Goal: Transaction & Acquisition: Book appointment/travel/reservation

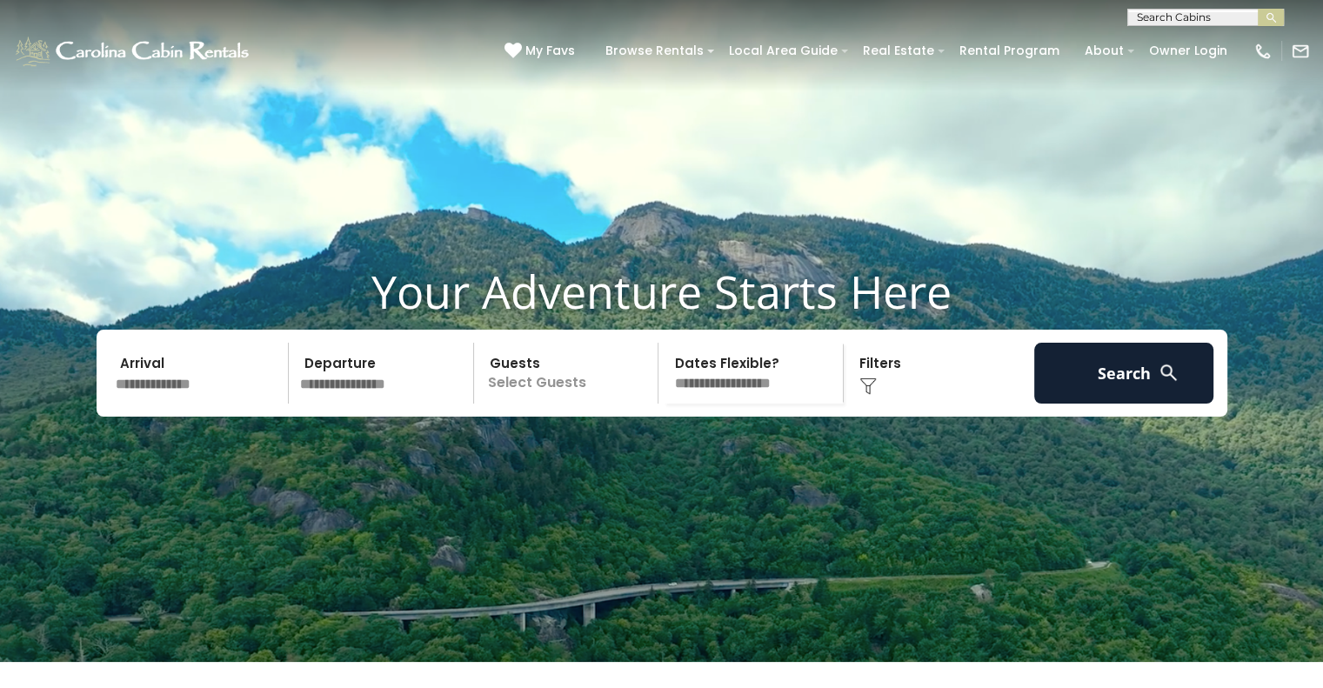
click at [151, 404] on input "text" at bounding box center [200, 373] width 180 height 61
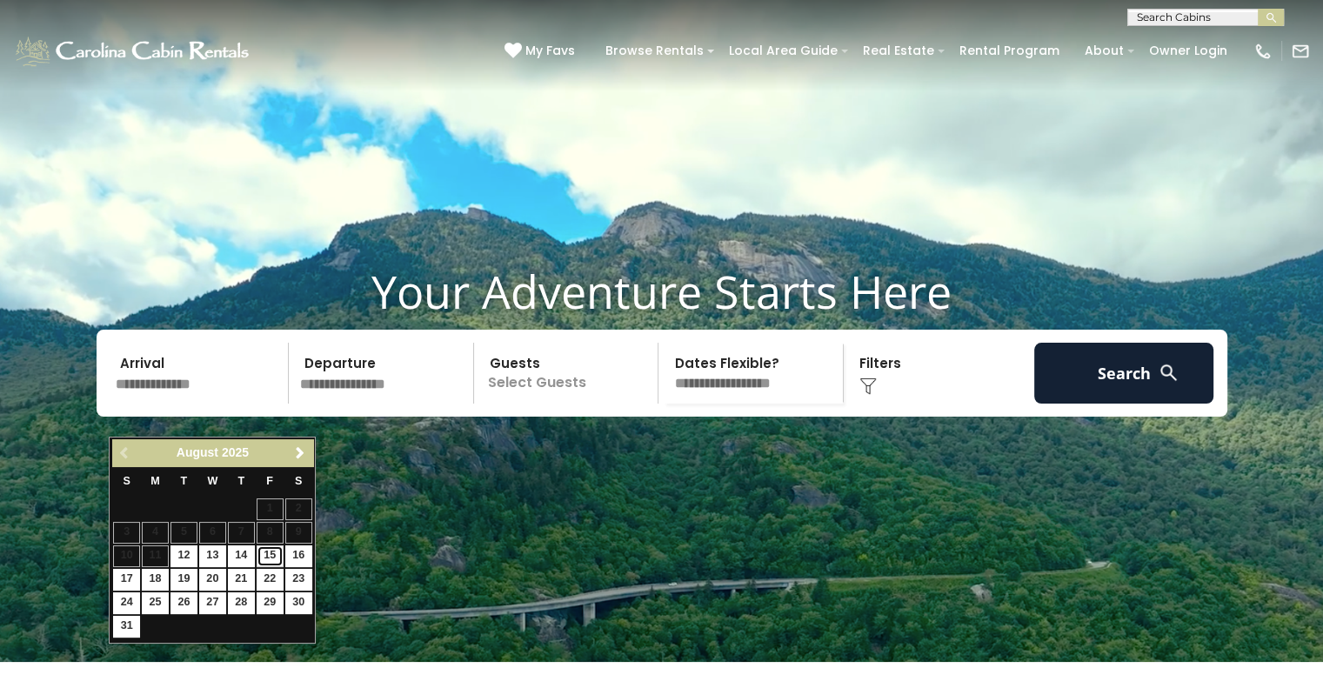
click at [271, 556] on link "15" at bounding box center [270, 556] width 27 height 22
type input "*******"
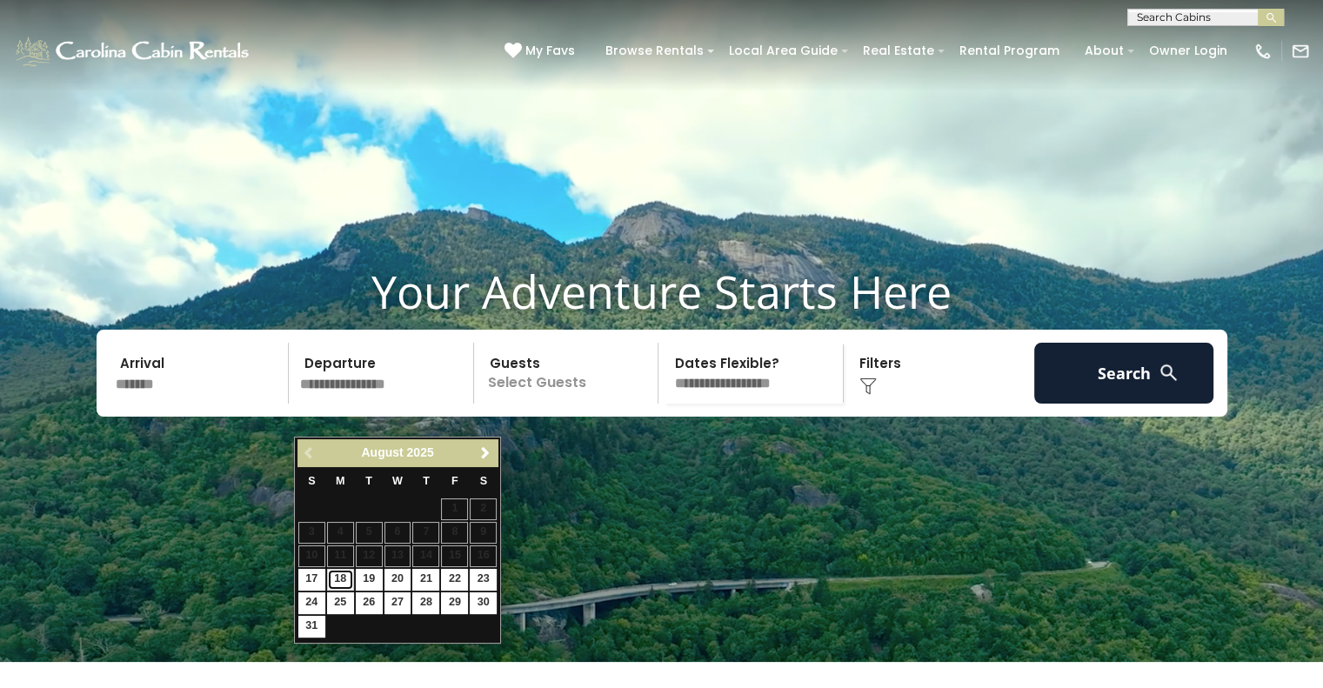
click at [338, 580] on link "18" at bounding box center [340, 580] width 27 height 22
type input "*******"
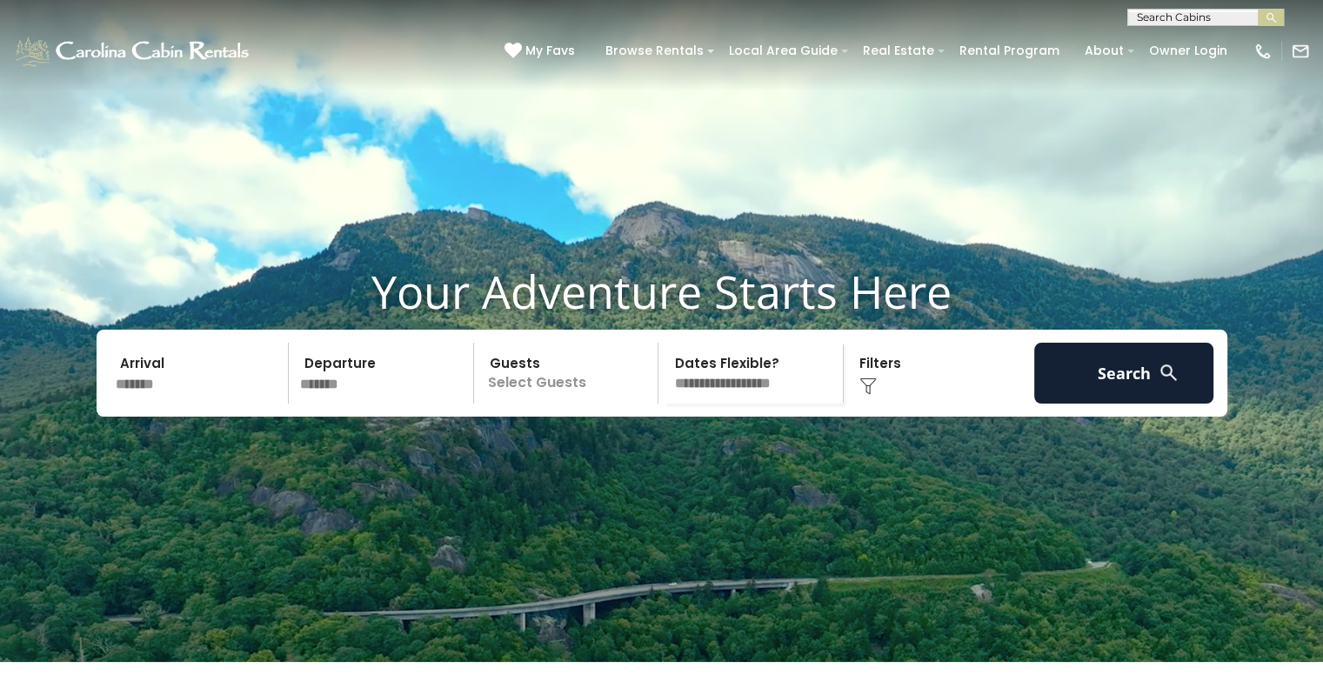
click at [525, 404] on p "Select Guests" at bounding box center [568, 373] width 179 height 61
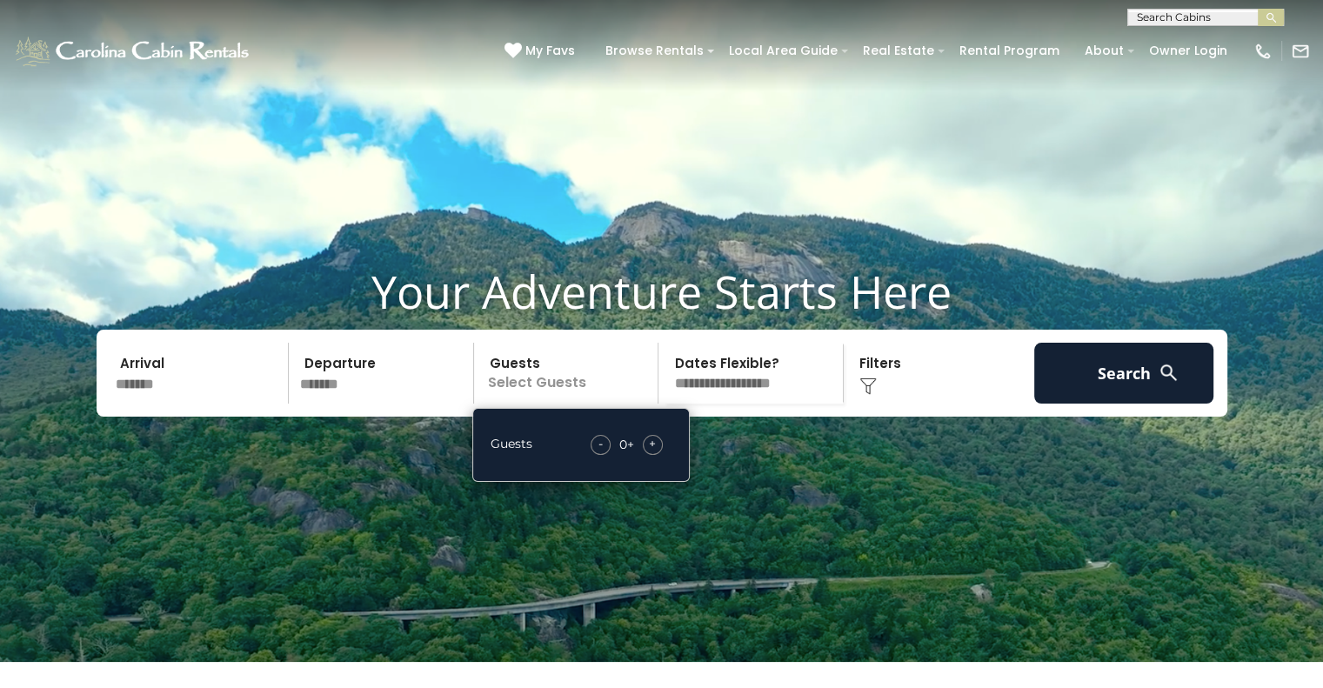
click at [646, 455] on div "+" at bounding box center [653, 445] width 20 height 20
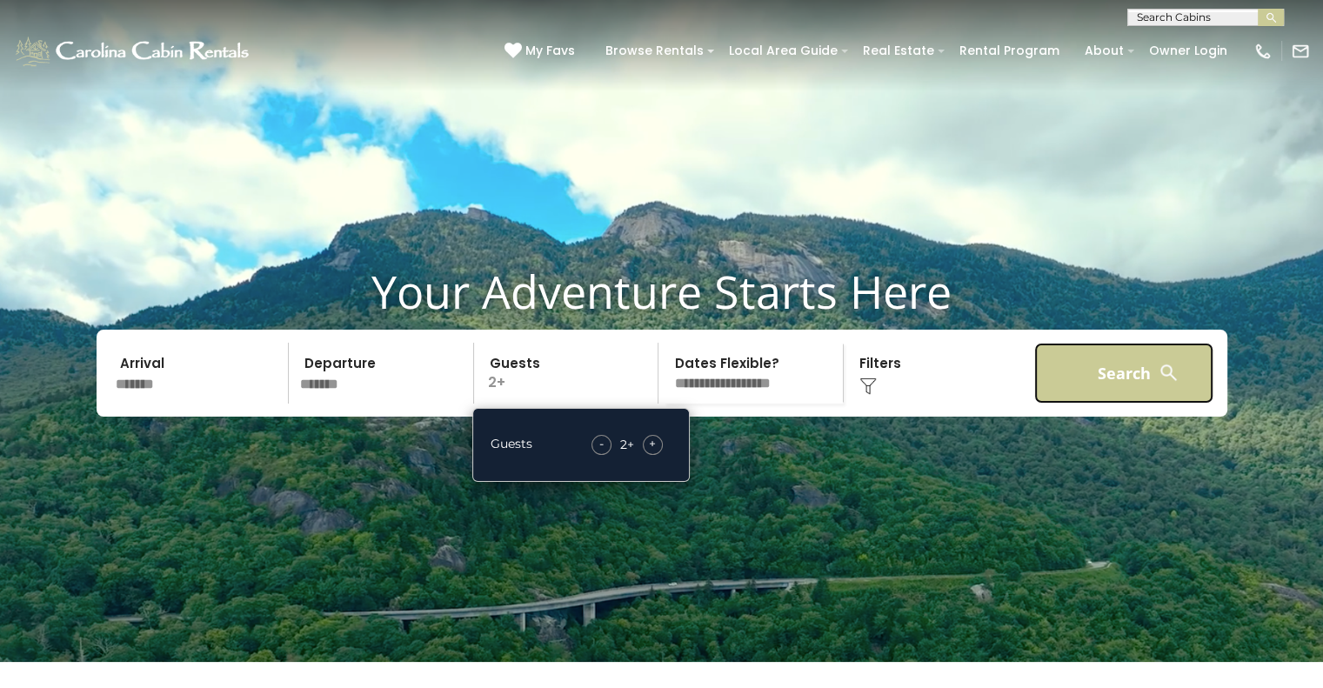
click at [1125, 404] on button "Search" at bounding box center [1124, 373] width 180 height 61
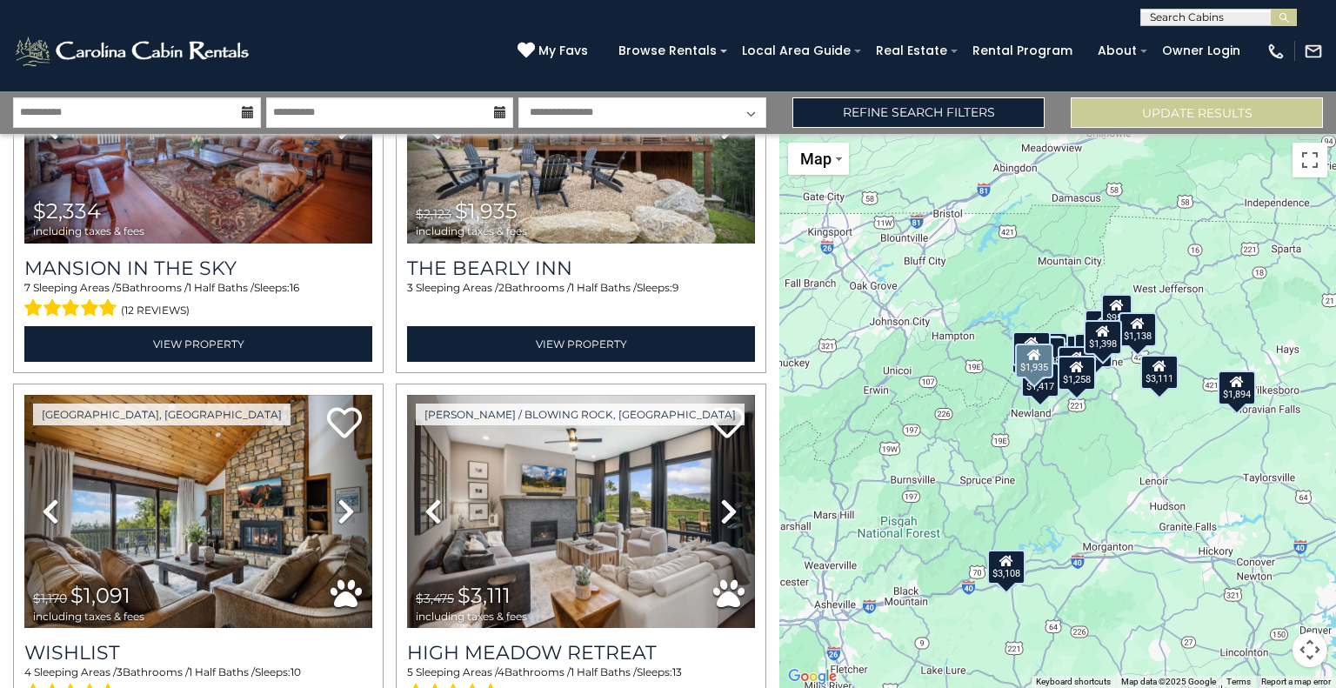
scroll to position [957, 0]
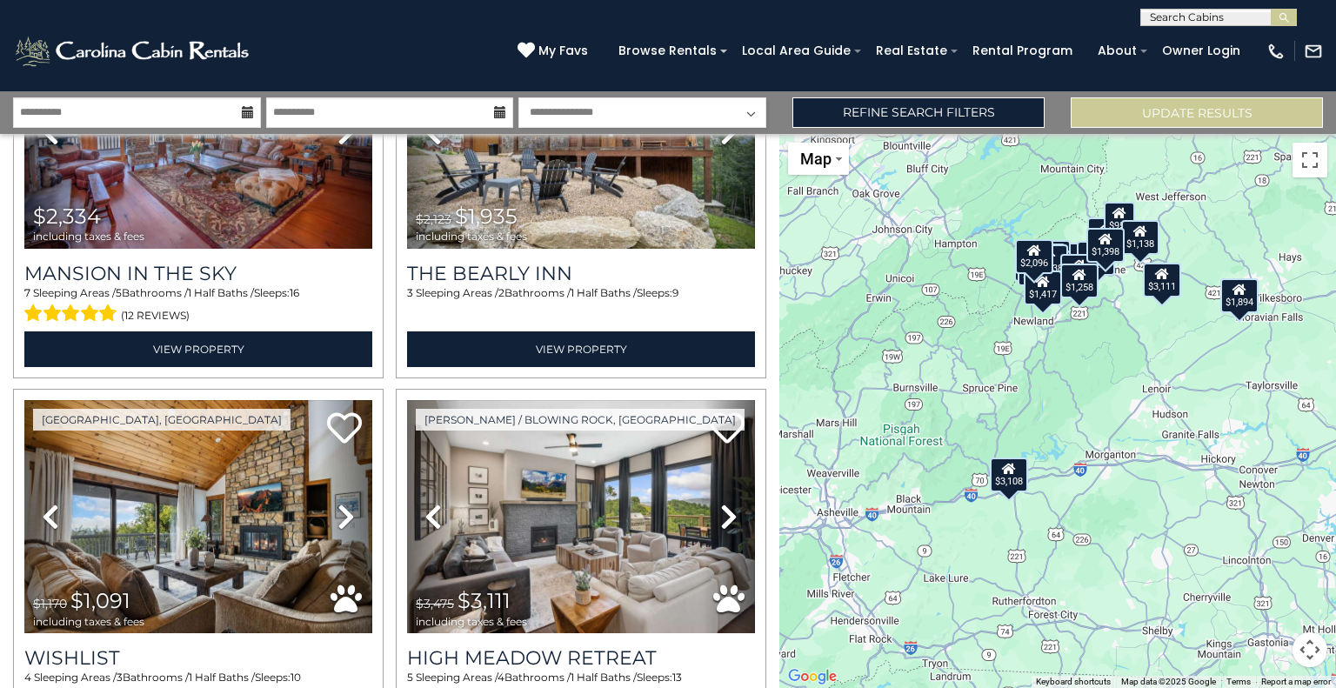
drag, startPoint x: 780, startPoint y: 273, endPoint x: 785, endPoint y: 145, distance: 128.0
click at [785, 145] on div "$3,228 $1,879 $3,108 $1,938 $2,334 $1,935 $1,091 $3,111 $1,140 $1,038 $2,903 $1…" at bounding box center [1058, 411] width 557 height 554
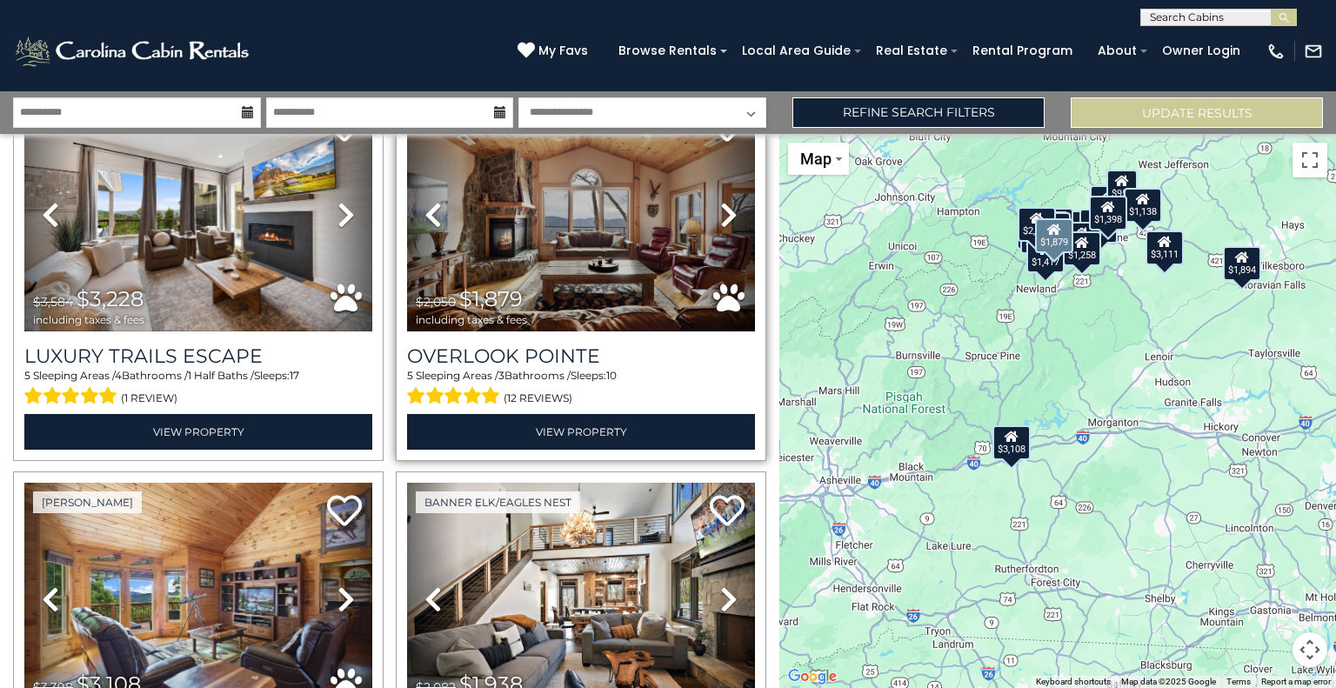
scroll to position [0, 0]
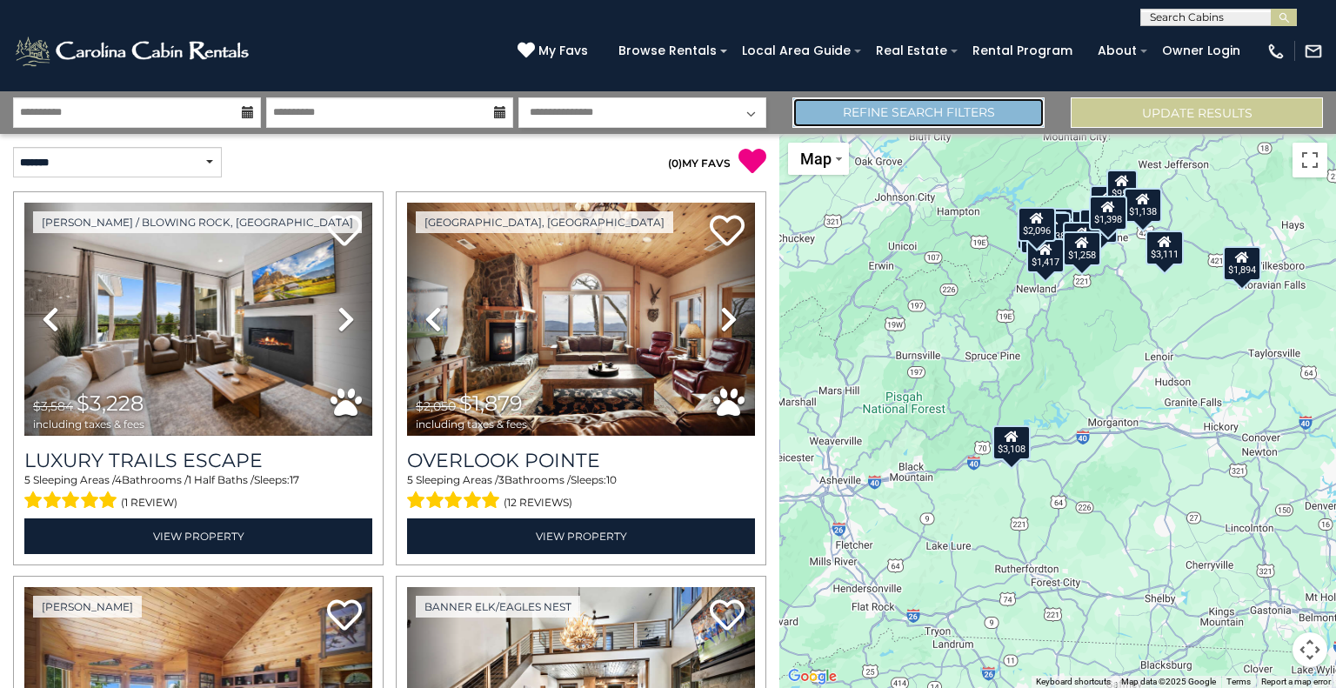
click at [913, 113] on link "Refine Search Filters" at bounding box center [919, 112] width 252 height 30
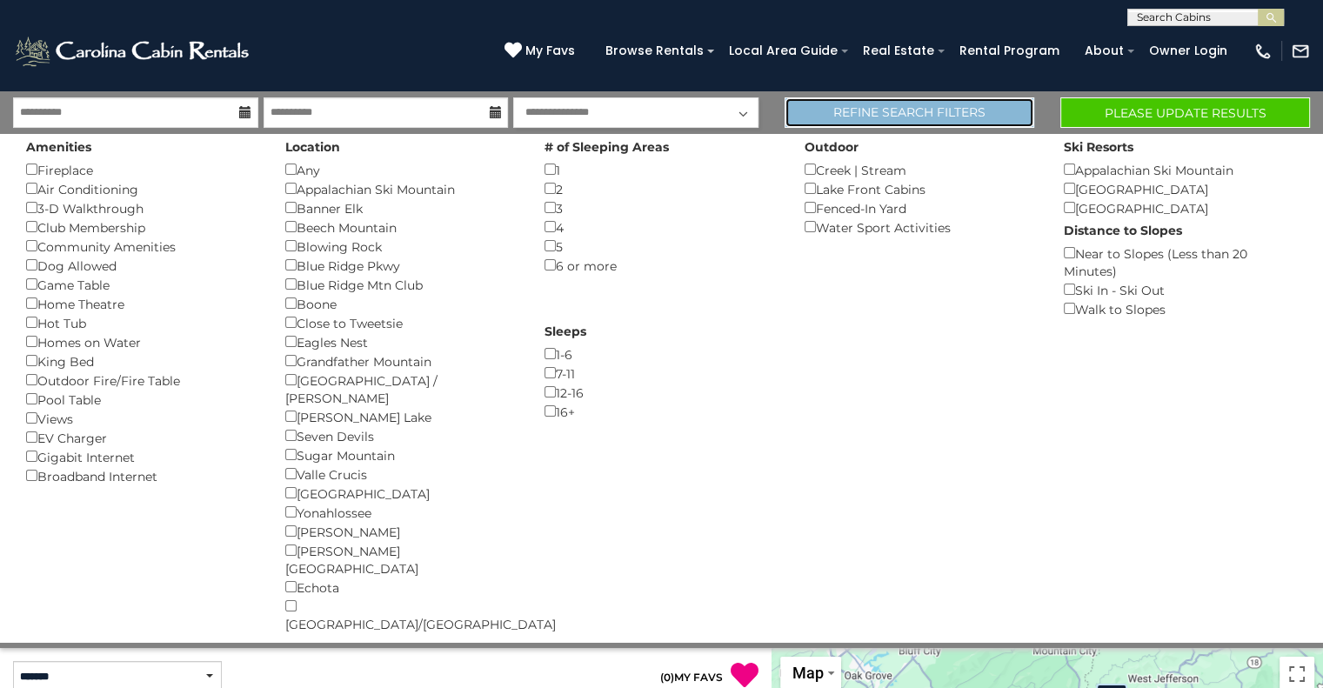
click at [940, 111] on link "Refine Search Filters" at bounding box center [910, 112] width 250 height 30
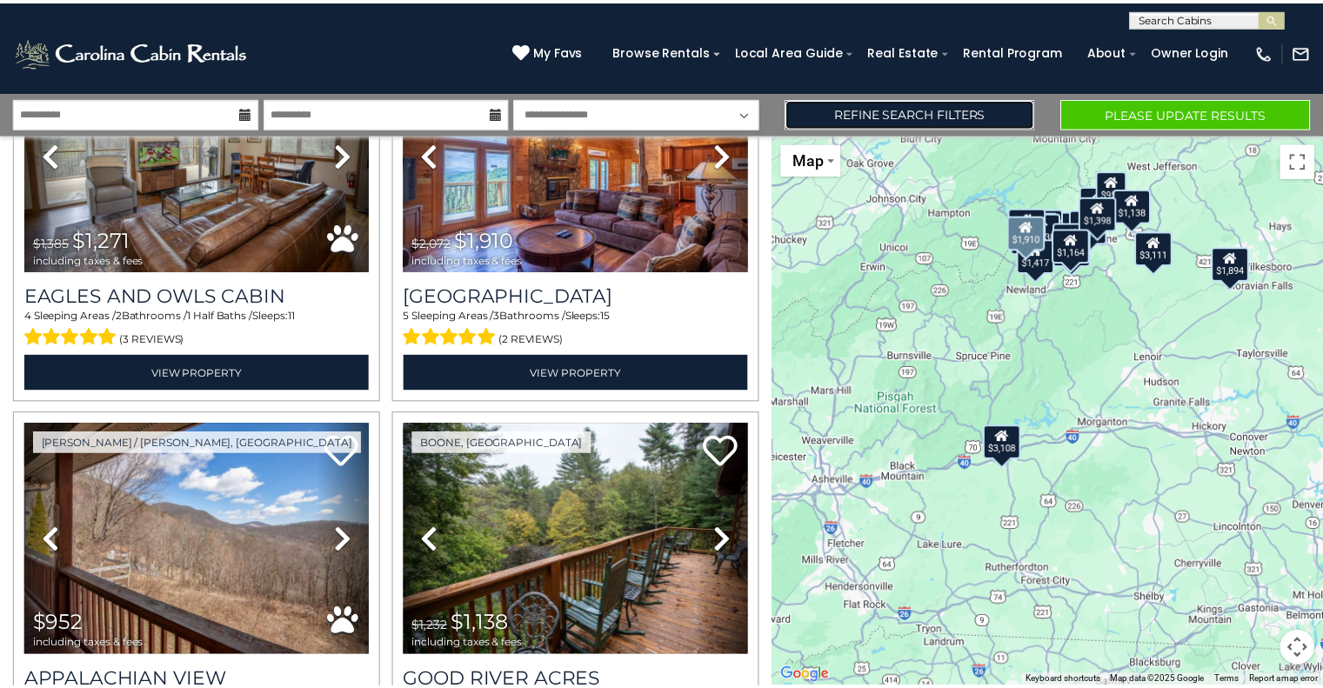
scroll to position [4785, 0]
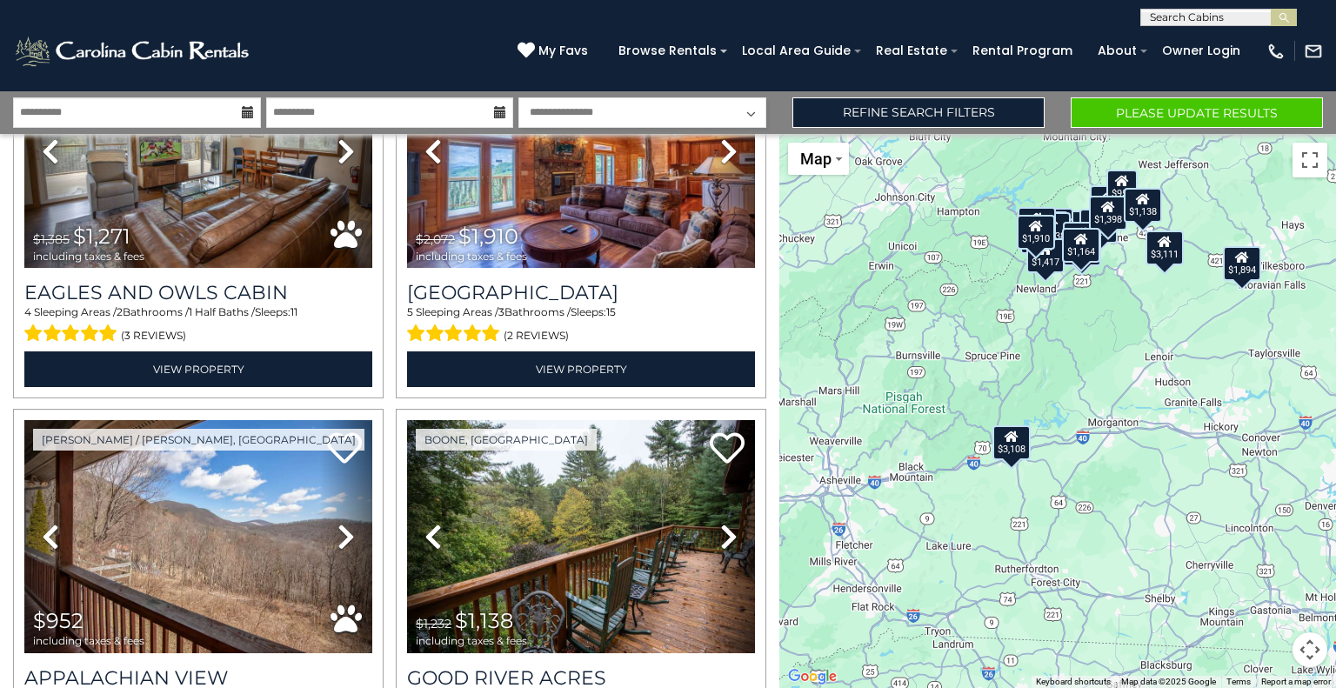
click at [1122, 492] on div "$3,228 $1,879 $3,108 $1,938 $2,334 $1,935 $1,091 $3,111 $1,140 $1,038 $2,903 $1…" at bounding box center [1058, 411] width 557 height 554
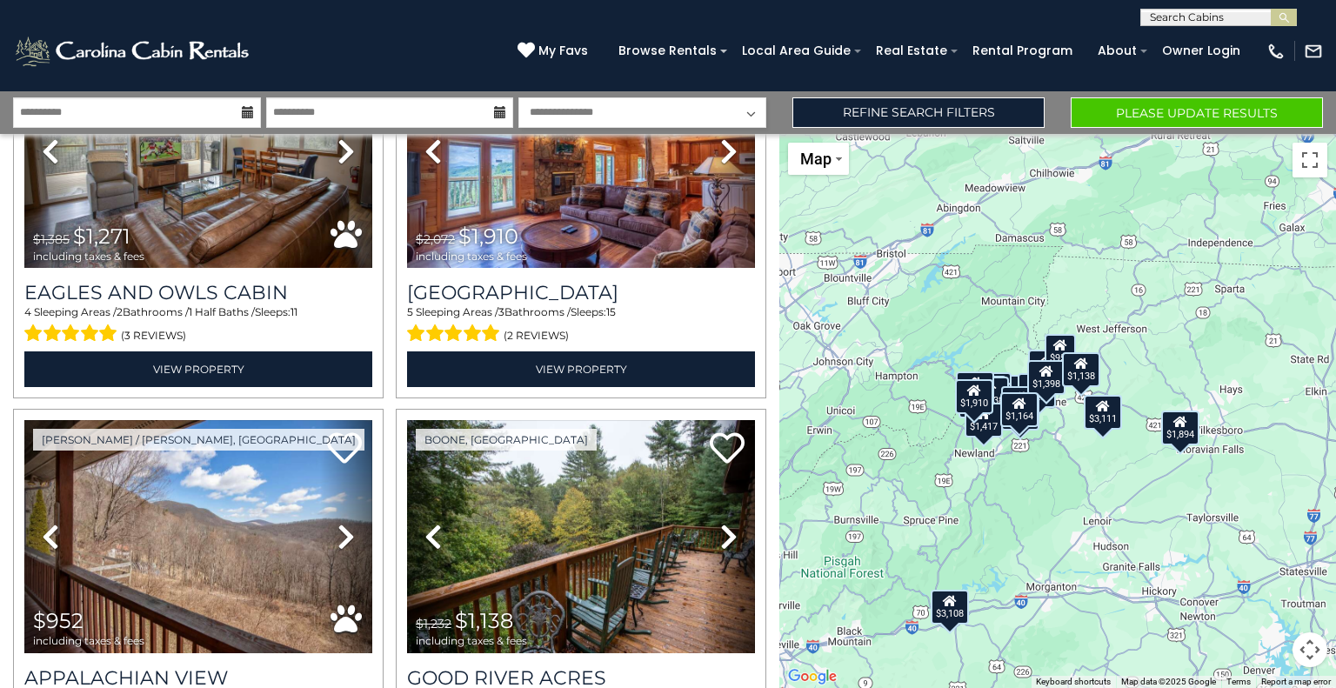
drag, startPoint x: 1122, startPoint y: 406, endPoint x: 1061, endPoint y: 576, distance: 180.5
click at [1061, 576] on div "$3,228 $1,879 $3,108 $1,938 $2,334 $1,935 $1,091 $3,111 $1,140 $1,038 $2,903 $1…" at bounding box center [1058, 411] width 557 height 554
click at [1093, 374] on div "$1,138" at bounding box center [1081, 368] width 38 height 35
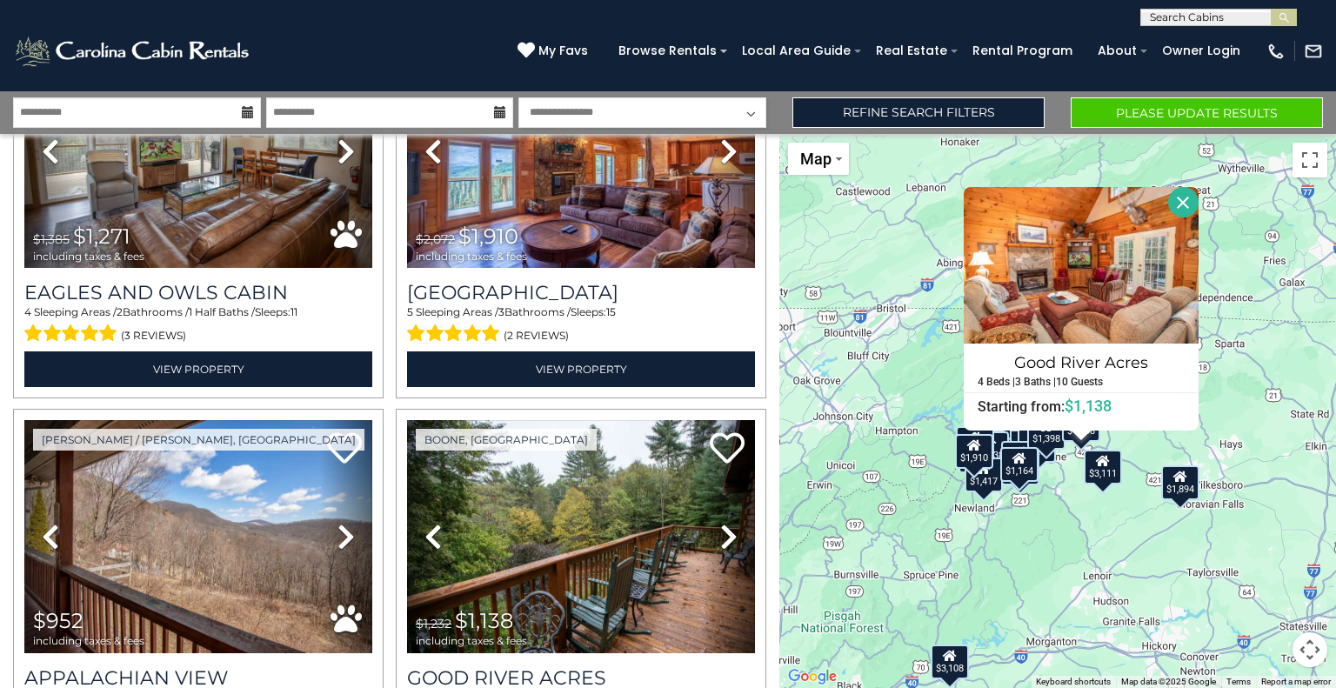
click at [1108, 587] on div "$3,228 $1,879 $3,108 $1,938 $2,334 $1,935 $1,091 $3,111 $1,140 $1,038 $2,903 $1…" at bounding box center [1058, 411] width 557 height 554
click at [1176, 197] on button "Close" at bounding box center [1183, 202] width 30 height 30
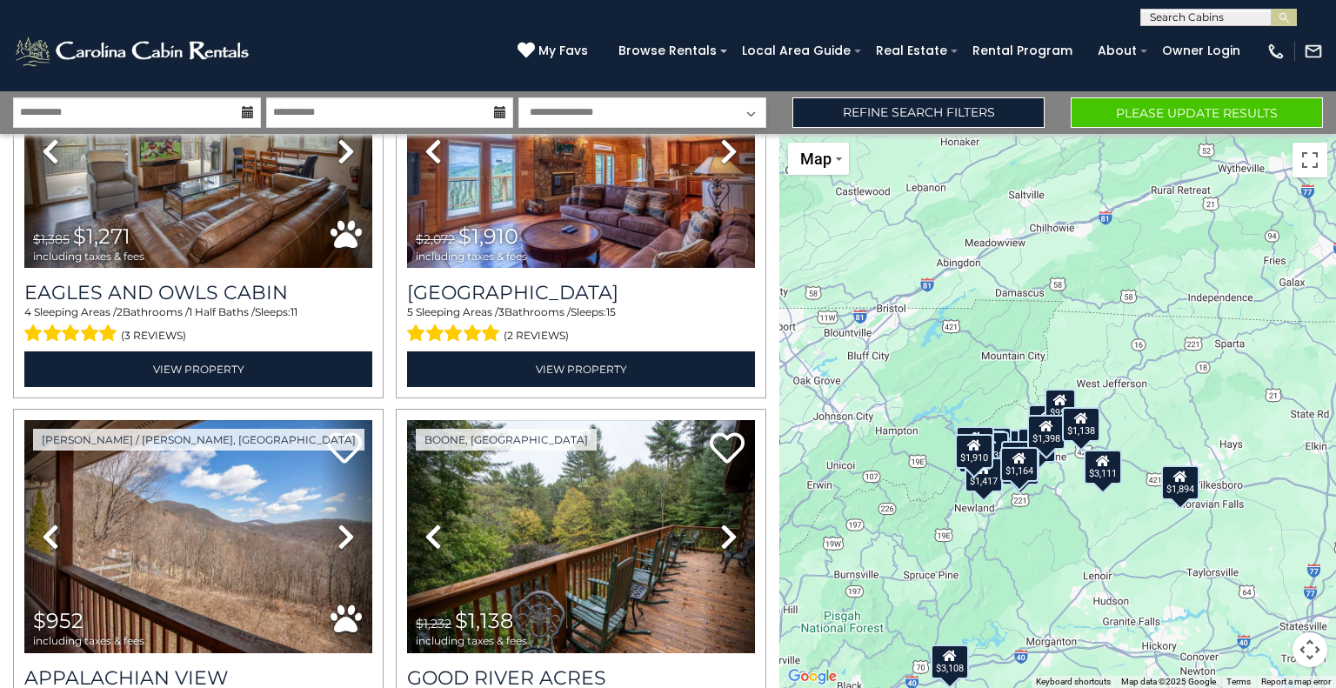
click at [1060, 402] on icon at bounding box center [1061, 400] width 14 height 12
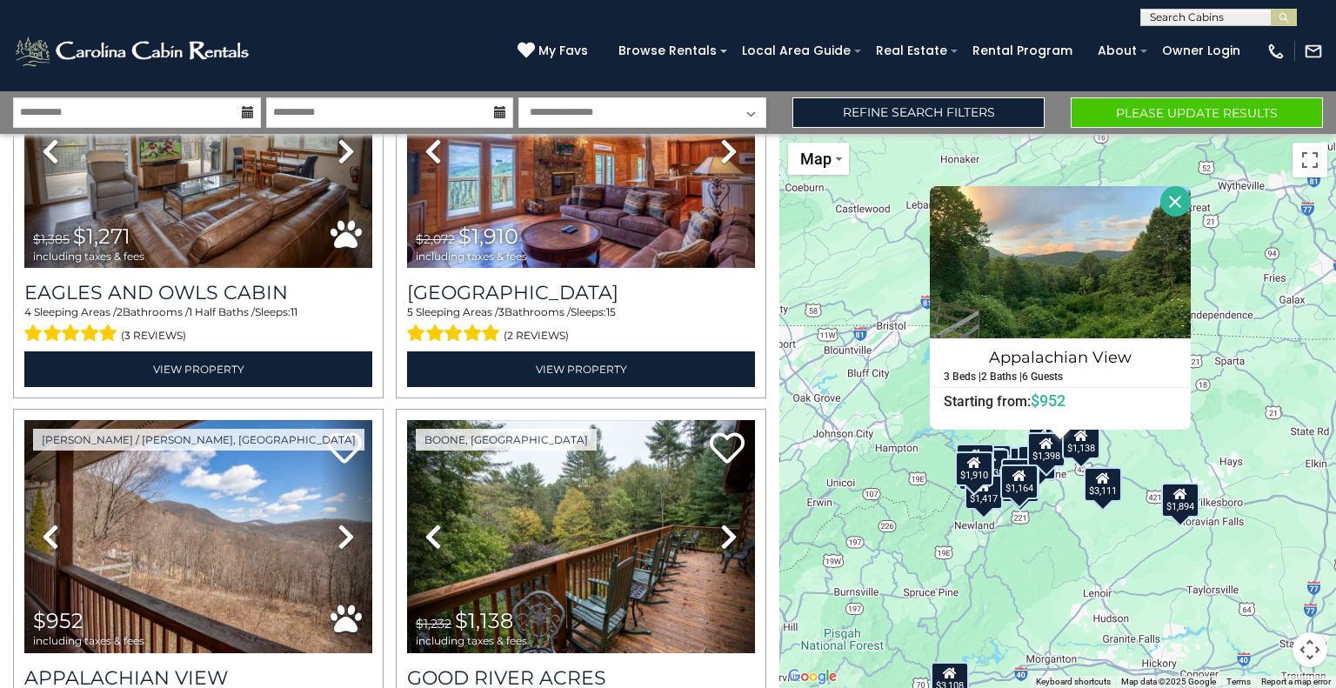
click at [1172, 210] on button "Close" at bounding box center [1176, 201] width 30 height 30
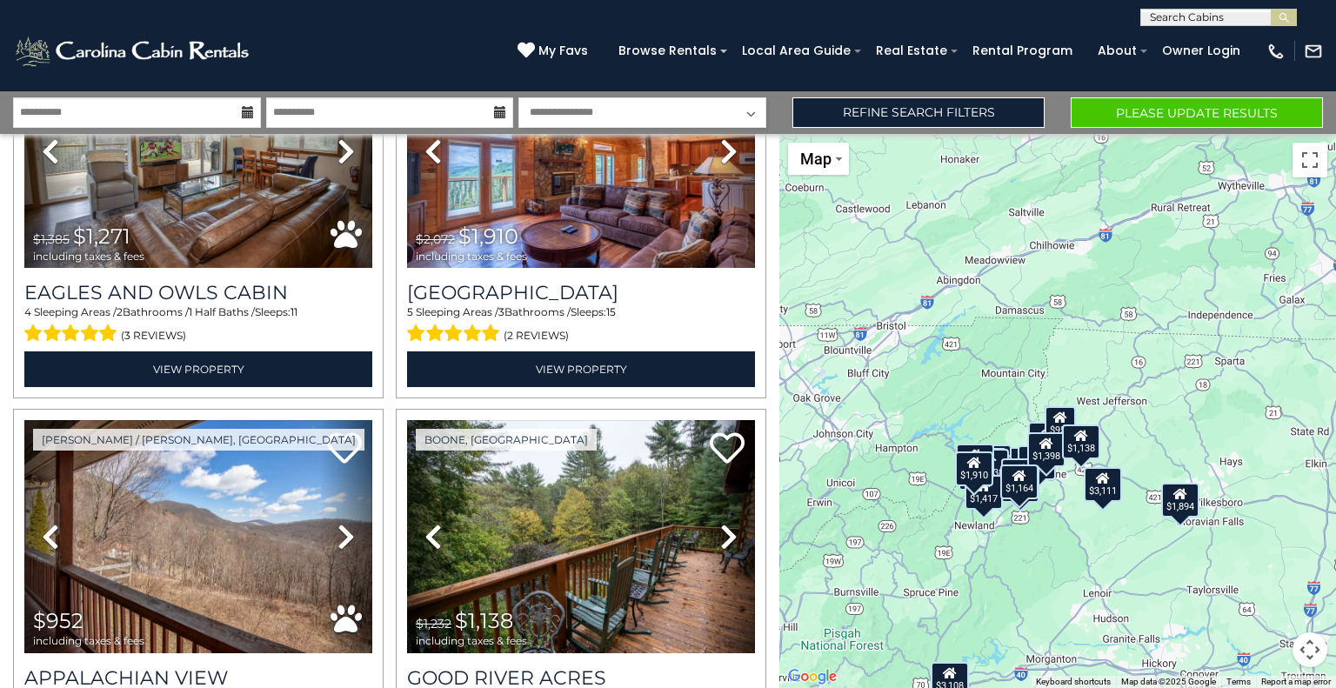
click at [1059, 429] on div "$952" at bounding box center [1060, 423] width 31 height 35
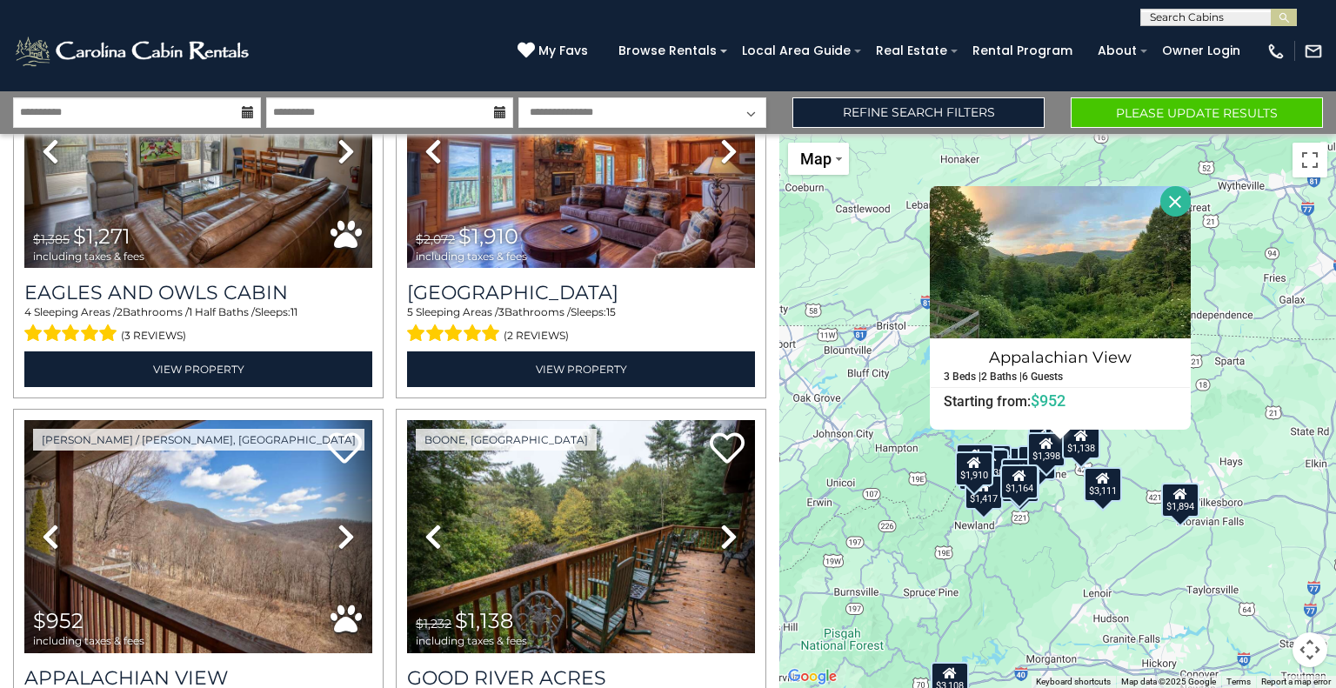
click at [1180, 200] on button "Close" at bounding box center [1176, 201] width 30 height 30
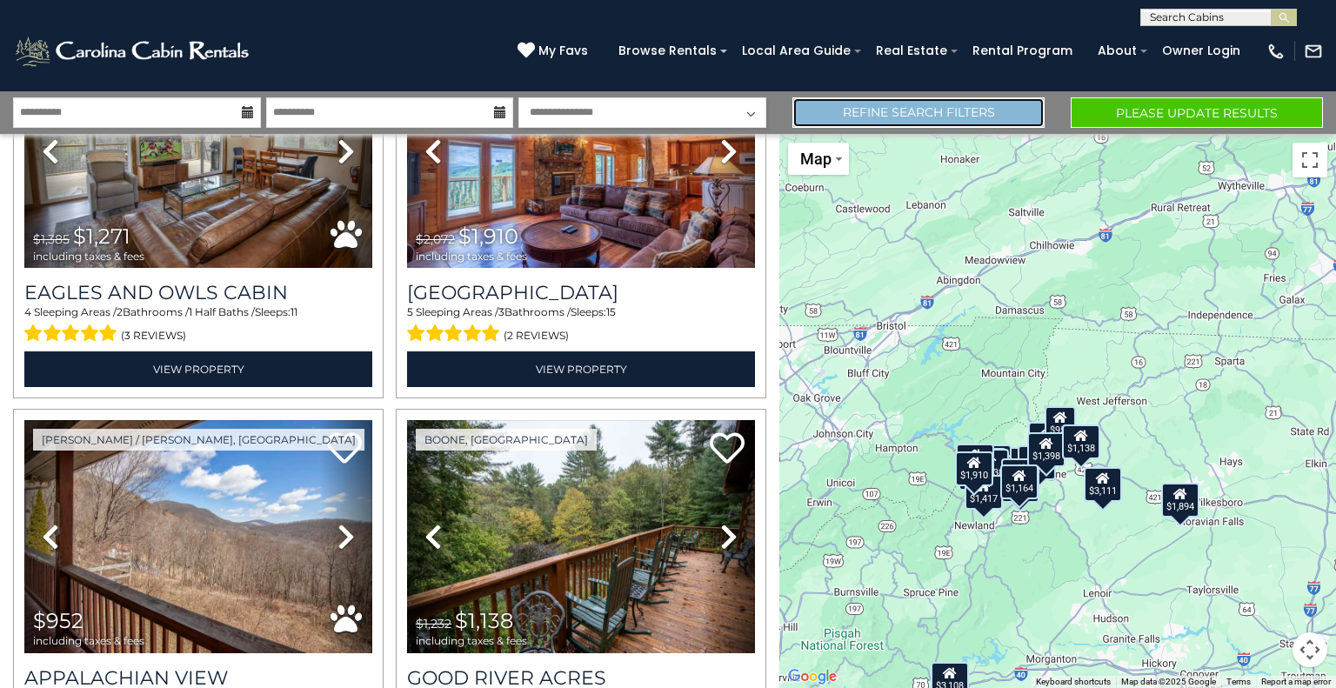
click at [951, 110] on link "Refine Search Filters" at bounding box center [919, 112] width 252 height 30
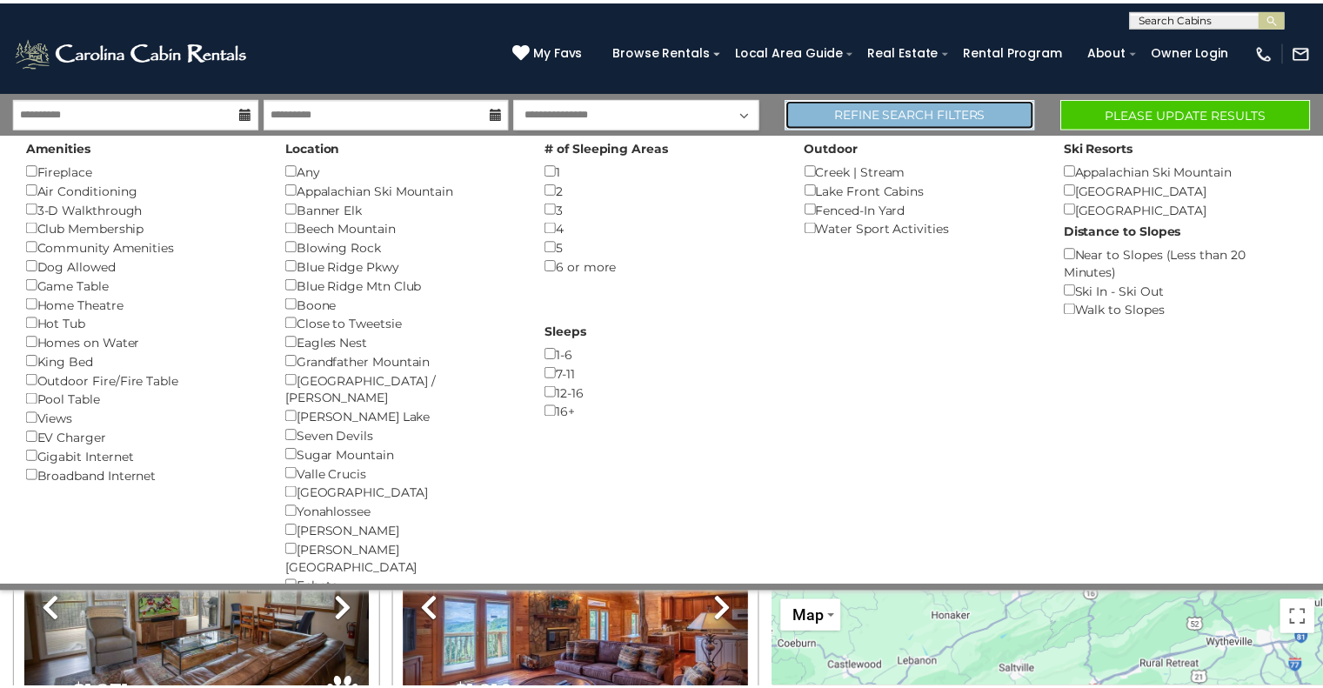
scroll to position [4754, 0]
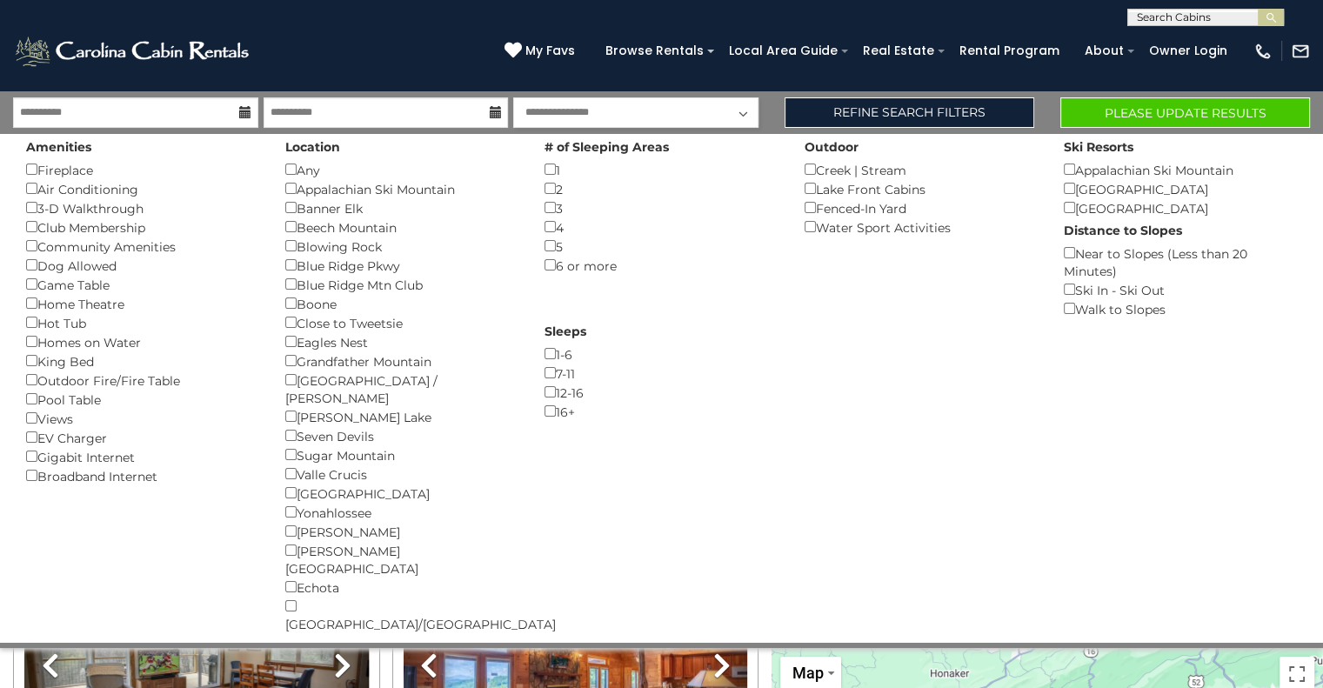
click at [1246, 365] on div "Amenities Fireplace () Air Conditioning () 3-D Walkthrough () Club Membership (…" at bounding box center [661, 388] width 1297 height 508
drag, startPoint x: 1292, startPoint y: 619, endPoint x: 1295, endPoint y: 726, distance: 107.0
click at [1295, 657] on button "Toggle fullscreen view" at bounding box center [1297, 674] width 35 height 35
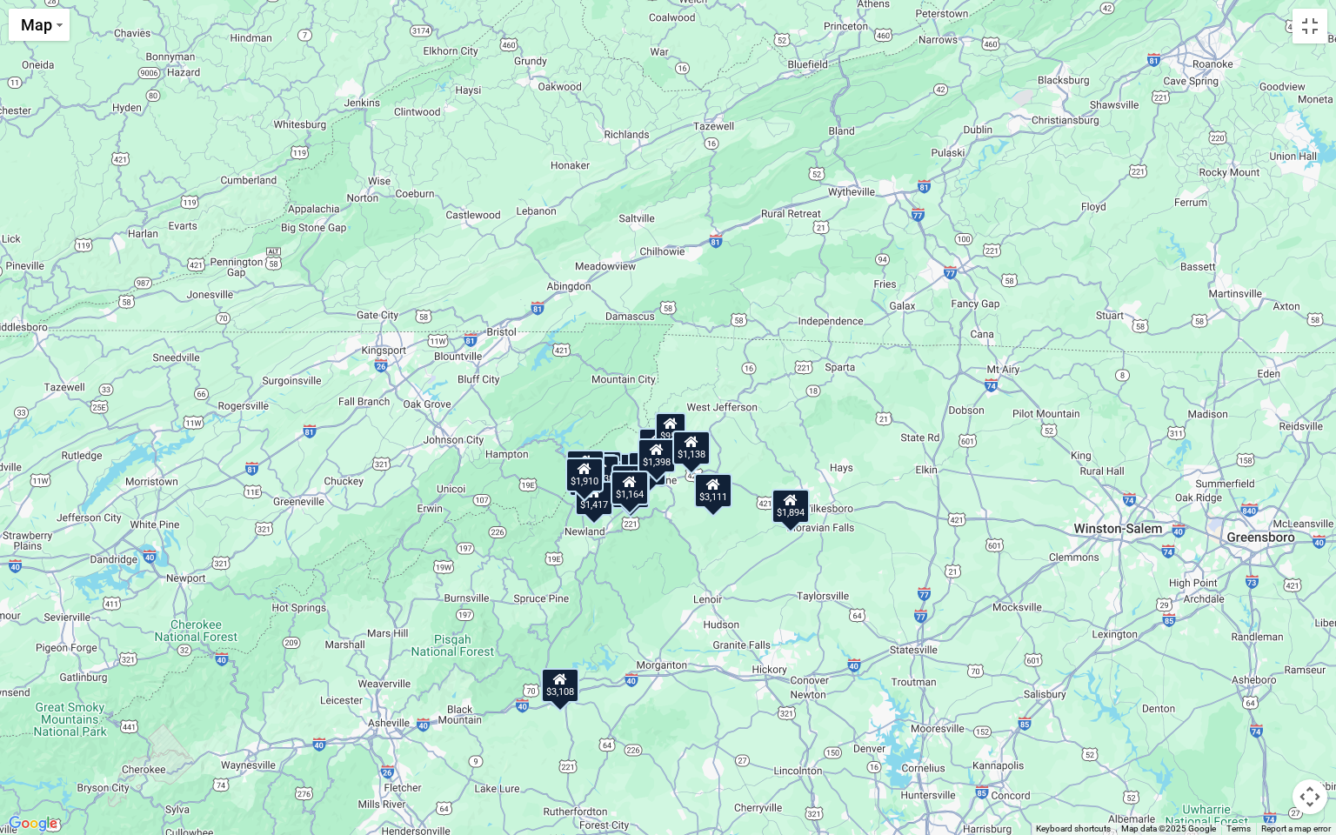
click at [636, 465] on div "$1,995" at bounding box center [631, 482] width 38 height 35
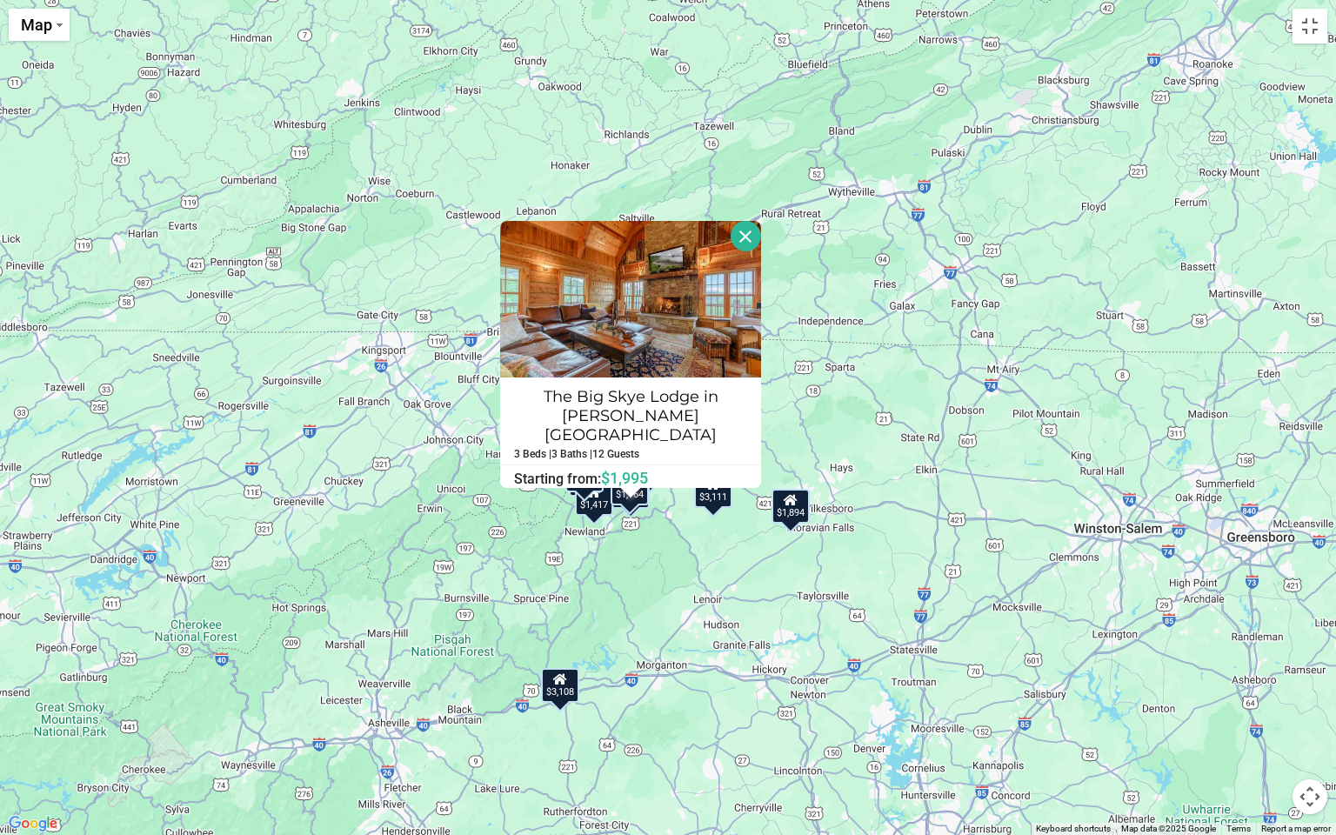
click at [746, 244] on button "Close" at bounding box center [746, 236] width 30 height 30
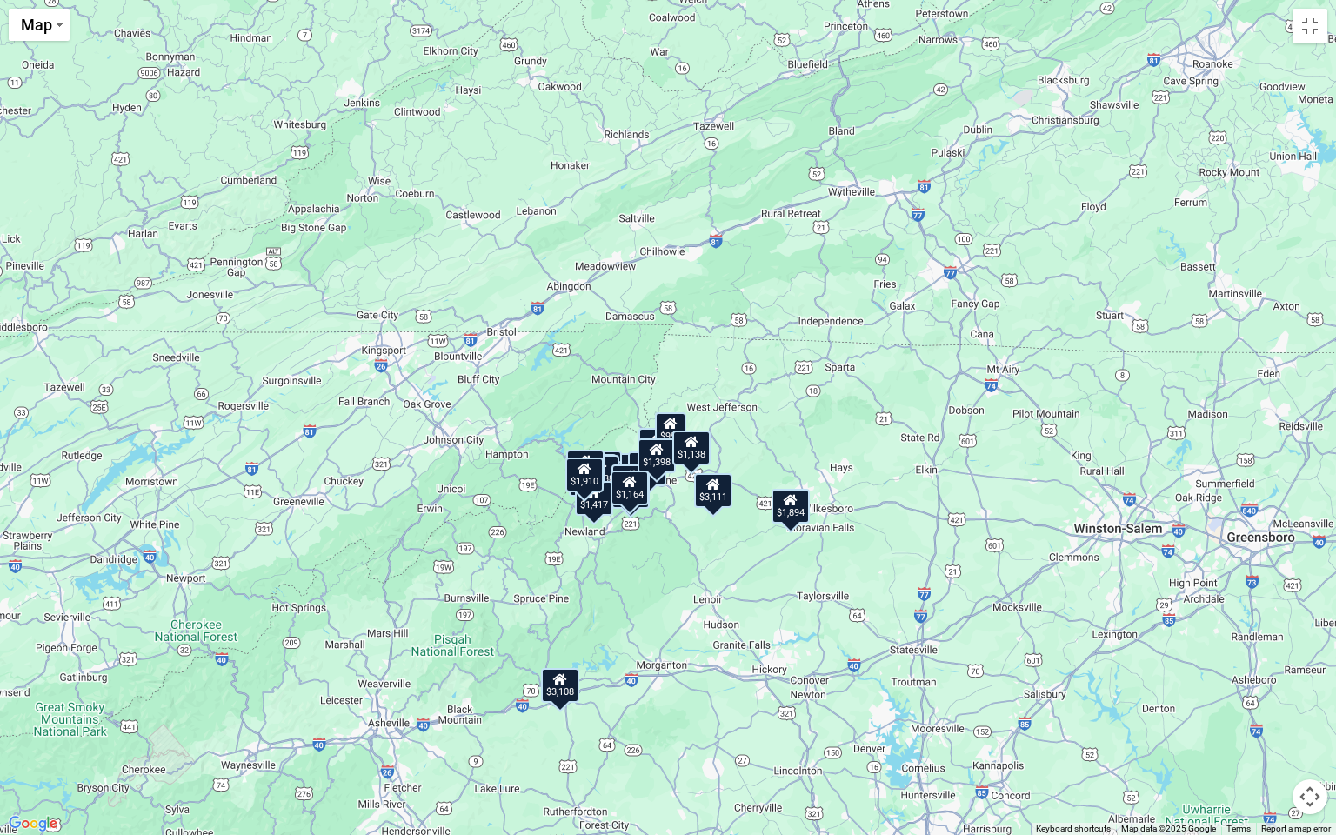
click at [669, 427] on icon at bounding box center [671, 424] width 14 height 12
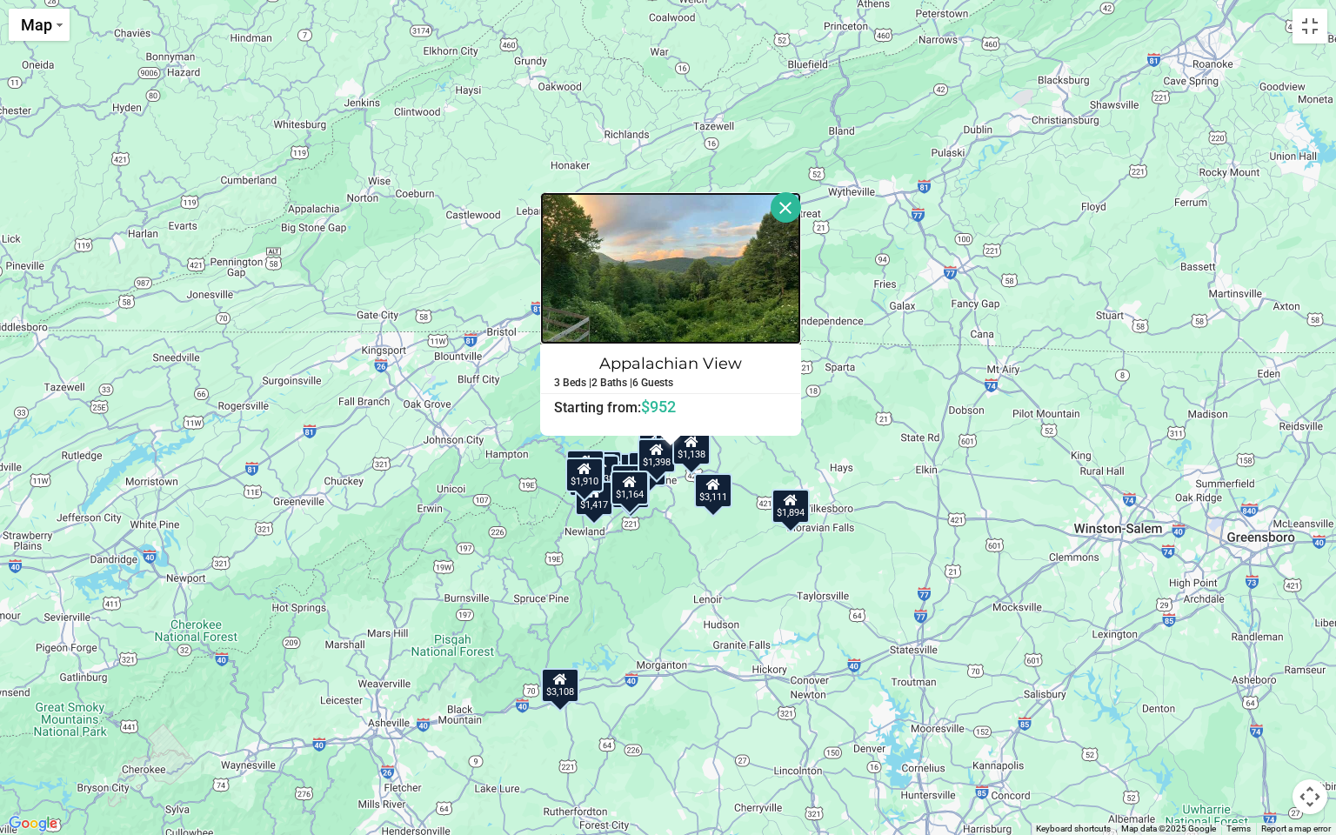
click at [684, 341] on img at bounding box center [670, 268] width 261 height 152
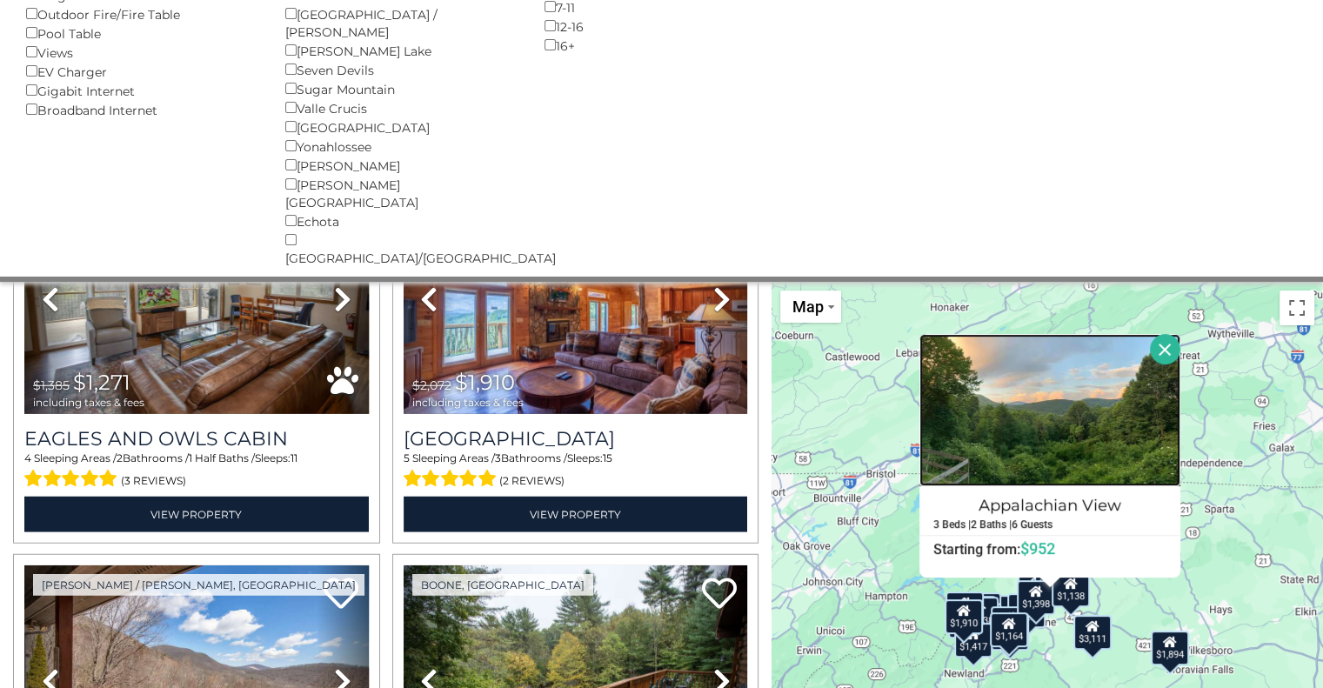
scroll to position [435, 0]
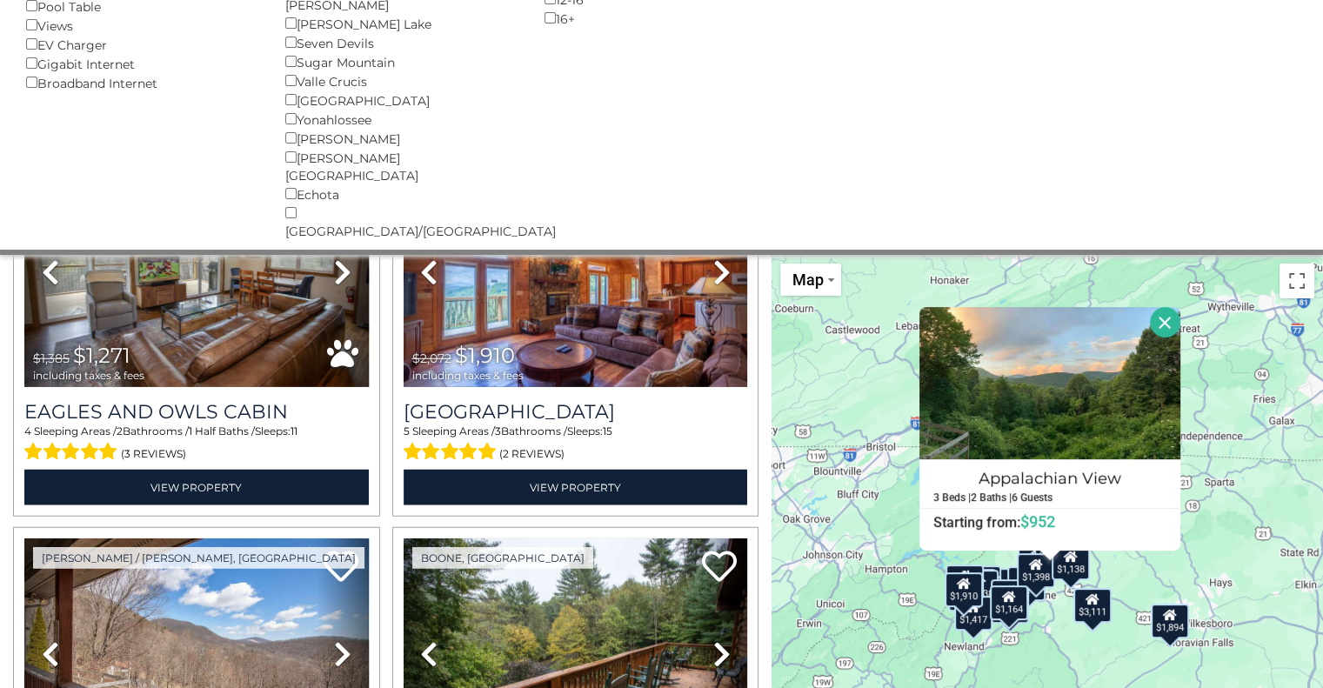
click at [784, 316] on div "$3,228 $1,879 $3,108 $1,938 $2,334 $1,935 $1,091 $3,111 $1,140 $1,038 $2,903 $1…" at bounding box center [1048, 532] width 552 height 554
drag, startPoint x: 750, startPoint y: 184, endPoint x: 918, endPoint y: 184, distance: 167.9
click at [1304, 264] on button "Toggle fullscreen view" at bounding box center [1297, 281] width 35 height 35
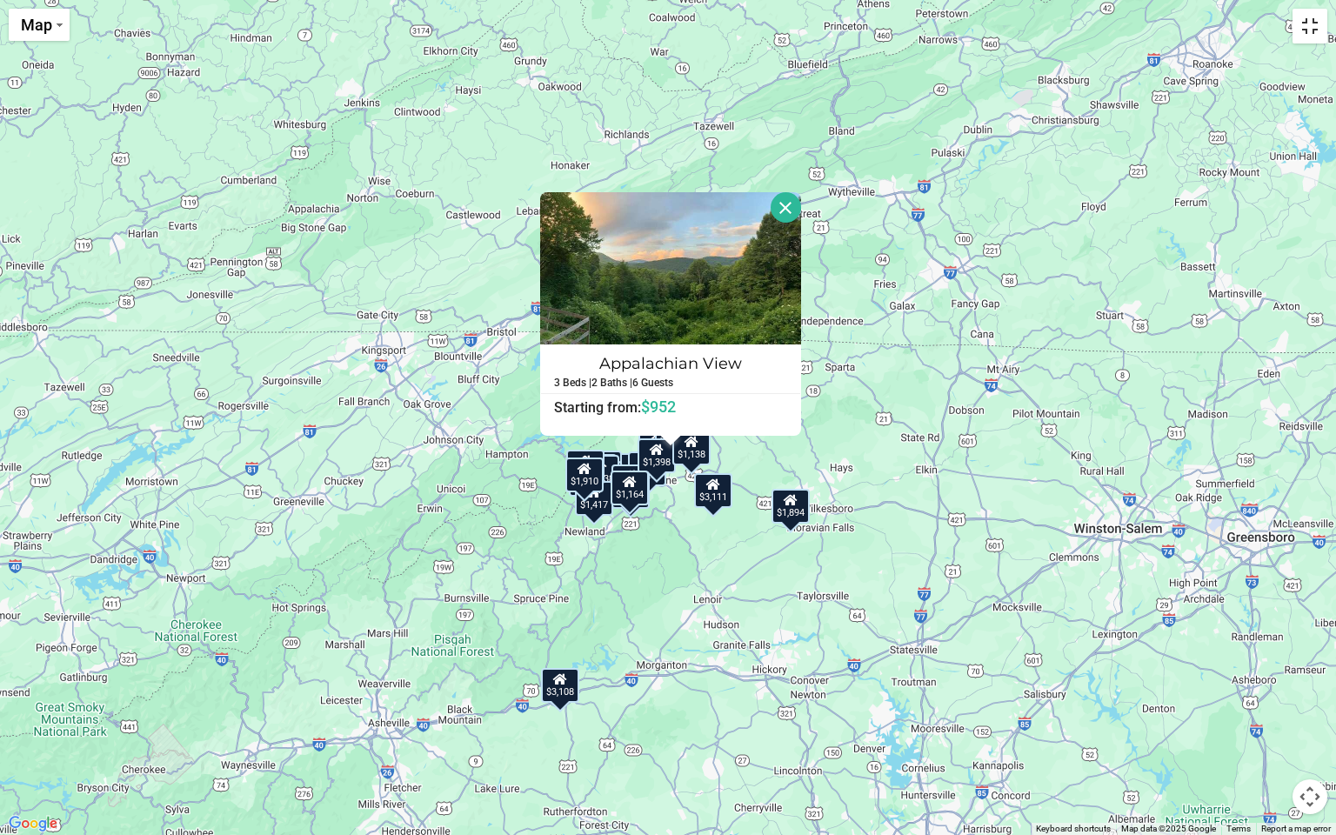
click at [1323, 41] on button "Toggle fullscreen view" at bounding box center [1310, 26] width 35 height 35
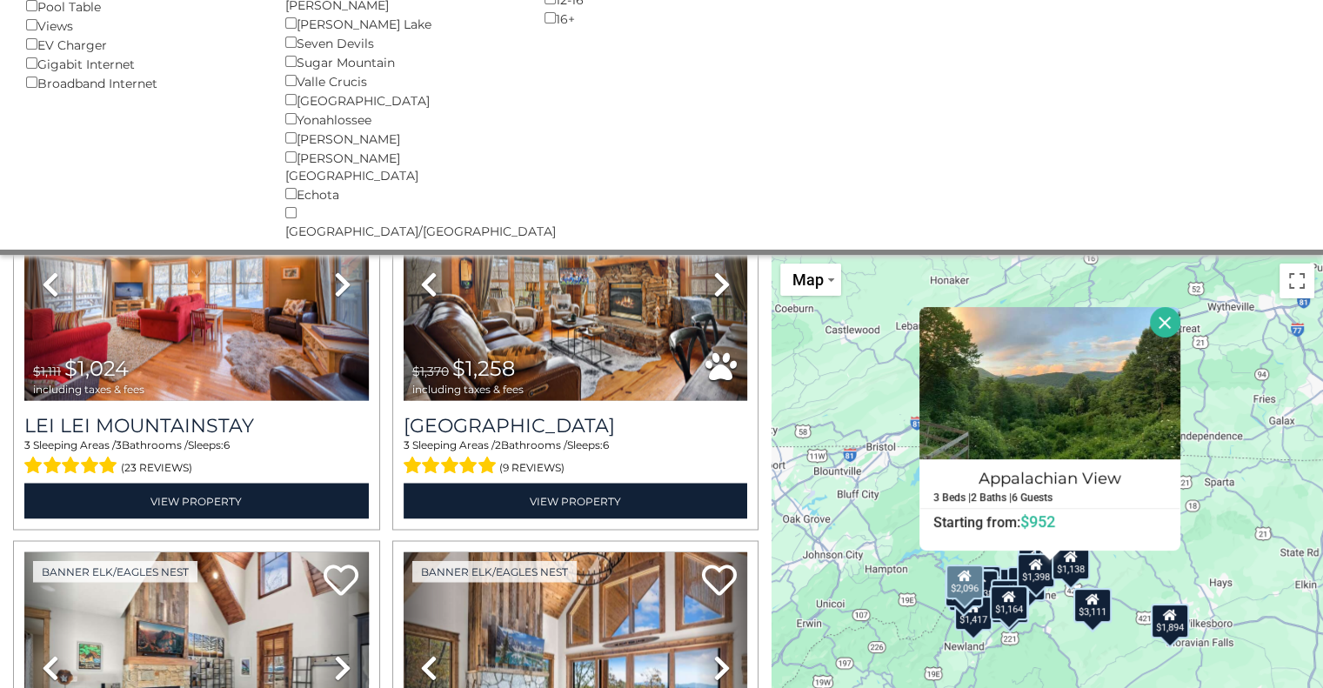
scroll to position [3101, 0]
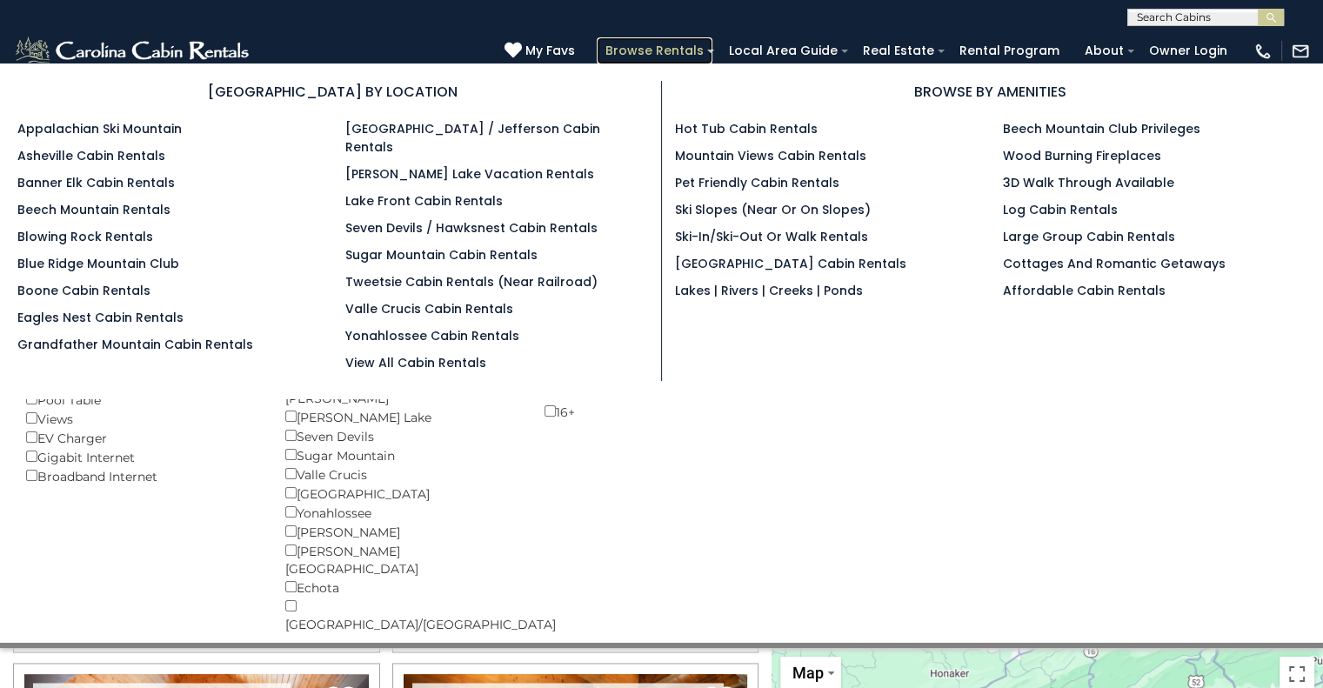
click at [691, 47] on link "Browse Rentals" at bounding box center [655, 50] width 116 height 27
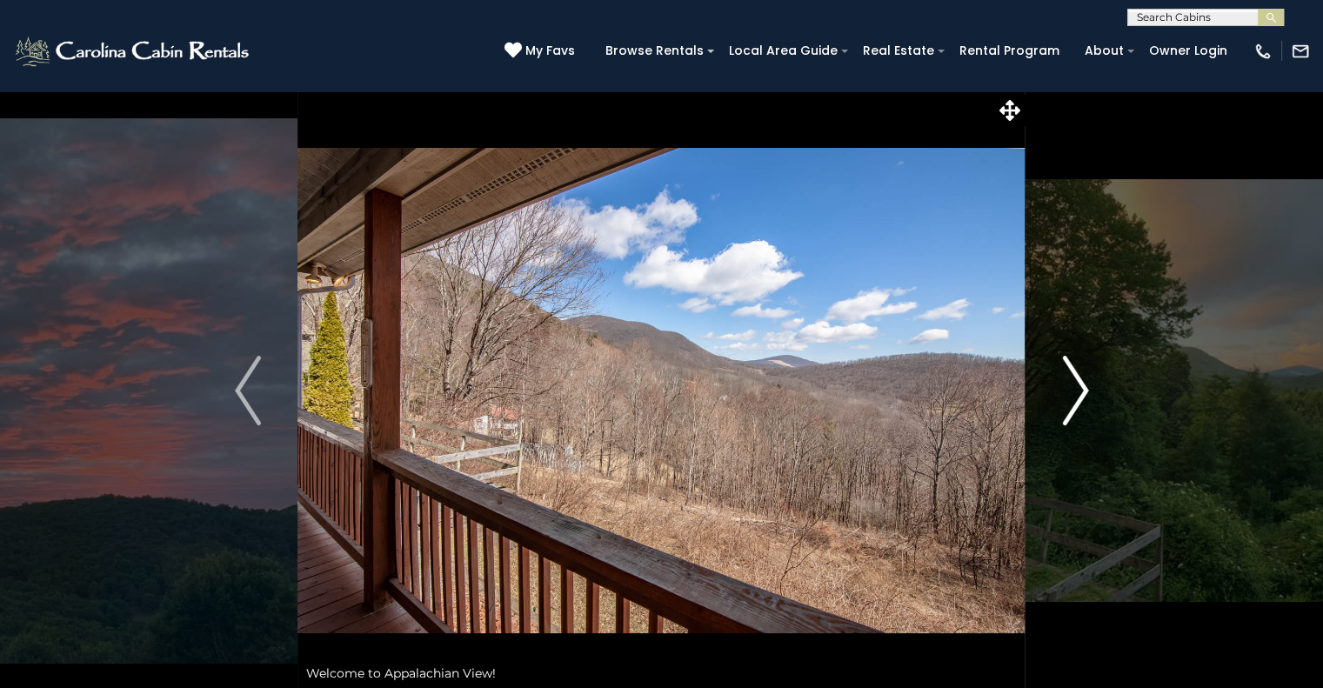
click at [1081, 411] on img "Next" at bounding box center [1075, 391] width 26 height 70
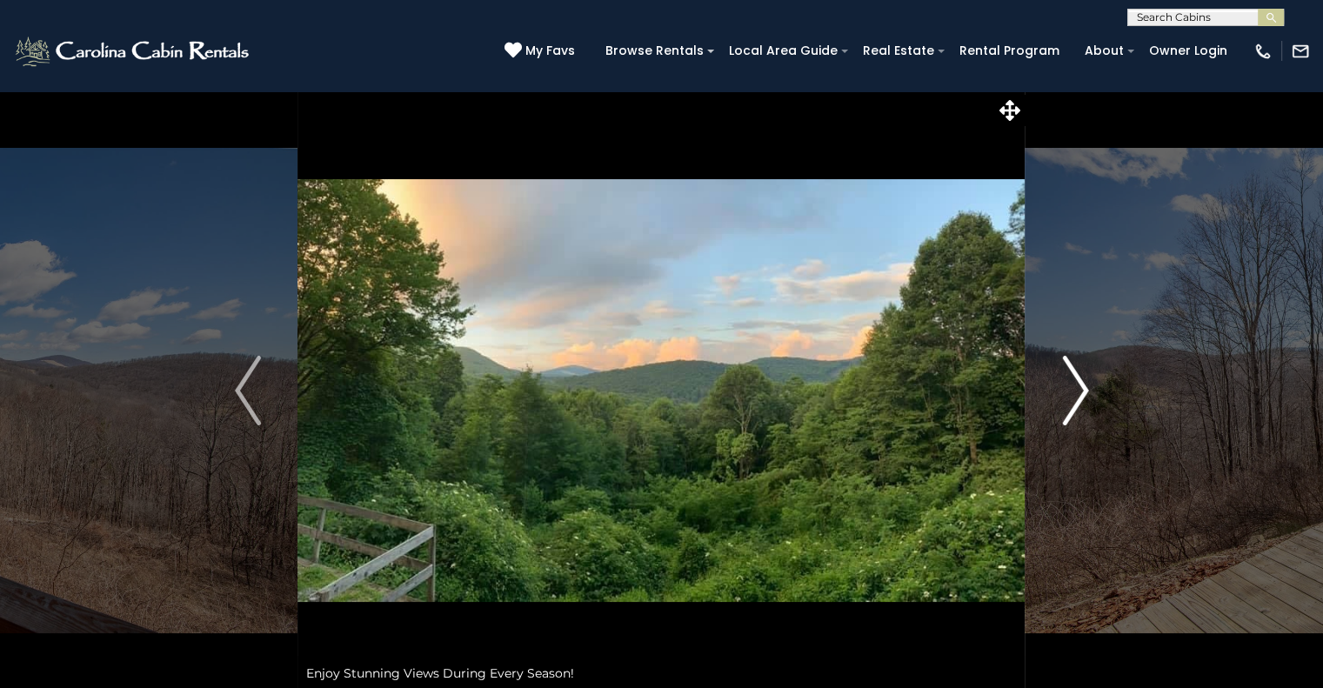
click at [1078, 410] on img "Next" at bounding box center [1075, 391] width 26 height 70
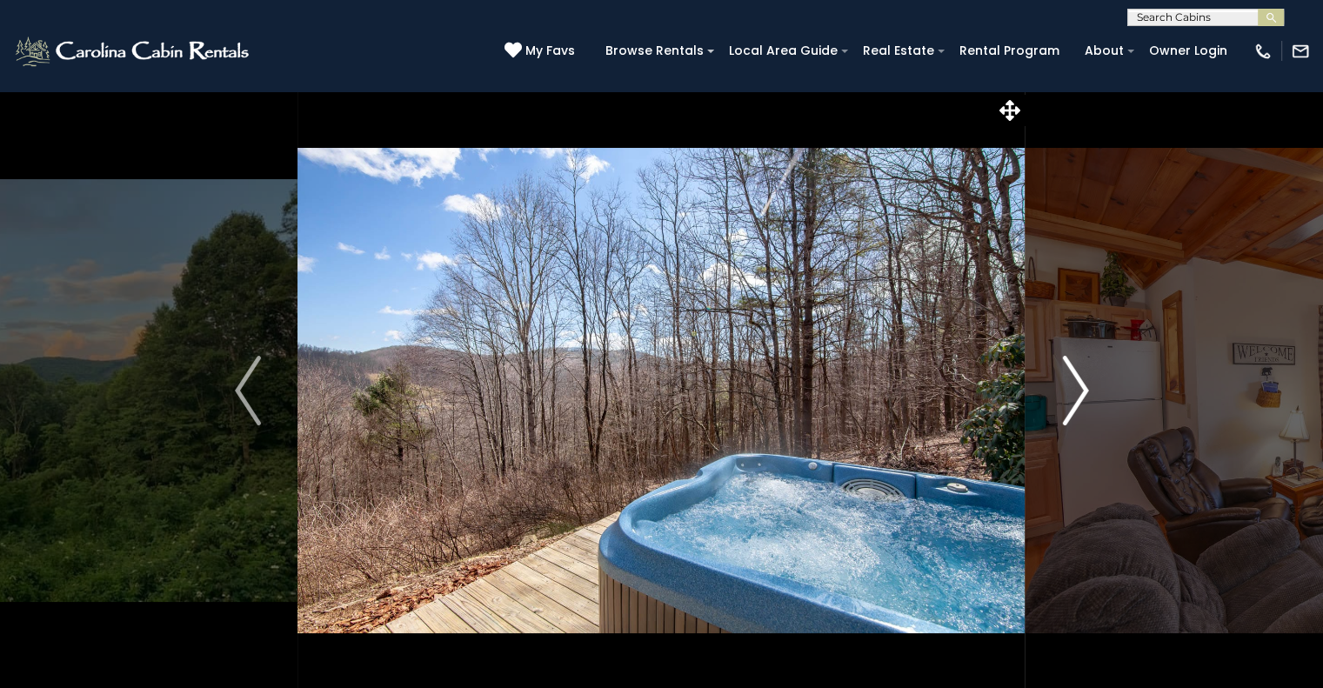
click at [1078, 410] on img "Next" at bounding box center [1075, 391] width 26 height 70
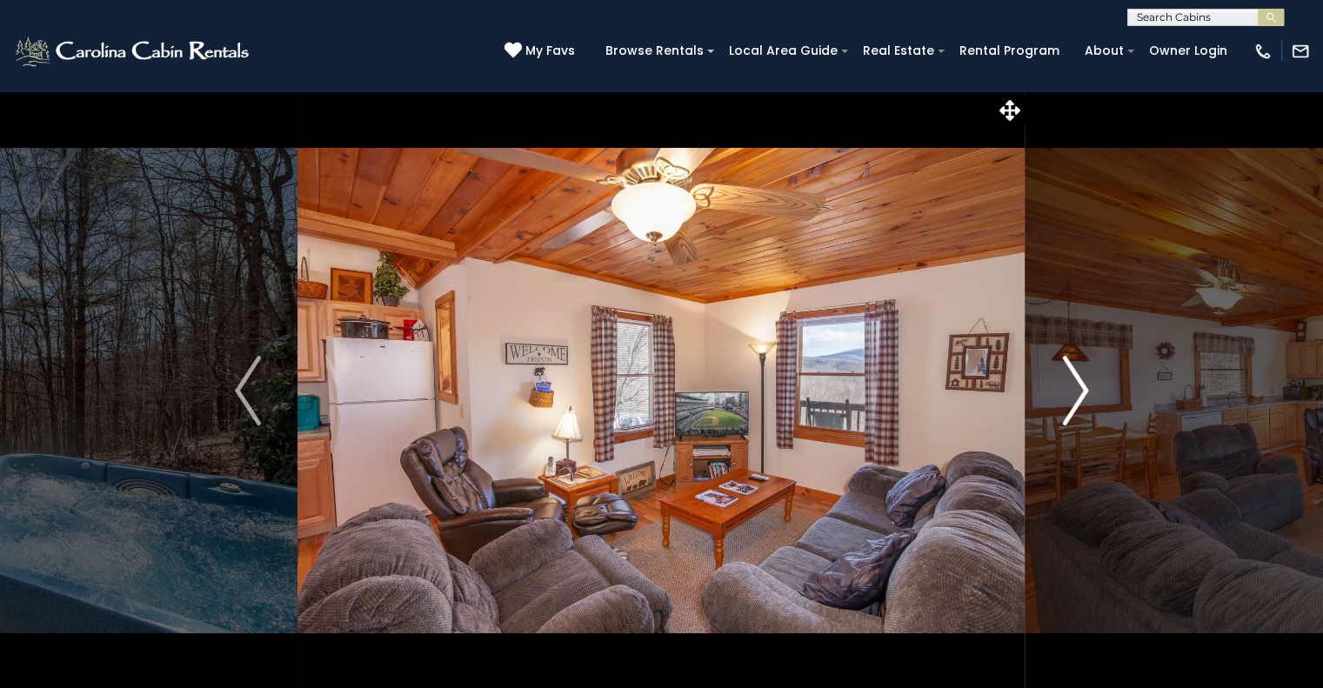
click at [1078, 410] on img "Next" at bounding box center [1075, 391] width 26 height 70
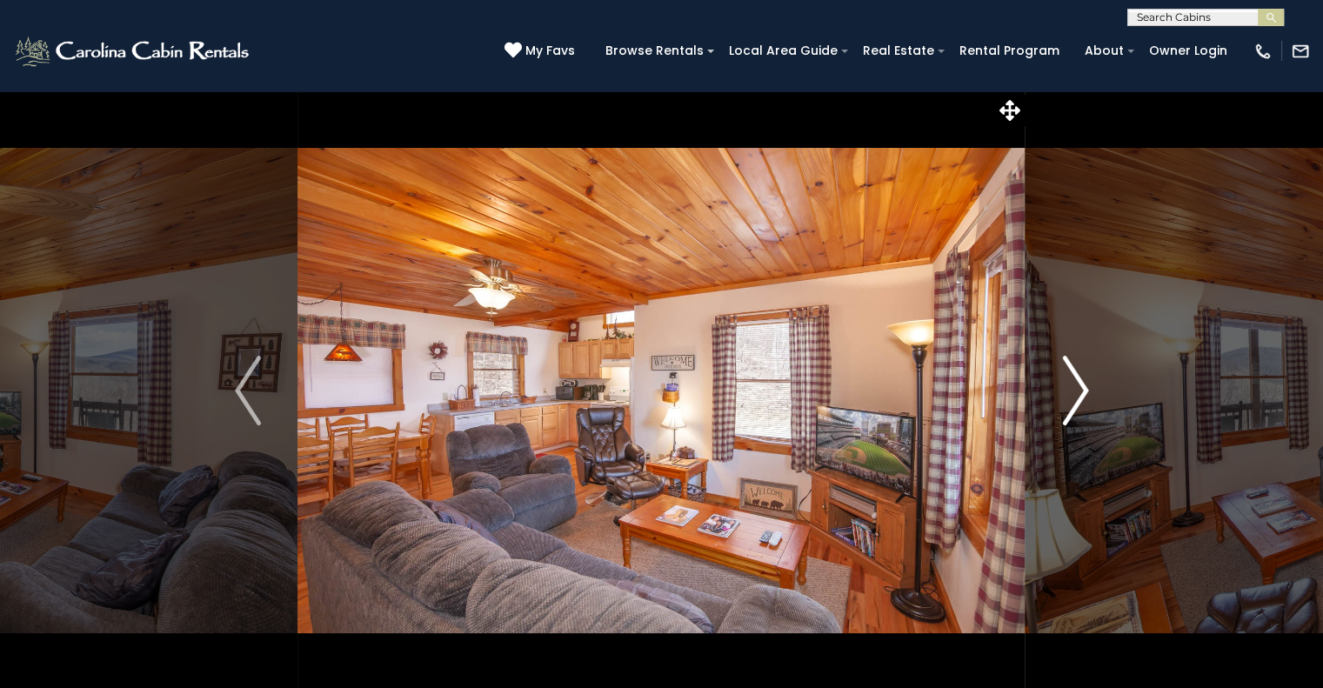
click at [1078, 410] on img "Next" at bounding box center [1075, 391] width 26 height 70
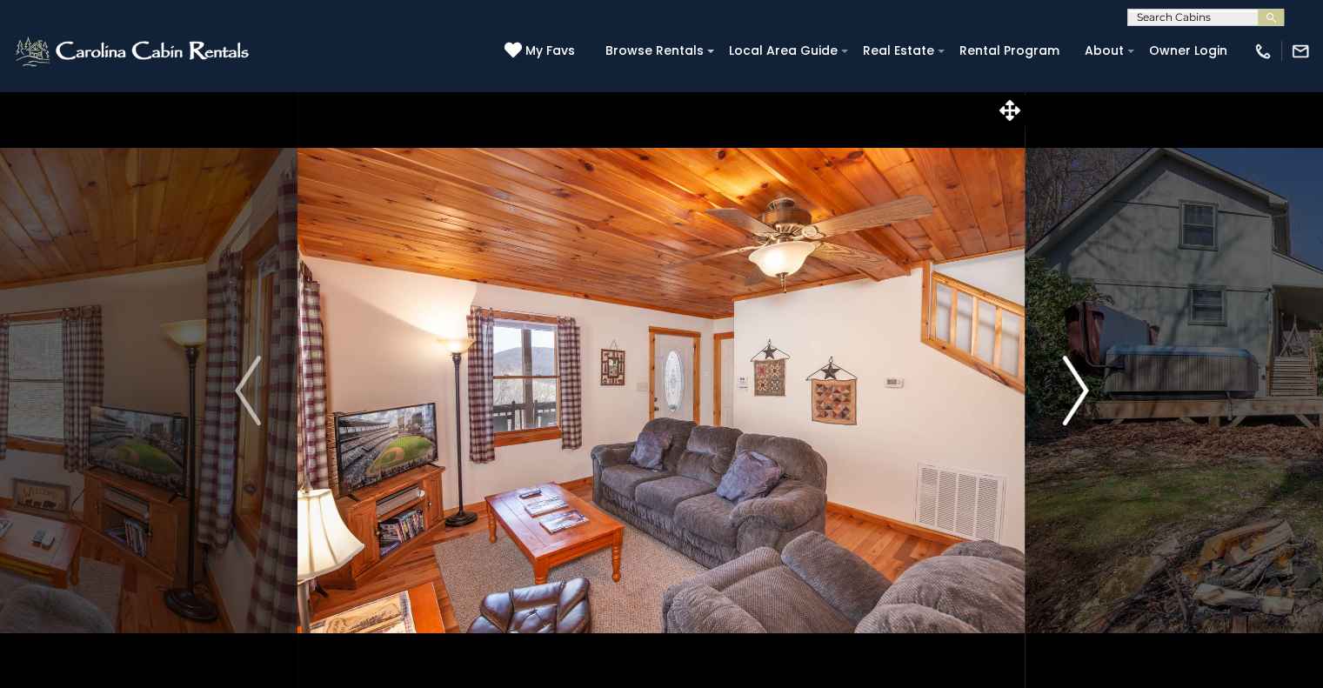
click at [1078, 410] on img "Next" at bounding box center [1075, 391] width 26 height 70
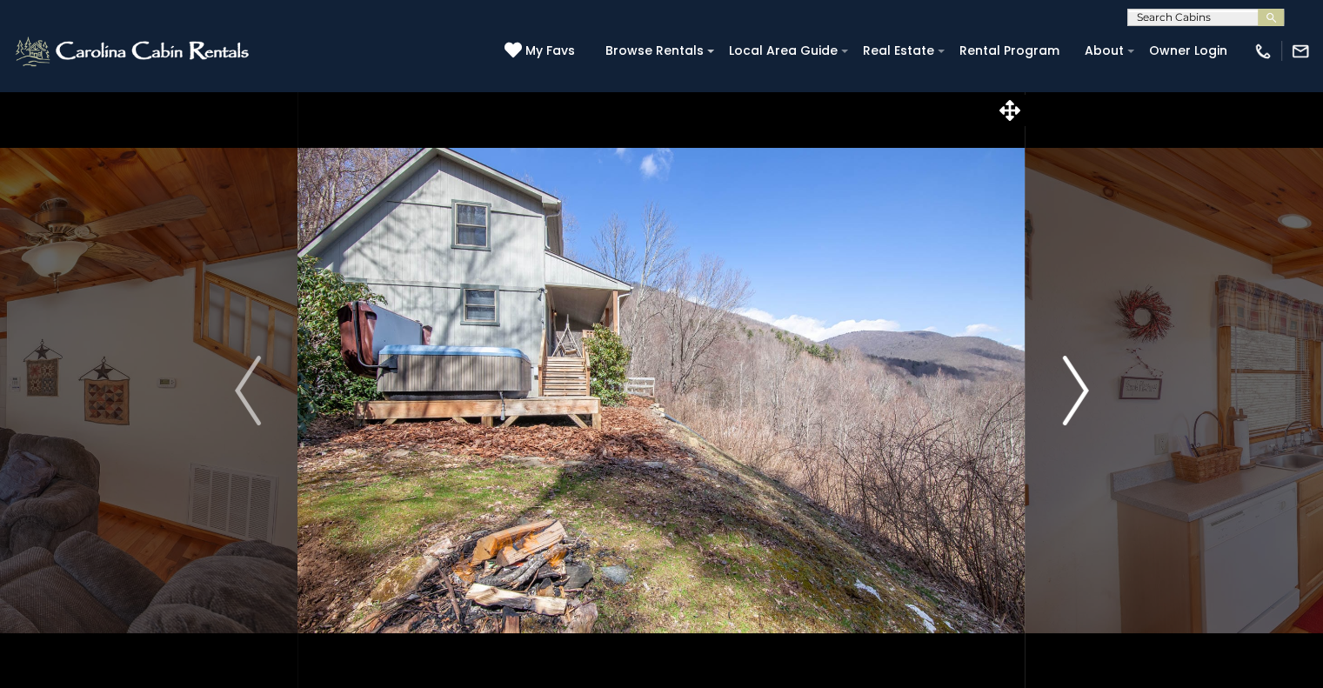
click at [1078, 398] on img "Next" at bounding box center [1075, 391] width 26 height 70
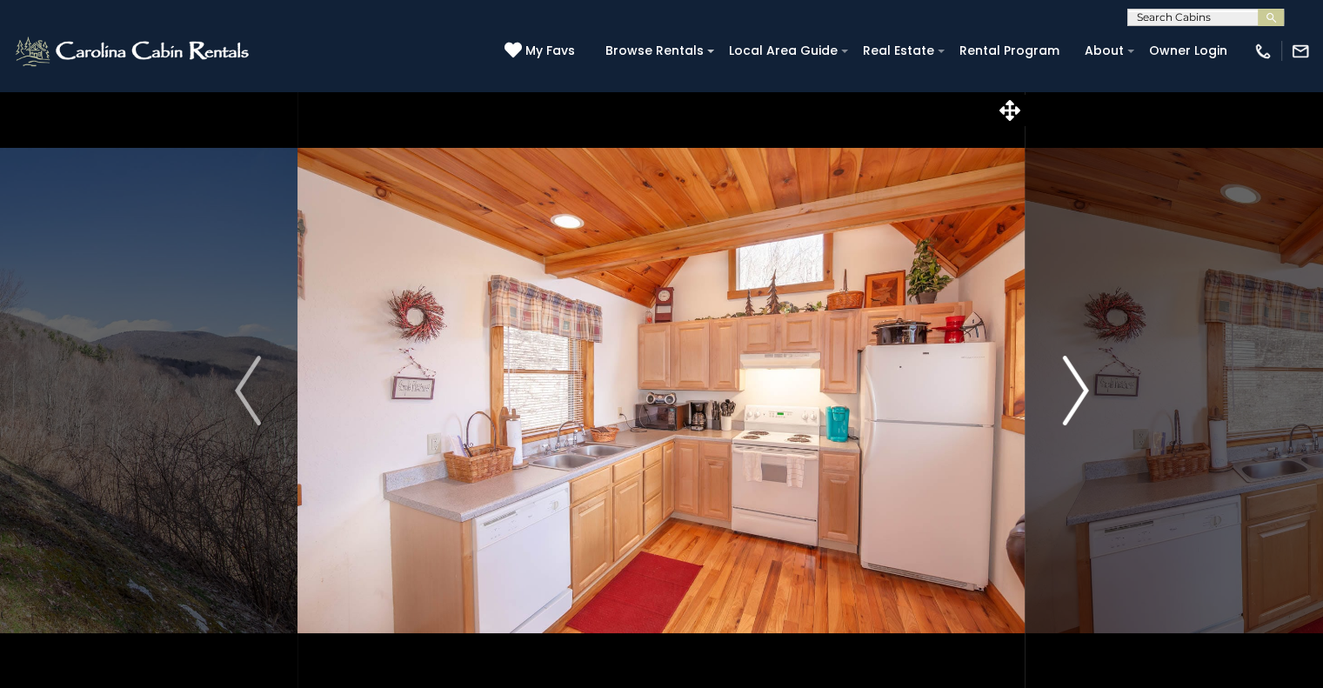
click at [1076, 398] on img "Next" at bounding box center [1075, 391] width 26 height 70
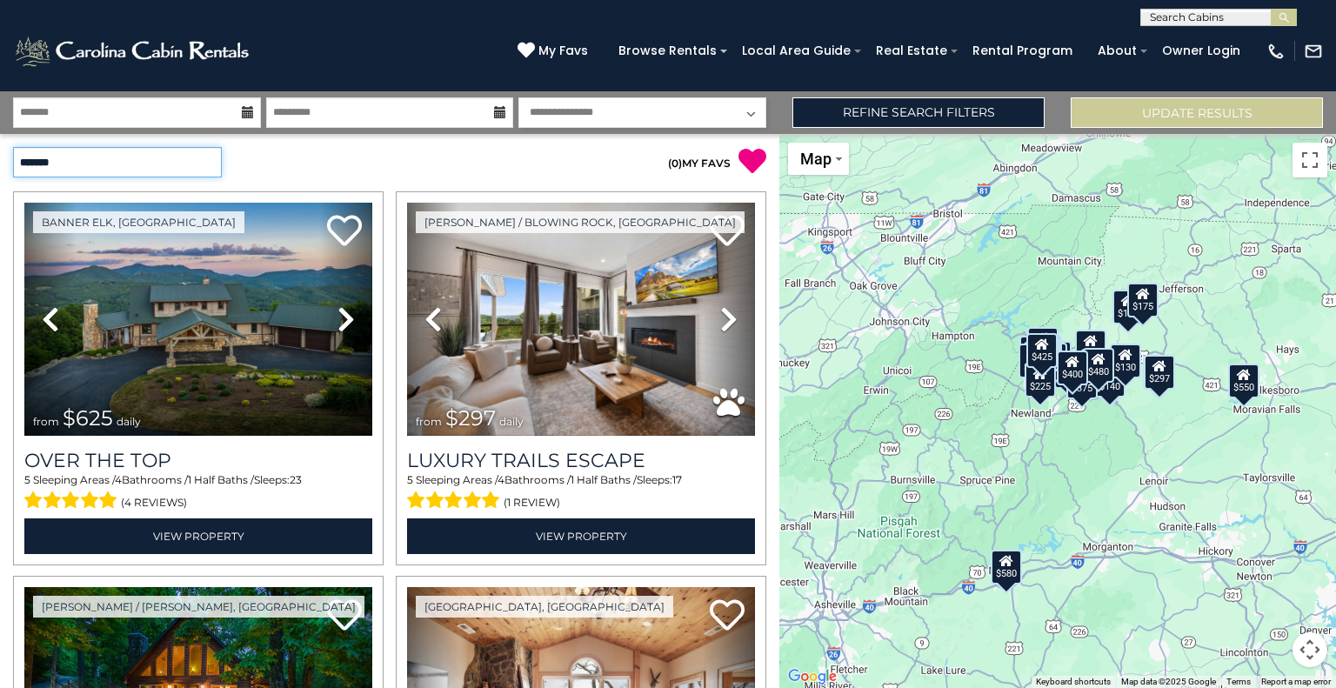
click at [143, 164] on select "**********" at bounding box center [117, 162] width 209 height 30
select select "*********"
click at [13, 147] on select "**********" at bounding box center [117, 162] width 209 height 30
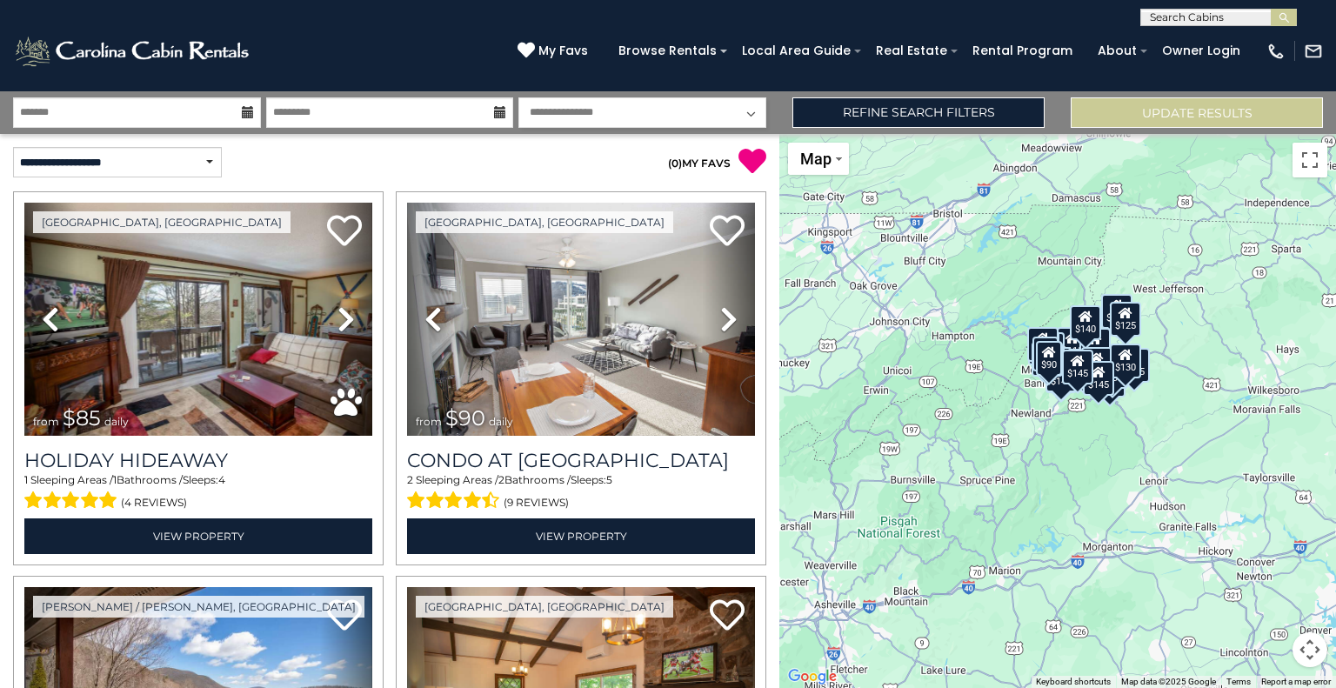
click at [1055, 472] on div "$85 $90 $110 $115 $115 $120 $120 $125 $125 $125 $125 $125 $125 $115 $125 $135 $…" at bounding box center [1058, 411] width 557 height 554
click at [974, 378] on div "$85 $90 $110 $115 $115 $120 $120 $125 $125 $125 $125 $125 $125 $115 $125 $135 $…" at bounding box center [1058, 411] width 557 height 554
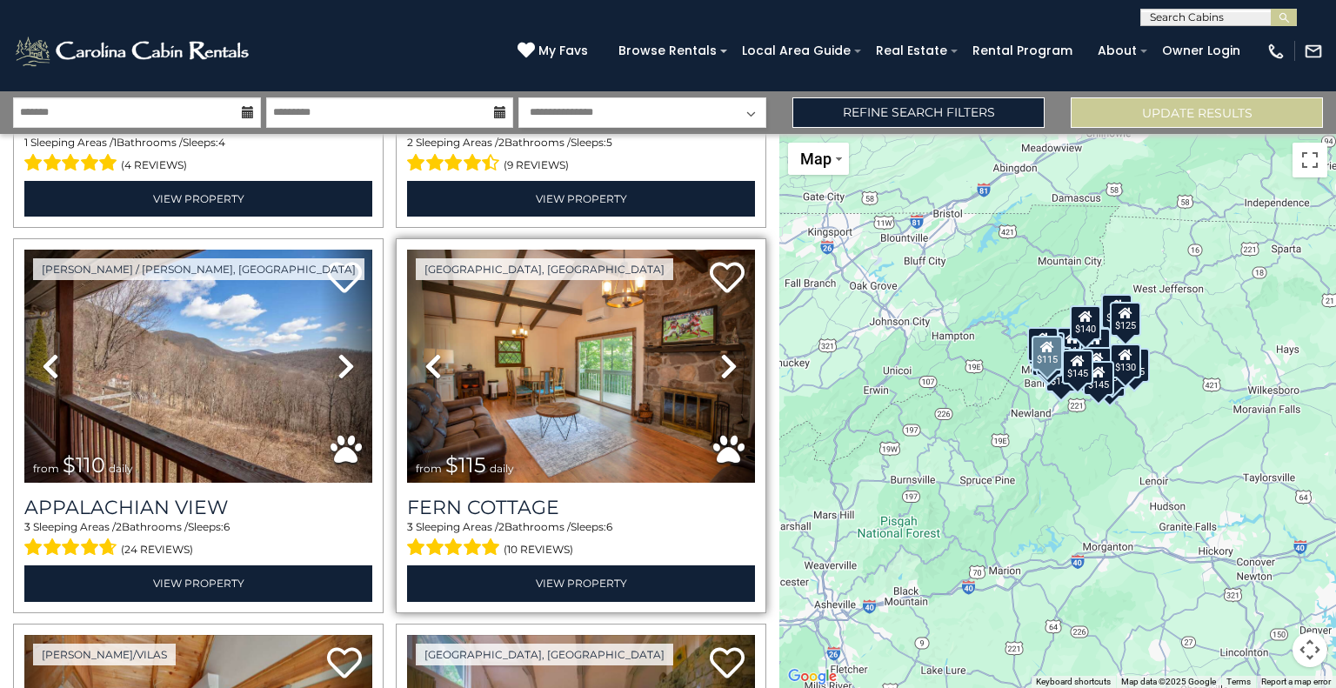
scroll to position [348, 0]
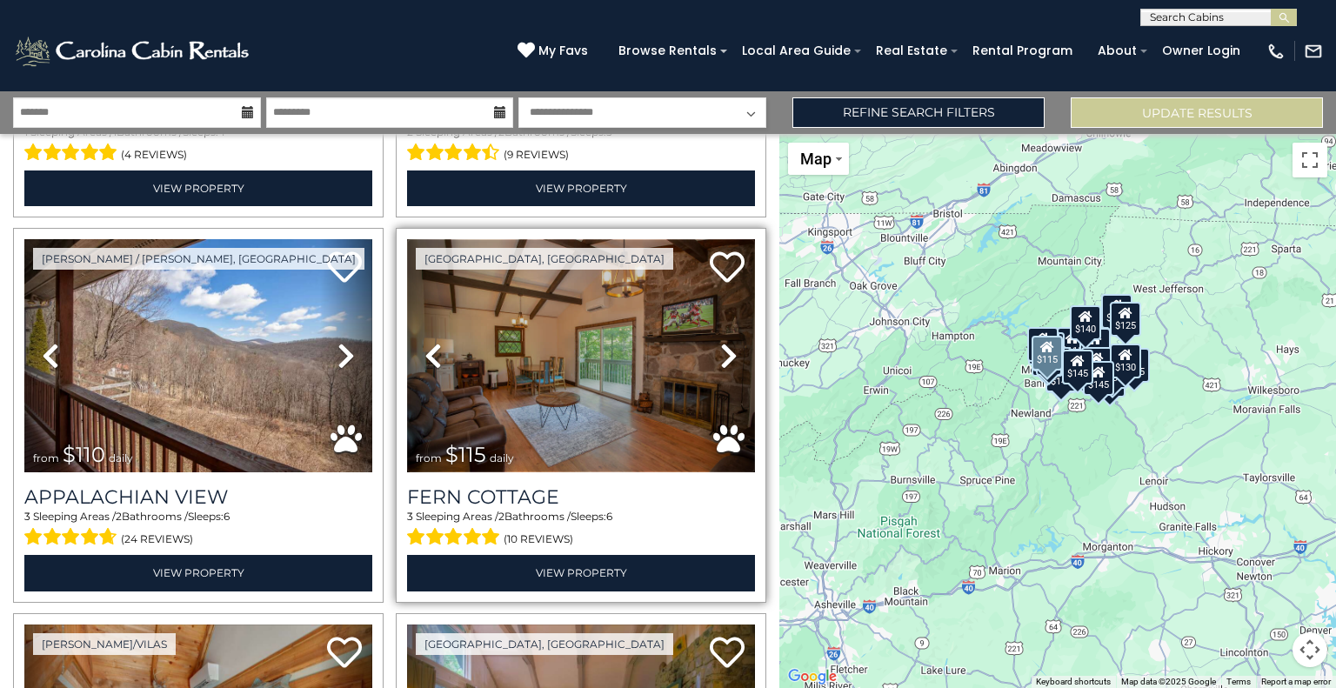
click at [604, 408] on img at bounding box center [581, 355] width 348 height 233
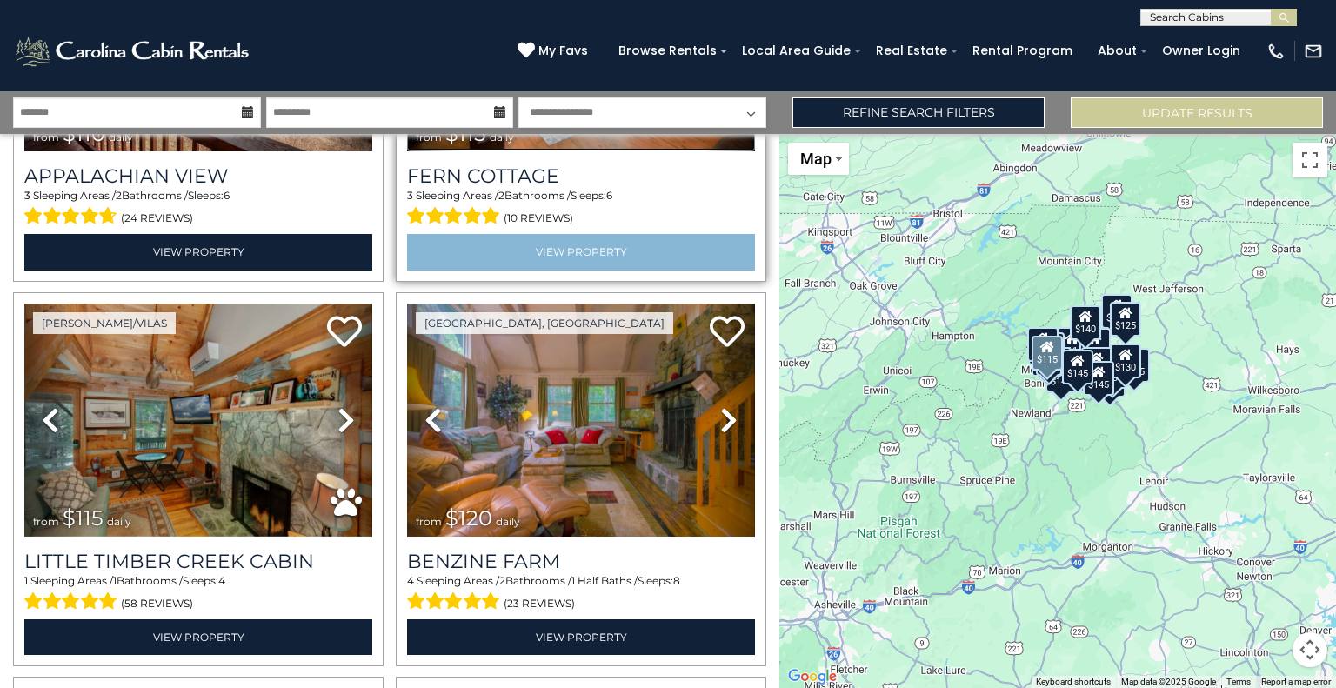
scroll to position [696, 0]
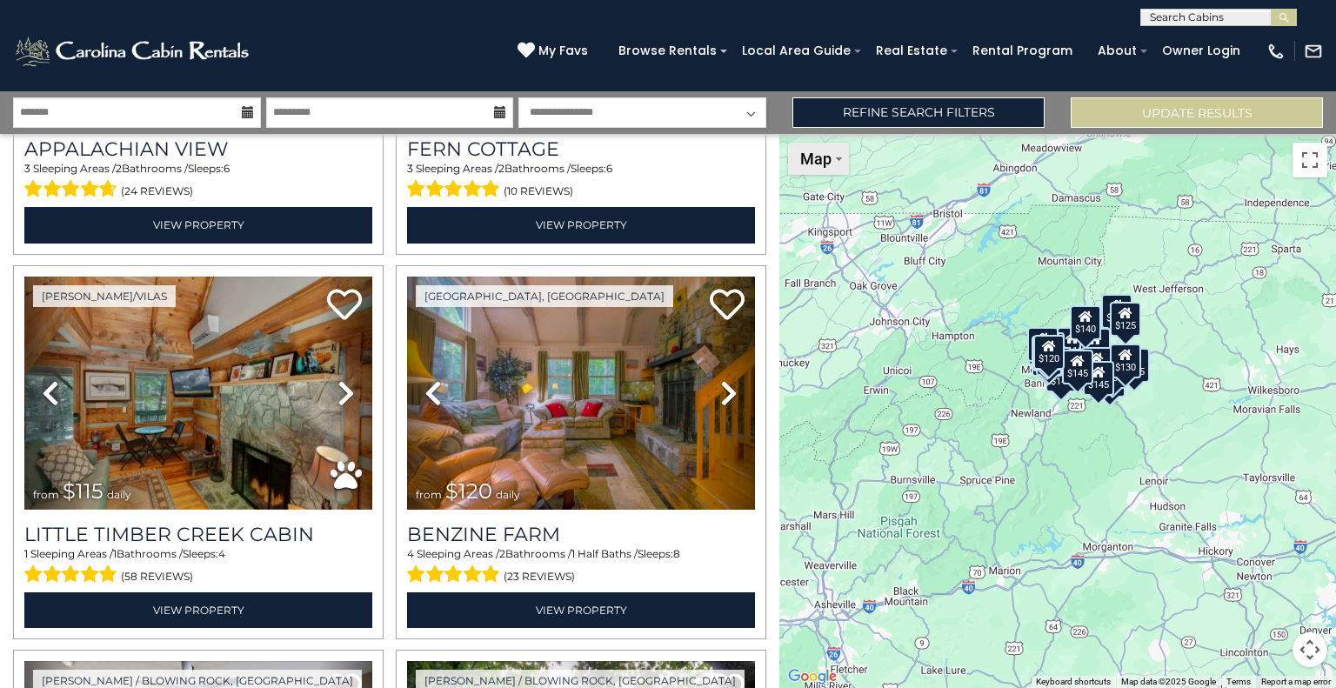
click at [835, 166] on button "Map" at bounding box center [818, 159] width 61 height 32
click at [825, 217] on li "Map" at bounding box center [840, 217] width 101 height 27
click at [1007, 344] on div "$85 $90 $110 $115 $115 $120 $120 $125 $125 $125 $125 $125 $125 $115 $125 $135 $…" at bounding box center [1058, 411] width 557 height 554
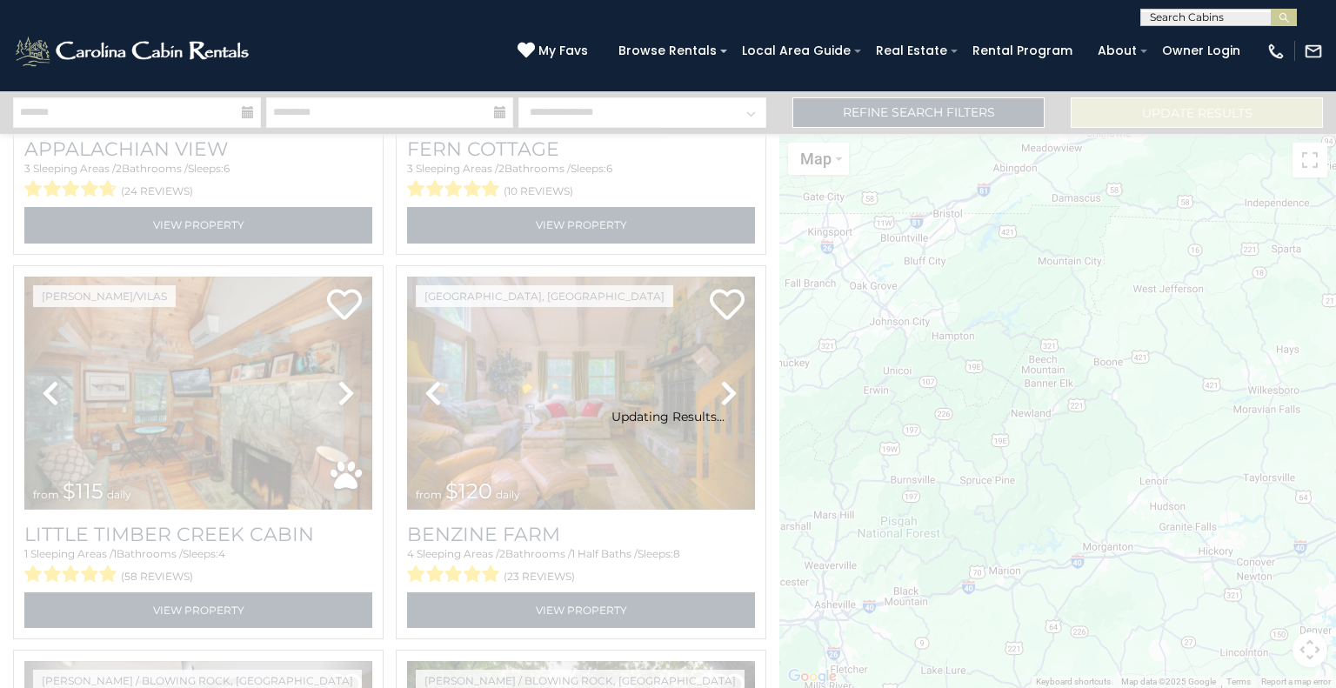
click at [1007, 344] on div "Updating Results..." at bounding box center [668, 389] width 1336 height 597
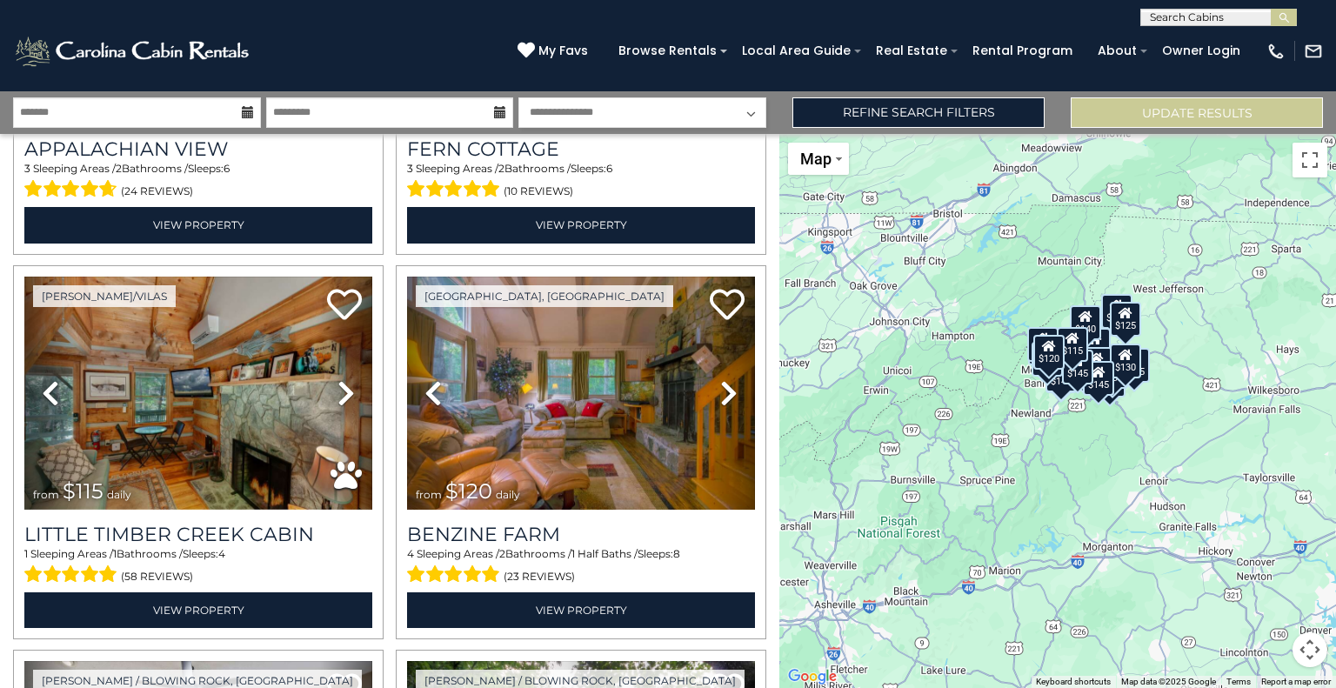
click at [1018, 512] on div "$85 $90 $110 $115 $115 $120 $120 $125 $125 $125 $125 $125 $125 $115 $125 $135 $…" at bounding box center [1058, 411] width 557 height 554
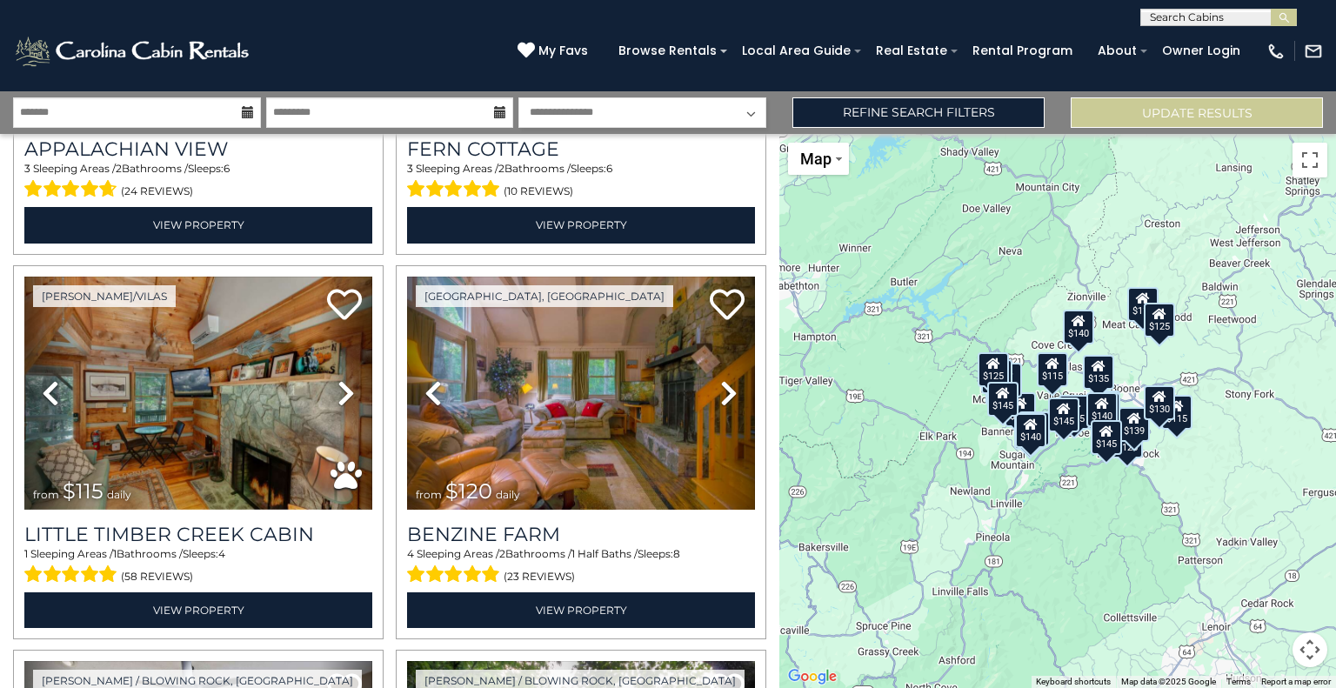
drag, startPoint x: 1047, startPoint y: 426, endPoint x: 974, endPoint y: 606, distance: 193.9
click at [974, 606] on div "$85 $90 $110 $115 $115 $120 $120 $125 $125 $125 $125 $125 $125 $115 $125 $135 $…" at bounding box center [1058, 411] width 557 height 554
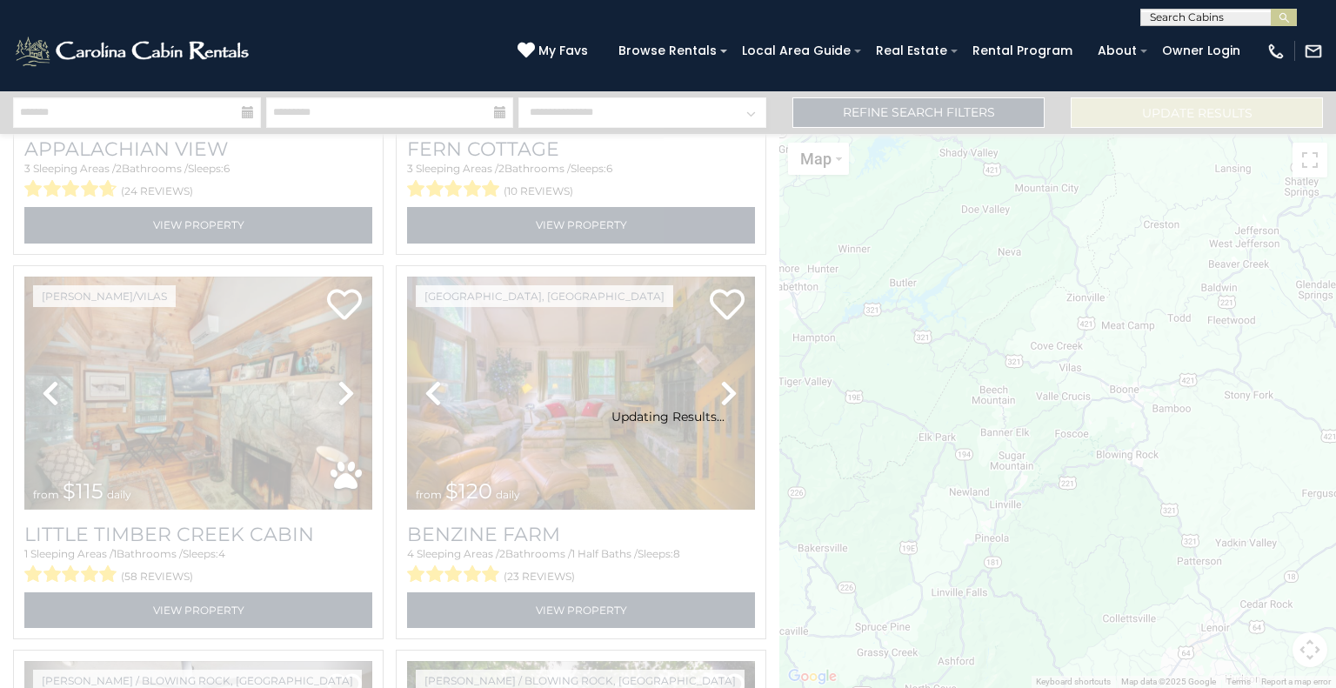
drag, startPoint x: 1071, startPoint y: 527, endPoint x: 978, endPoint y: 609, distance: 123.9
click at [980, 612] on div "Updating Results..." at bounding box center [668, 389] width 1336 height 597
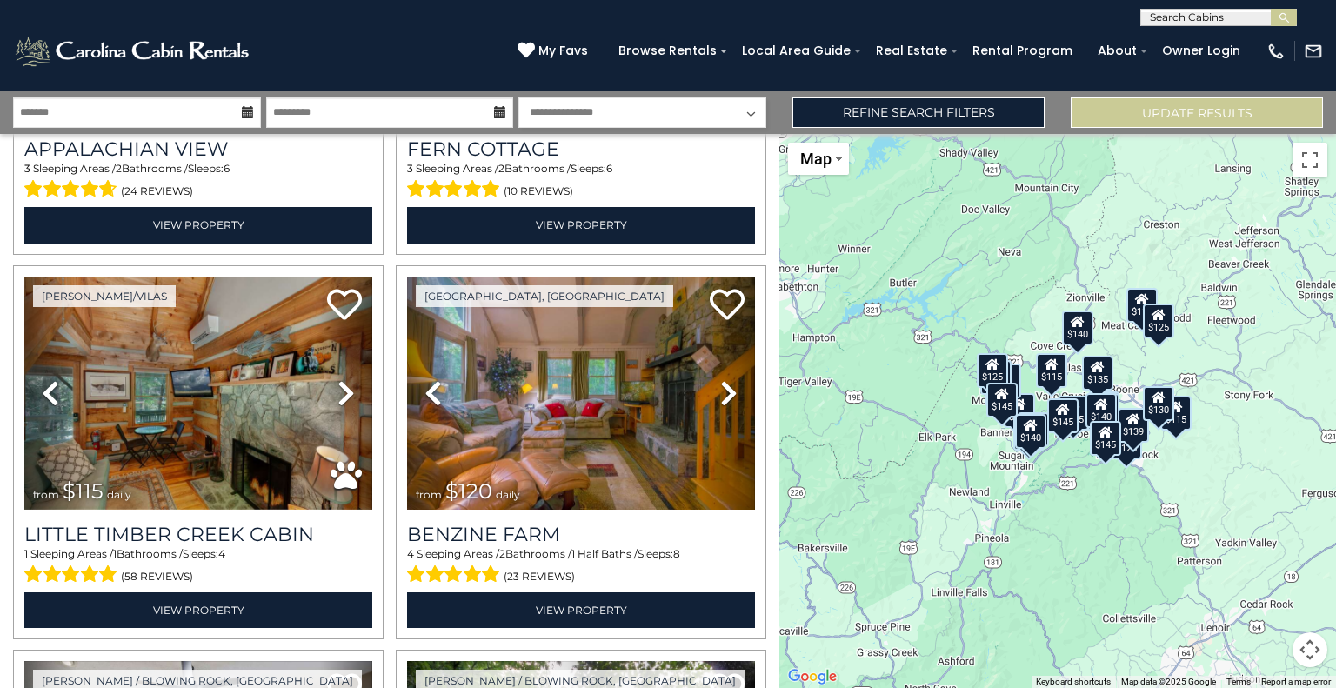
click at [1035, 528] on div "$85 $90 $110 $115 $115 $120 $120 $125 $125 $125 $125 $125 $125 $115 $125 $135 $…" at bounding box center [1058, 411] width 557 height 554
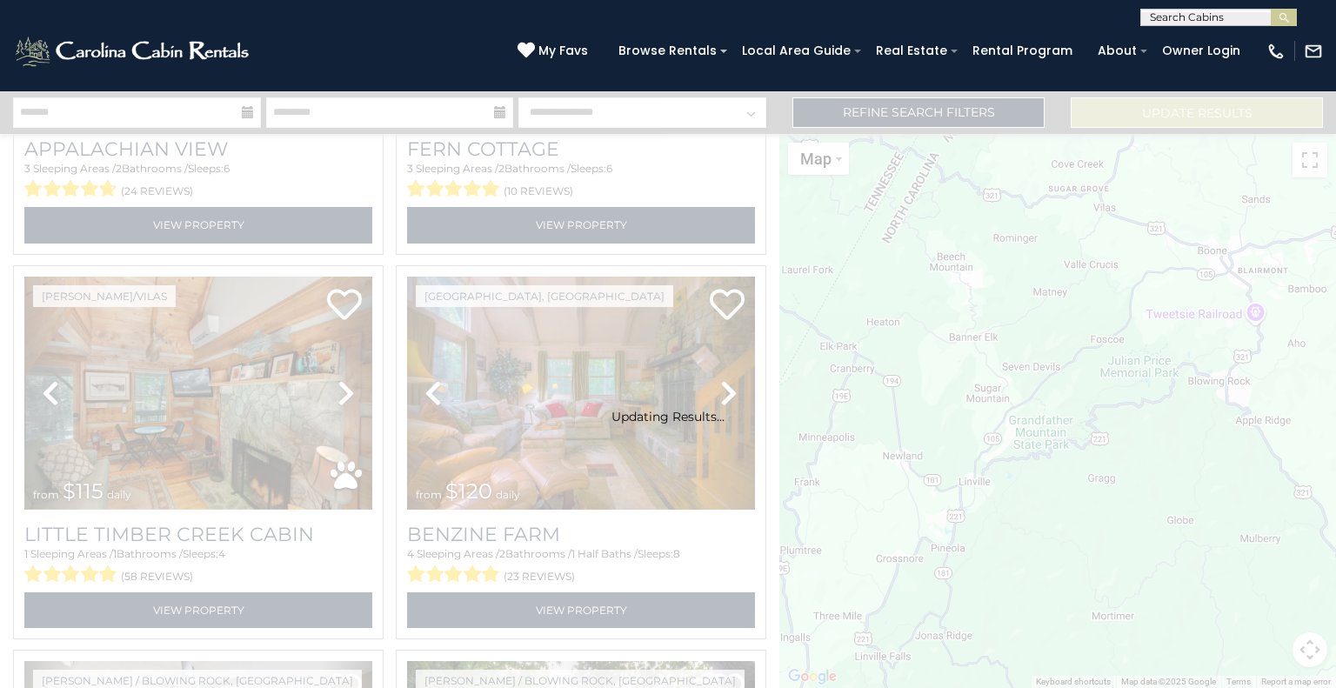
drag, startPoint x: 1080, startPoint y: 497, endPoint x: 980, endPoint y: 559, distance: 117.6
click at [980, 559] on div "Updating Results..." at bounding box center [668, 389] width 1336 height 597
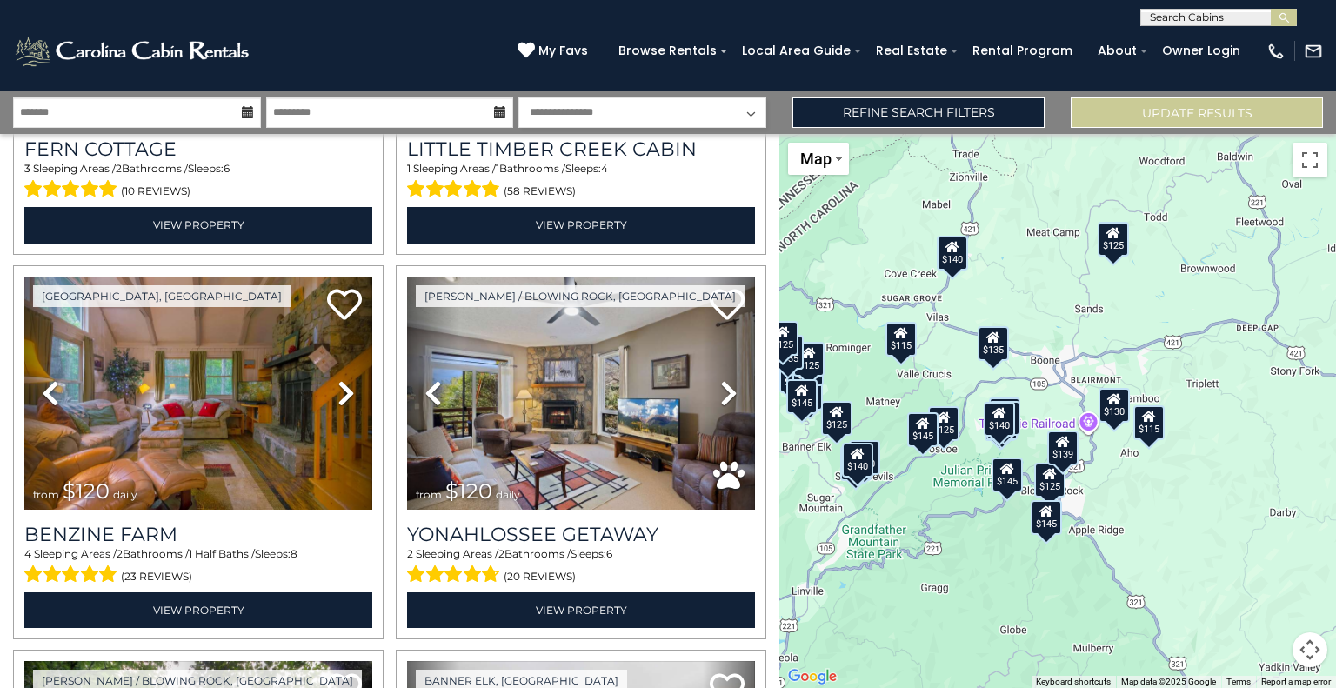
drag, startPoint x: 1124, startPoint y: 497, endPoint x: 954, endPoint y: 610, distance: 204.6
click at [954, 610] on div "$85 $90 $115 $115 $120 $120 $125 $125 $125 $125 $125 $125 $115 $125 $135 $125 $…" at bounding box center [1058, 411] width 557 height 554
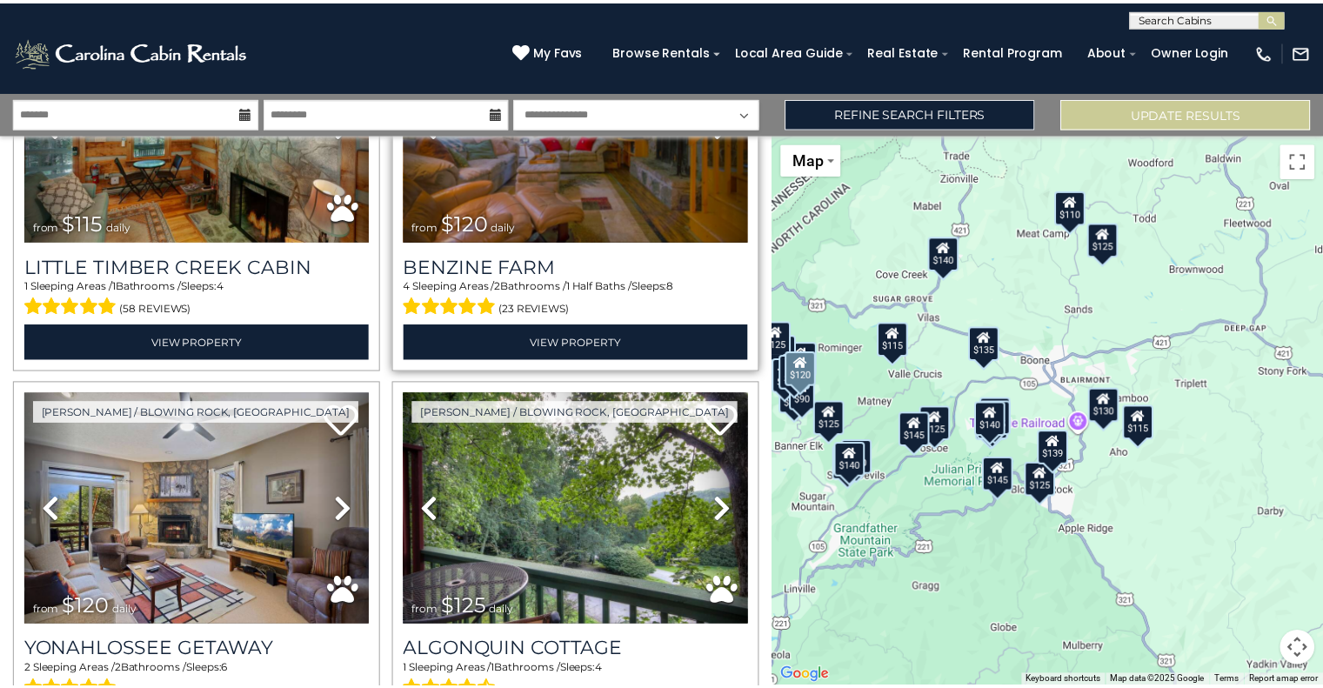
scroll to position [1044, 0]
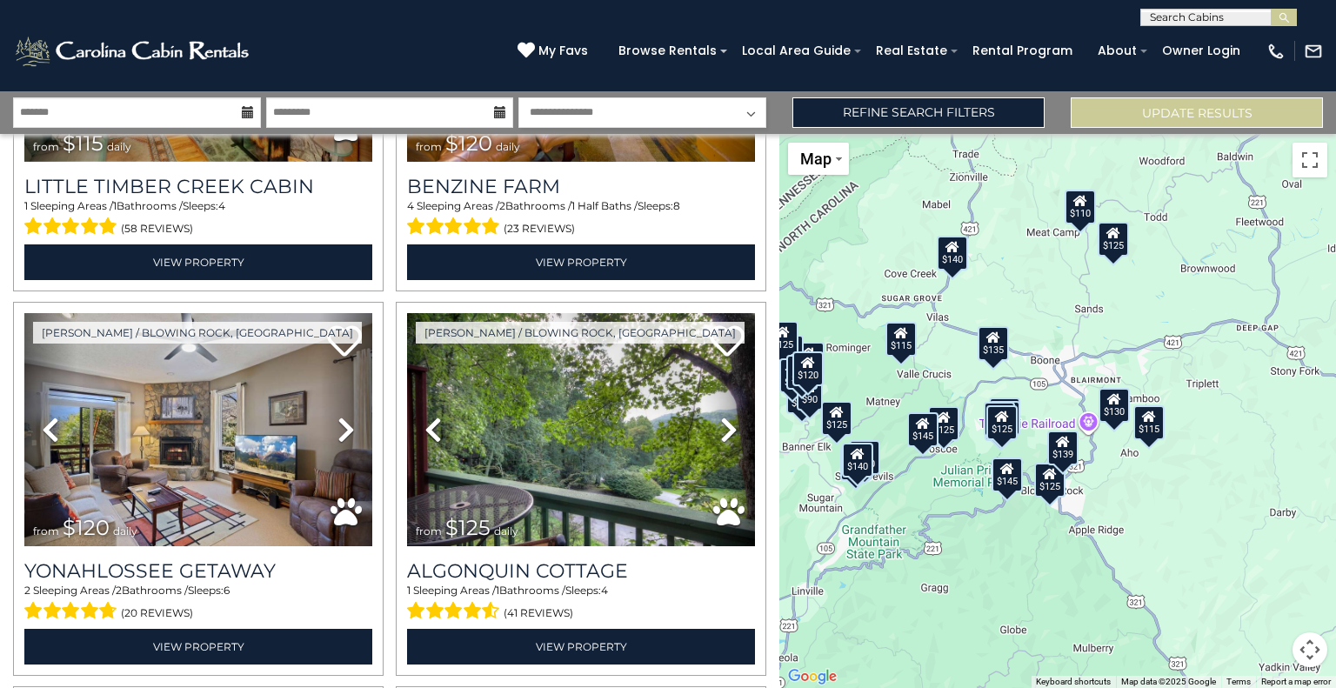
click at [994, 347] on div "$135" at bounding box center [993, 342] width 31 height 35
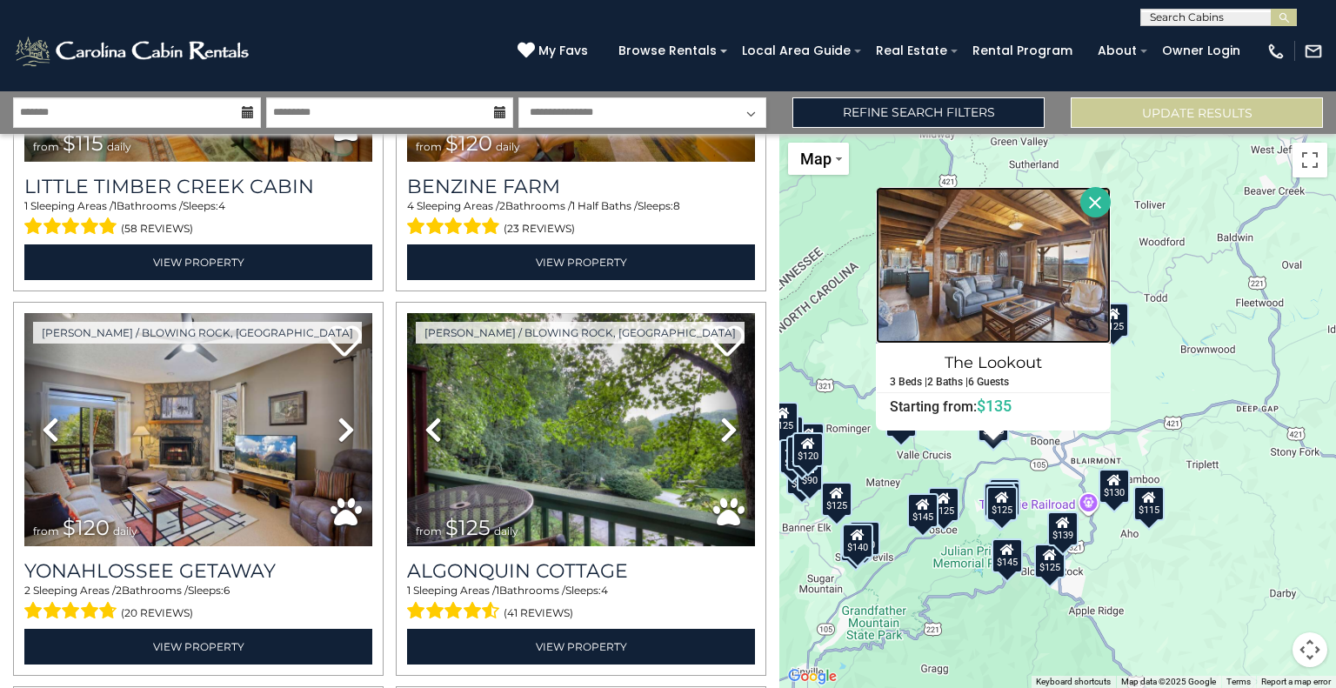
click at [1001, 303] on img at bounding box center [993, 265] width 235 height 157
click at [1181, 599] on div "$85 $90 $110 $115 $115 $120 $120 $125 $125 $125 $125 $125 $125 $115 $125 $135 $…" at bounding box center [1058, 411] width 557 height 554
click at [1155, 511] on div "$115" at bounding box center [1149, 503] width 31 height 35
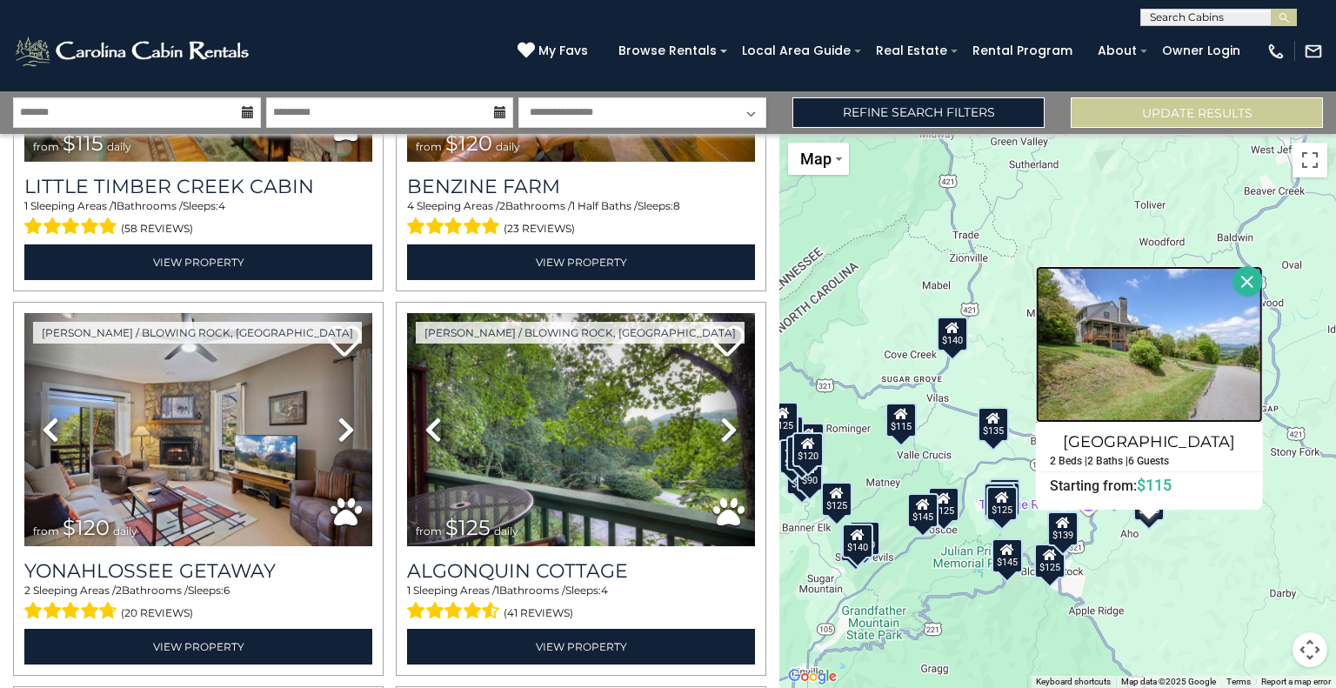
click at [1138, 341] on img at bounding box center [1149, 344] width 227 height 157
click at [174, 106] on input "text" at bounding box center [137, 112] width 248 height 30
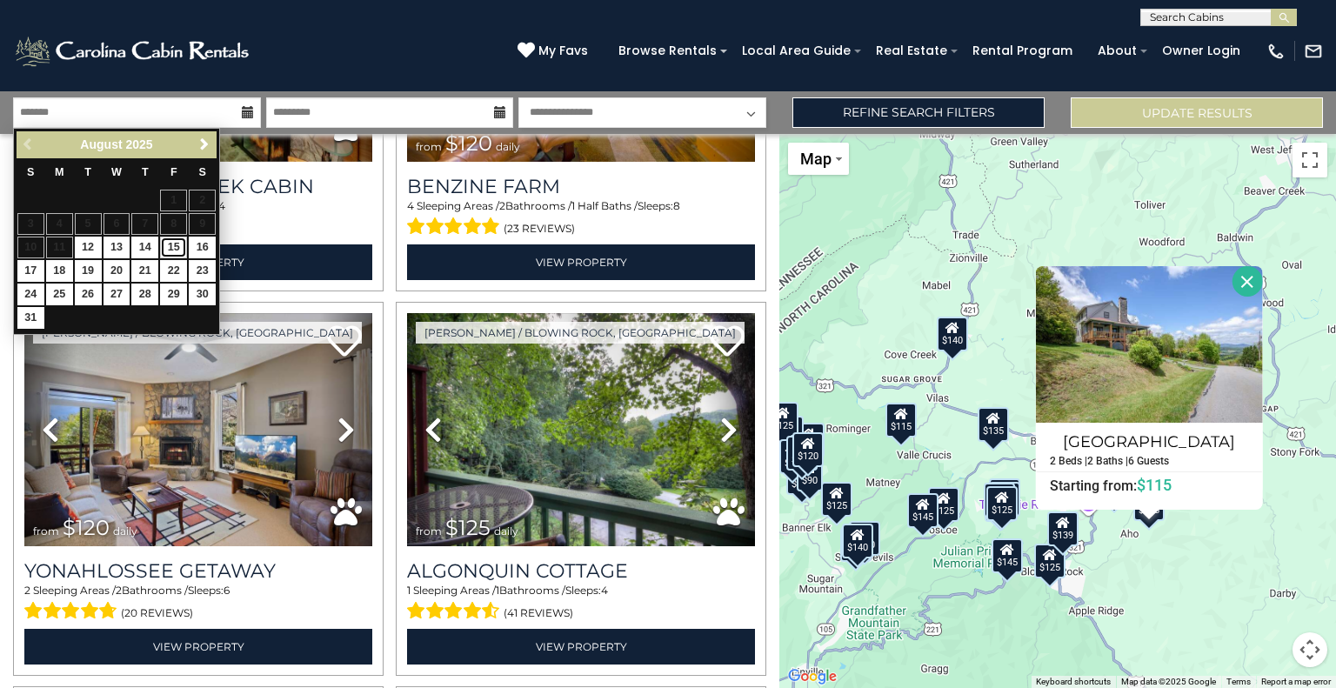
click at [174, 246] on link "15" at bounding box center [173, 248] width 27 height 22
type input "*******"
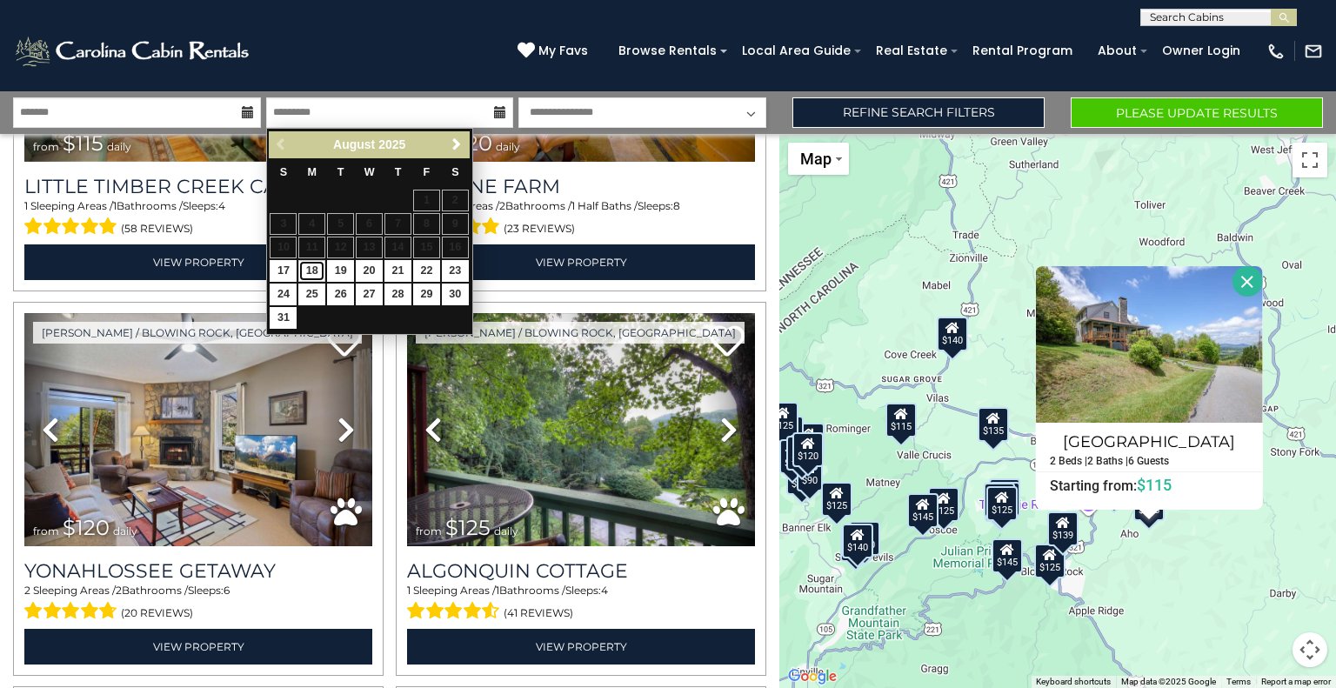
click at [317, 271] on link "18" at bounding box center [311, 271] width 27 height 22
type input "*******"
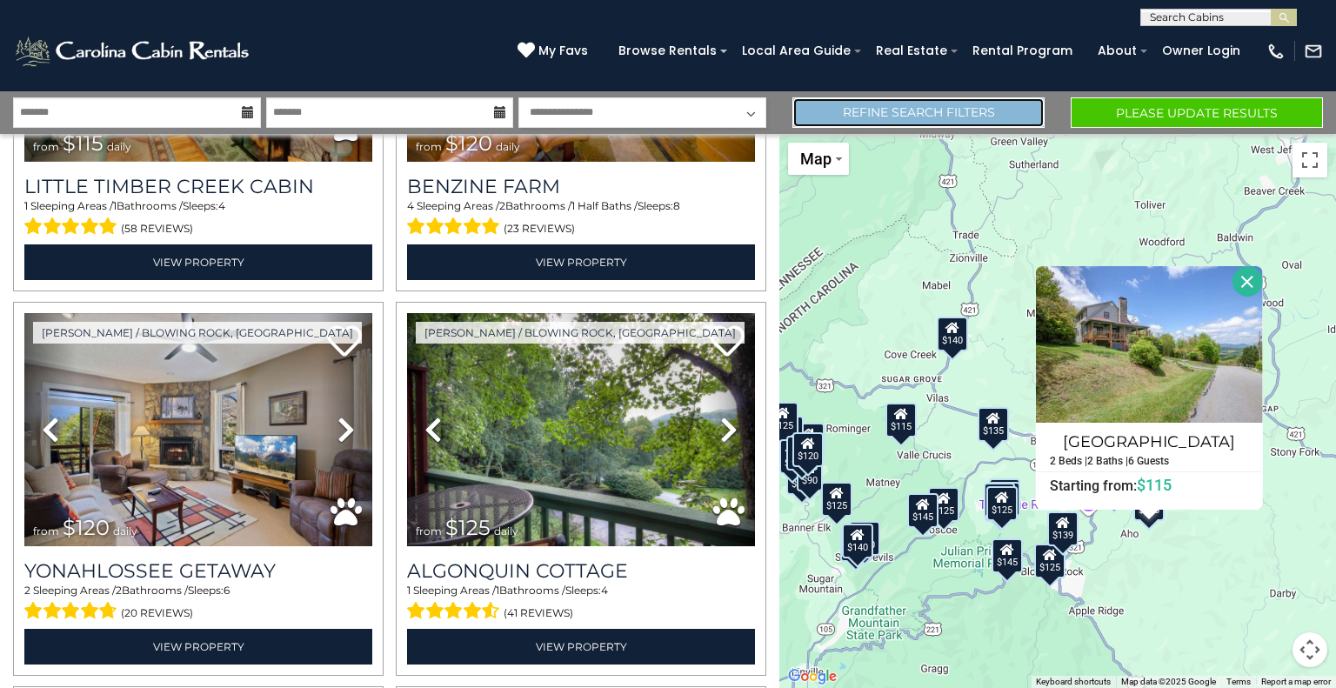
click at [967, 109] on link "Refine Search Filters" at bounding box center [919, 112] width 252 height 30
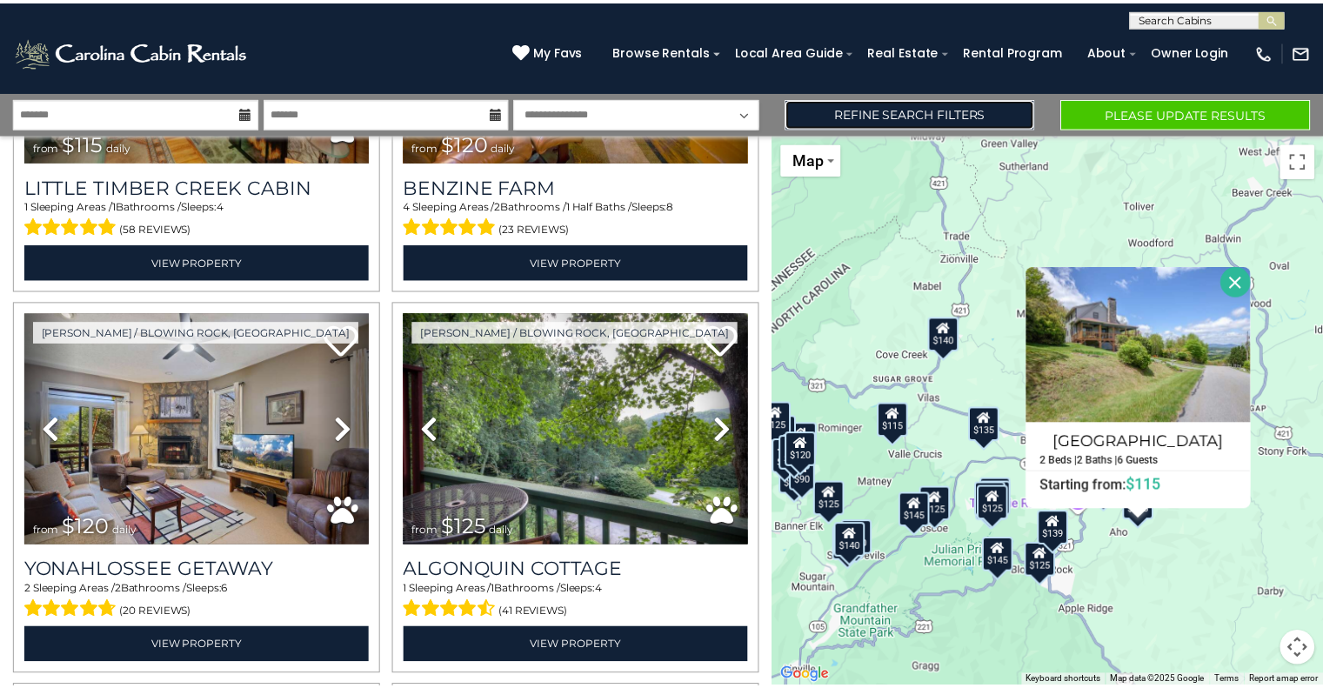
scroll to position [1038, 0]
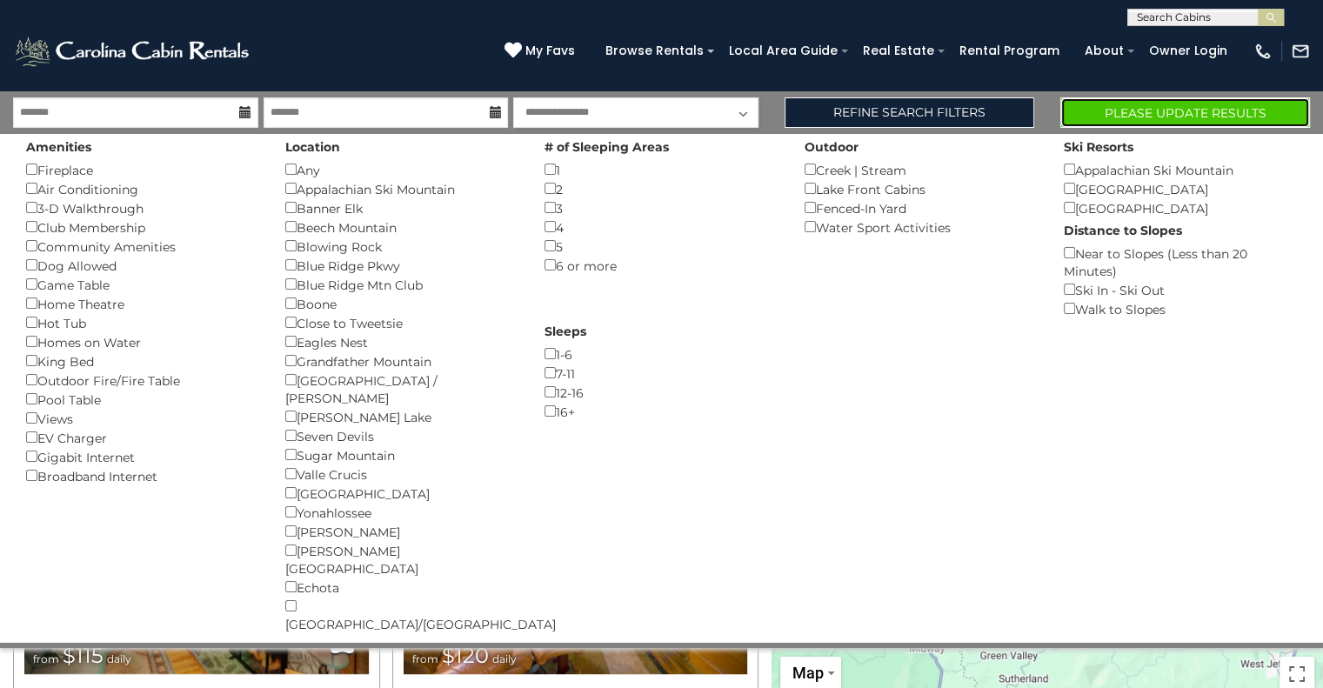
click at [1108, 113] on button "Please Update Results" at bounding box center [1186, 112] width 250 height 30
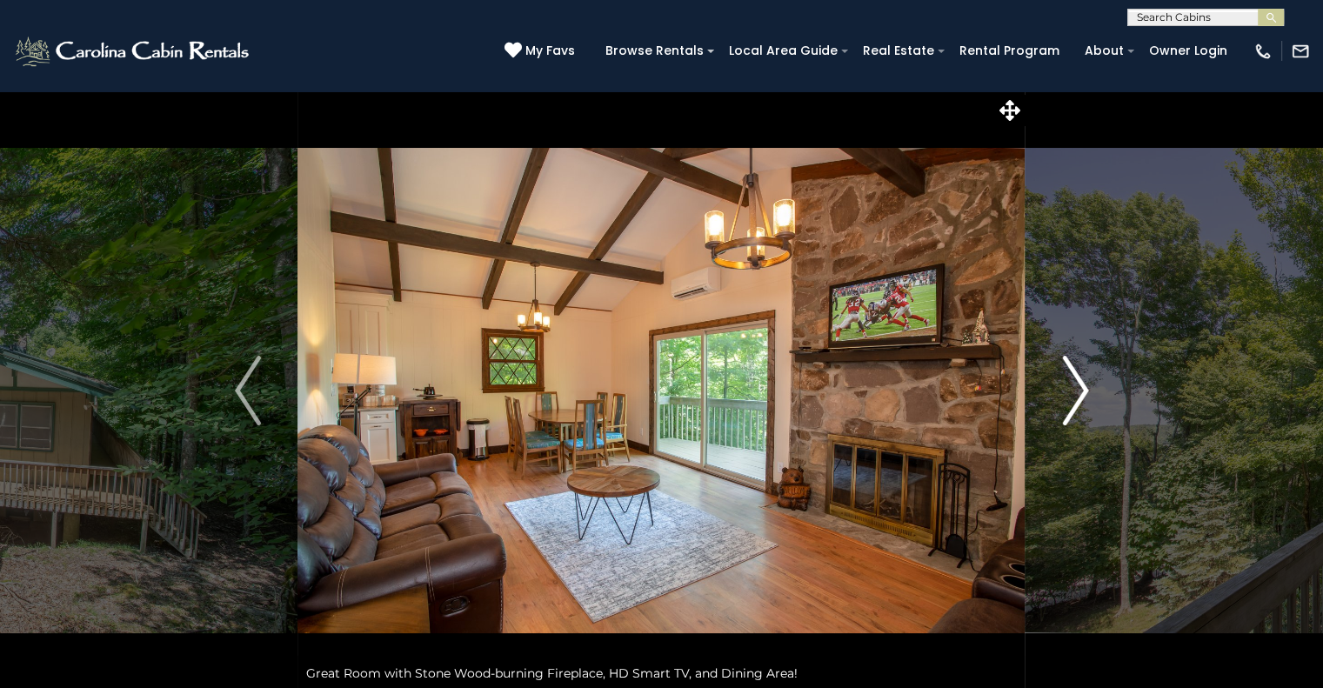
click at [1079, 396] on img "Next" at bounding box center [1075, 391] width 26 height 70
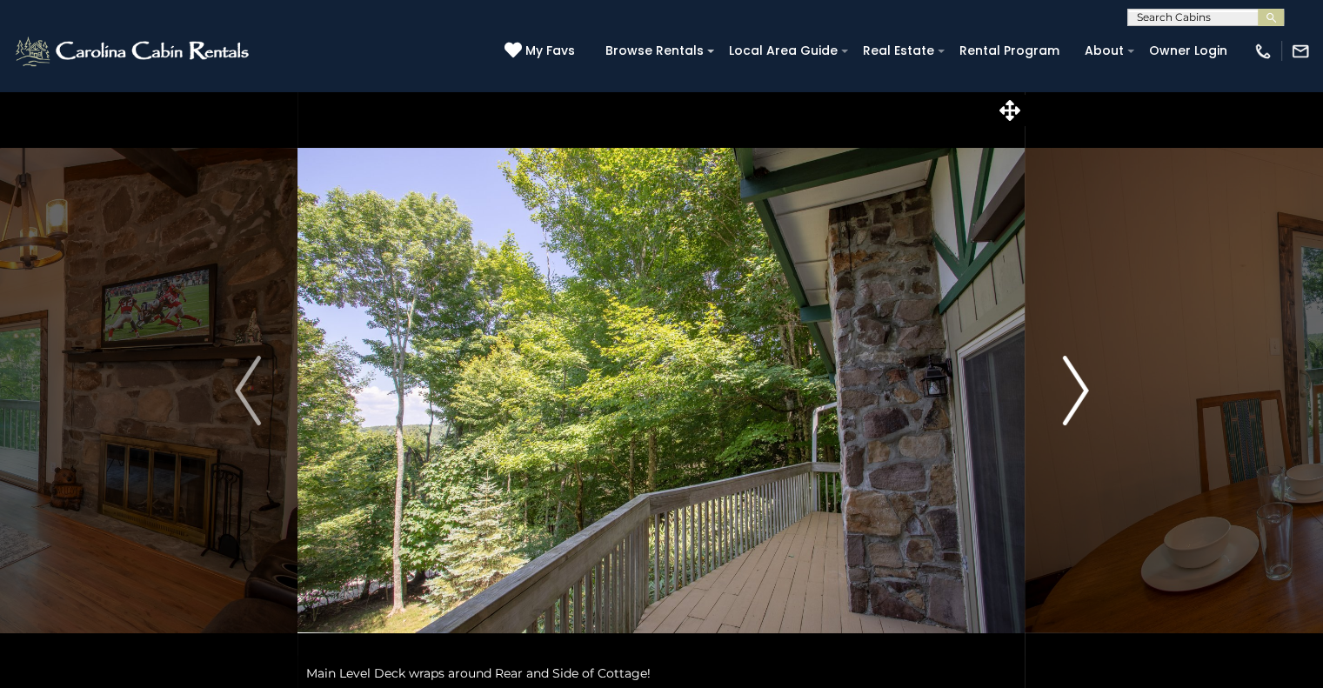
click at [1079, 396] on img "Next" at bounding box center [1075, 391] width 26 height 70
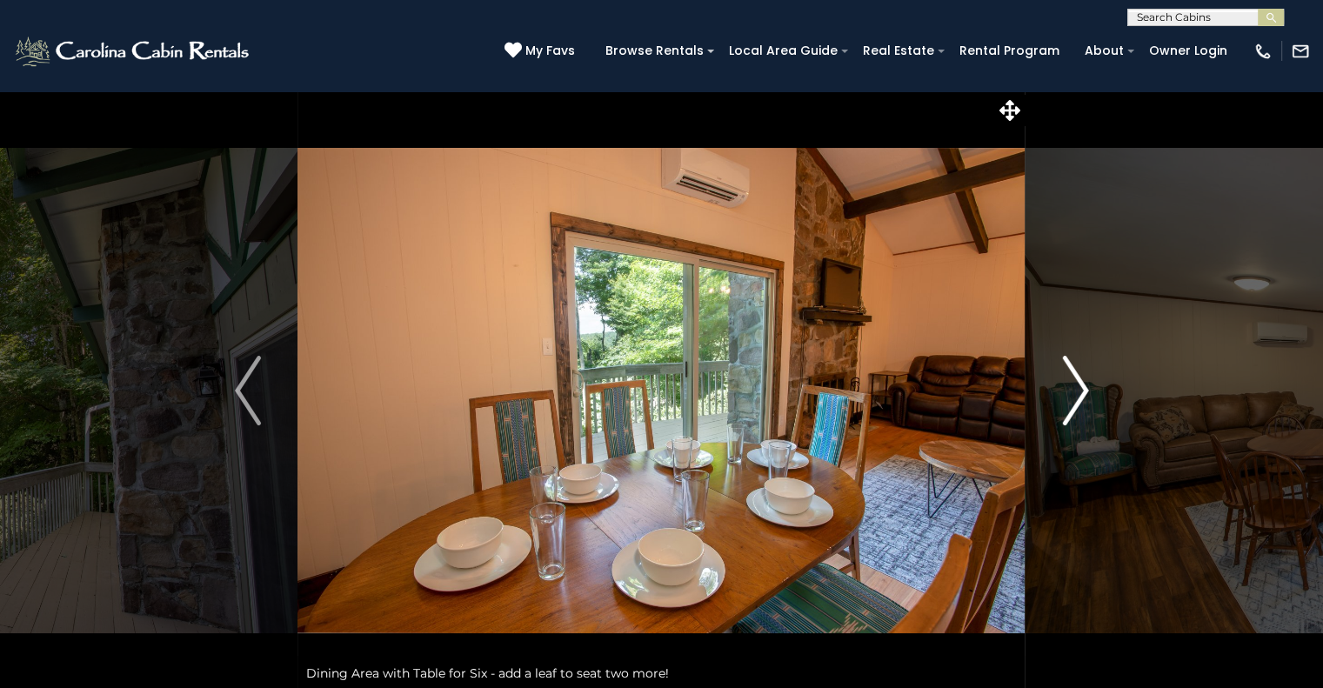
click at [1079, 396] on img "Next" at bounding box center [1075, 391] width 26 height 70
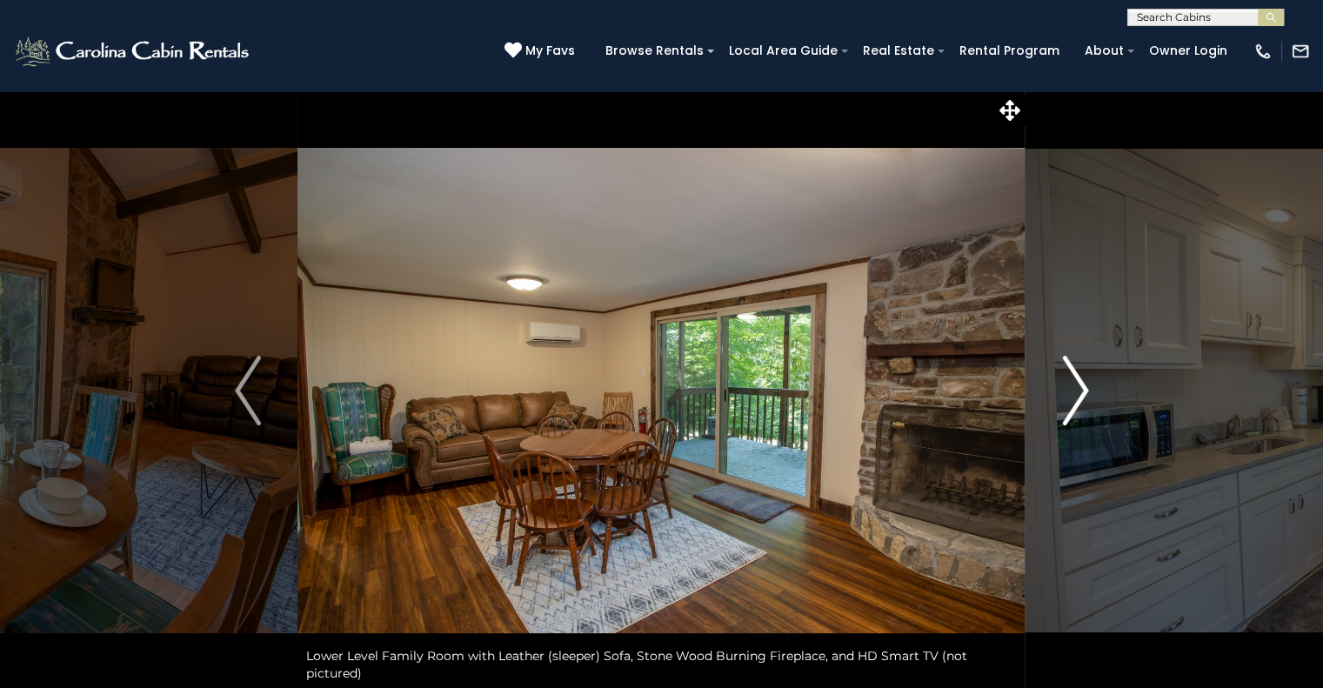
click at [1079, 396] on img "Next" at bounding box center [1075, 391] width 26 height 70
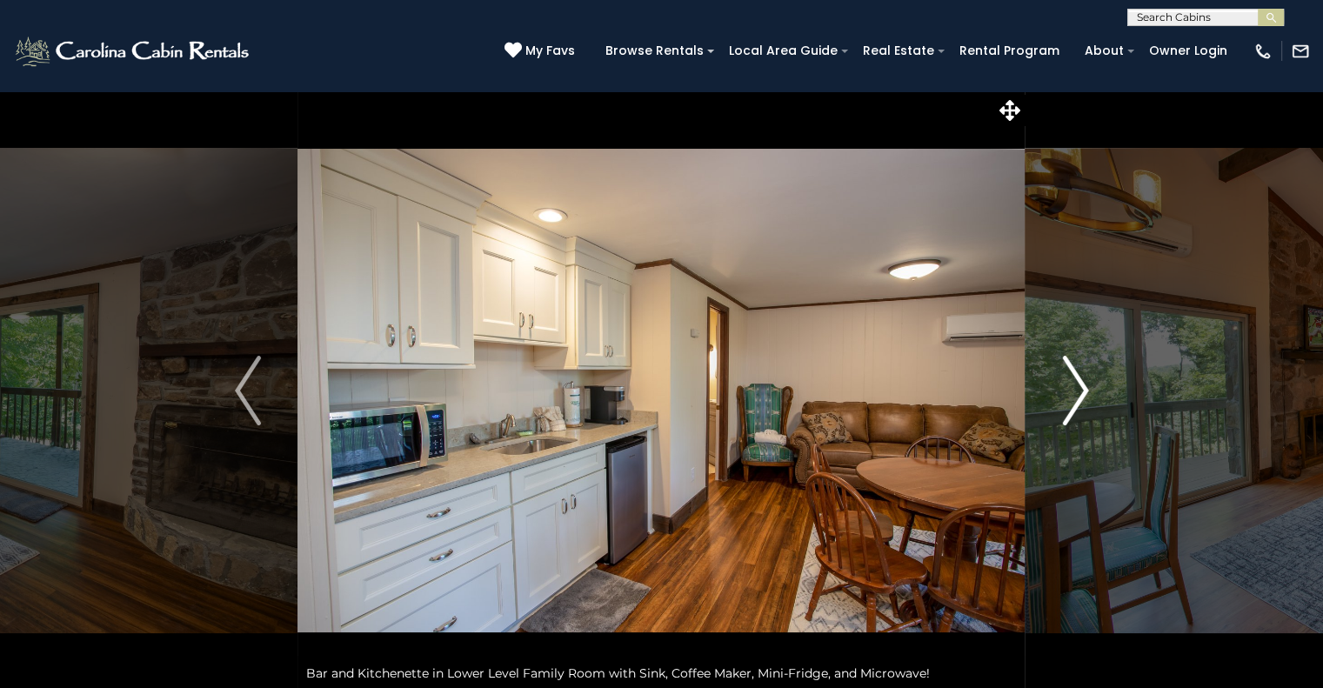
click at [1079, 396] on img "Next" at bounding box center [1075, 391] width 26 height 70
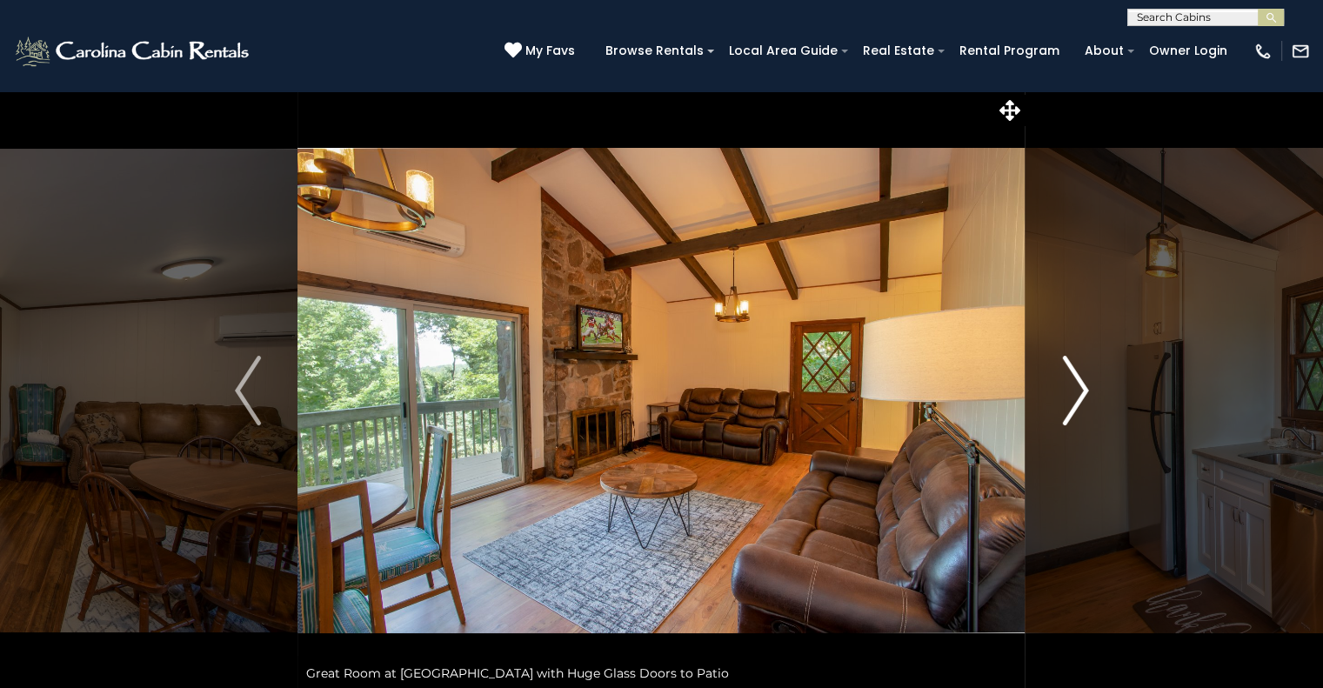
click at [1079, 396] on img "Next" at bounding box center [1075, 391] width 26 height 70
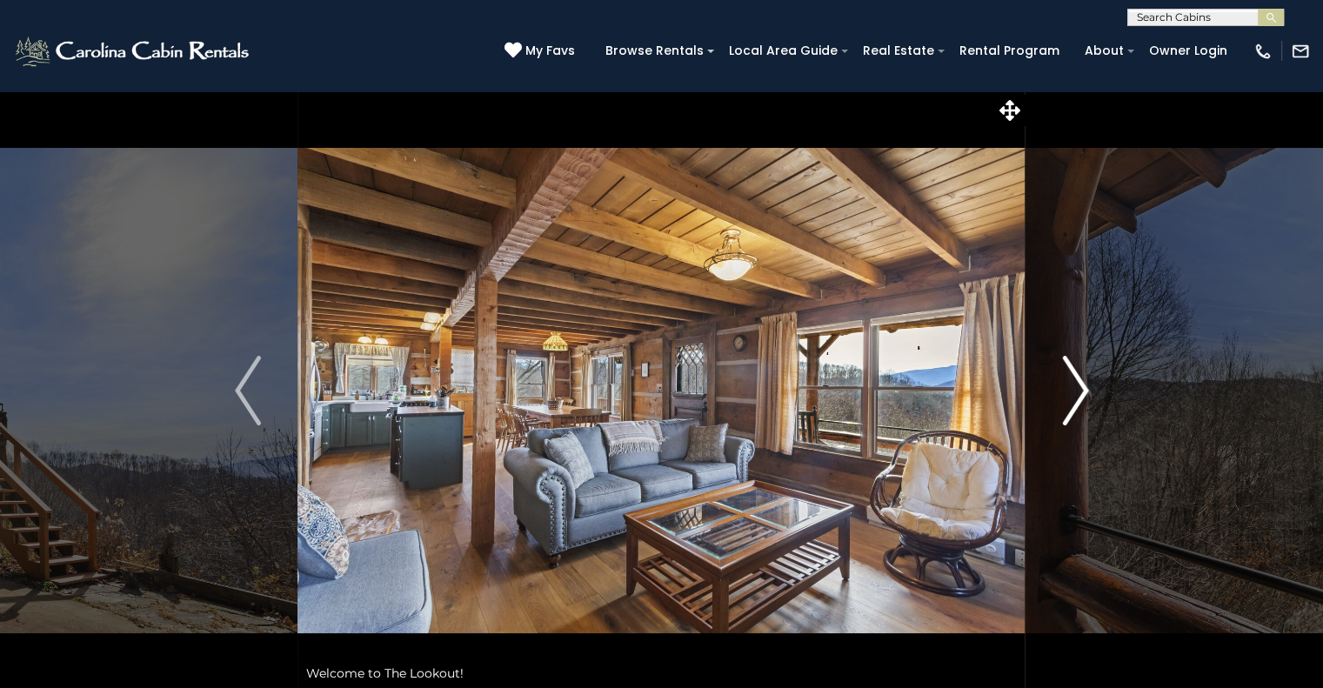
click at [1073, 389] on img "Next" at bounding box center [1075, 391] width 26 height 70
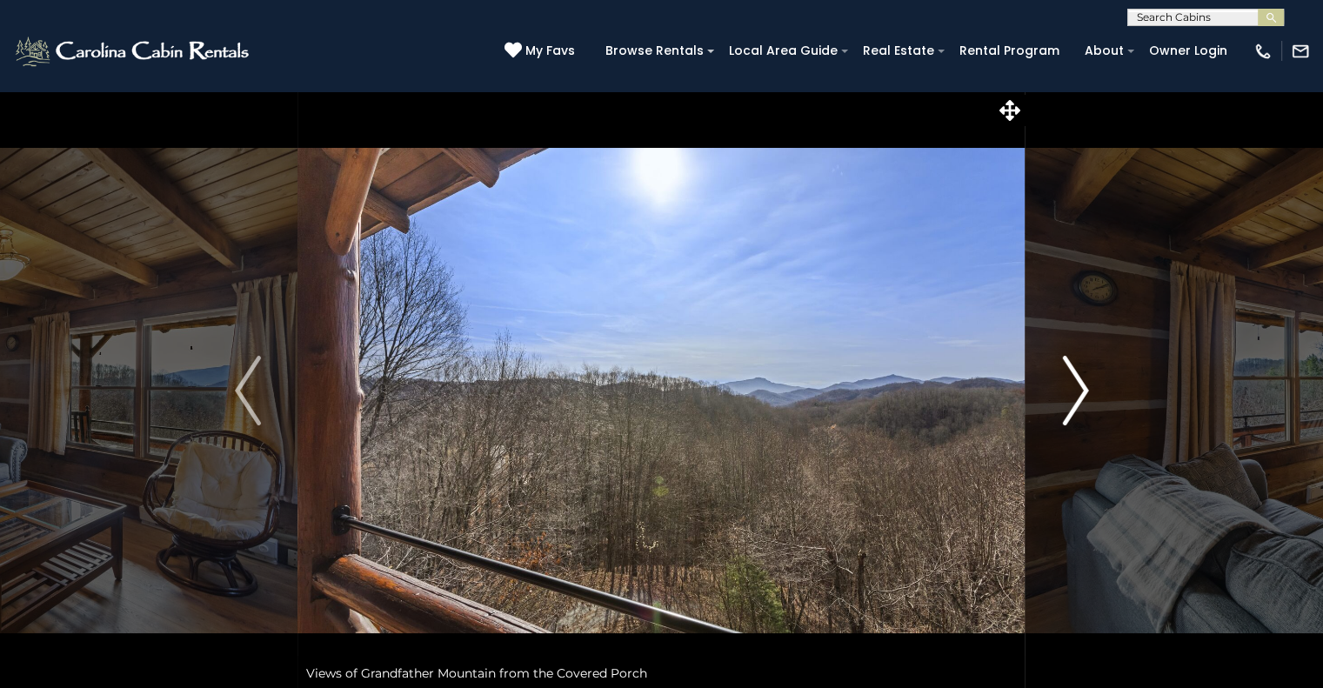
click at [1068, 390] on img "Next" at bounding box center [1075, 391] width 26 height 70
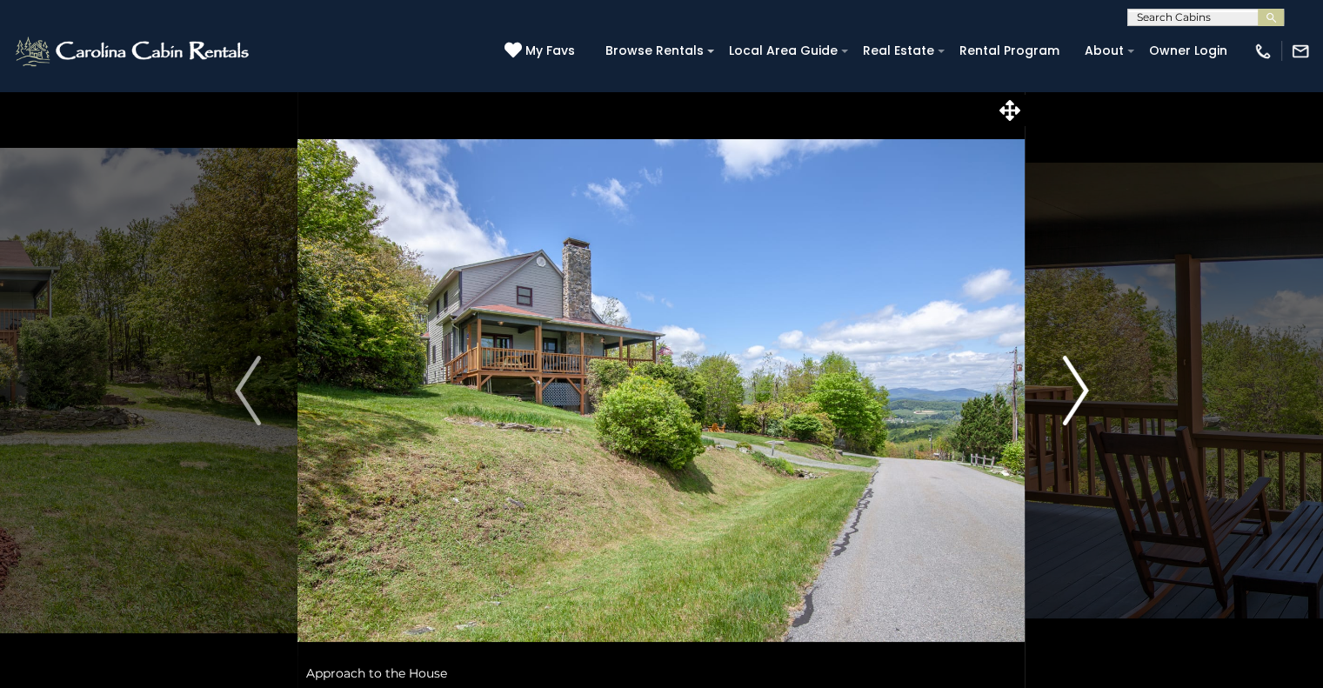
click at [1064, 405] on img "Next" at bounding box center [1075, 391] width 26 height 70
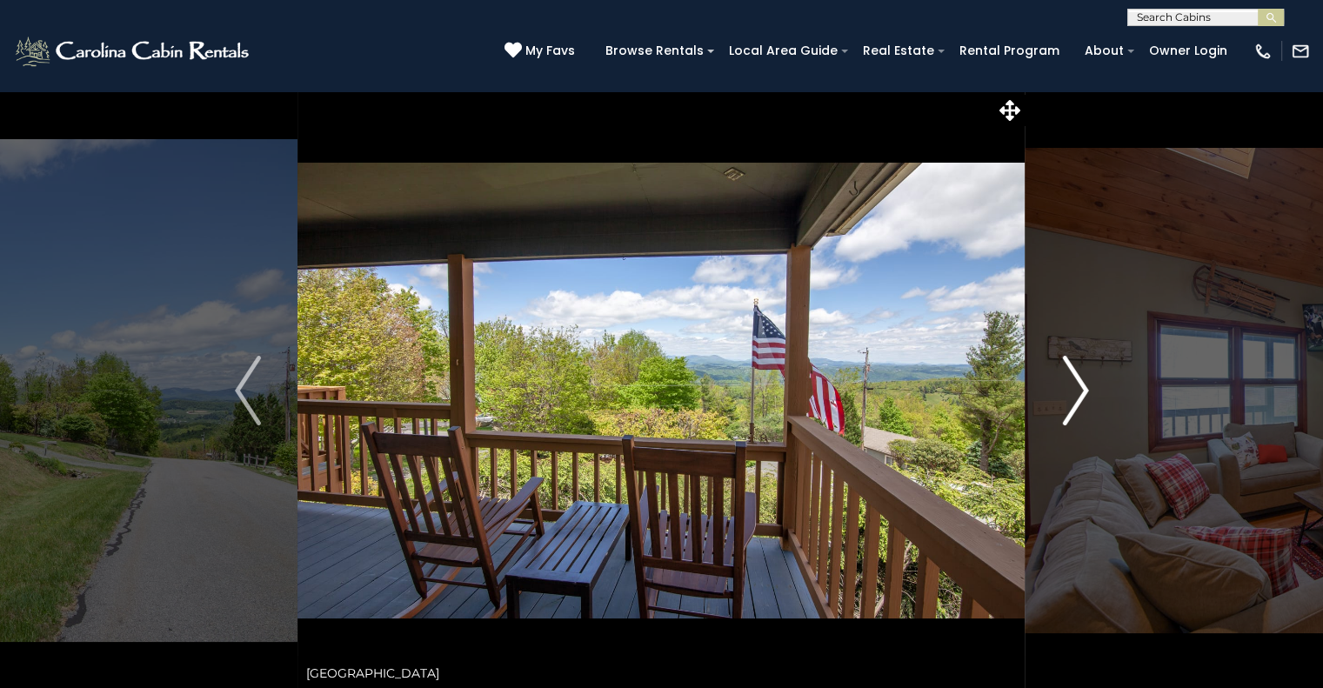
click at [1063, 405] on img "Next" at bounding box center [1075, 391] width 26 height 70
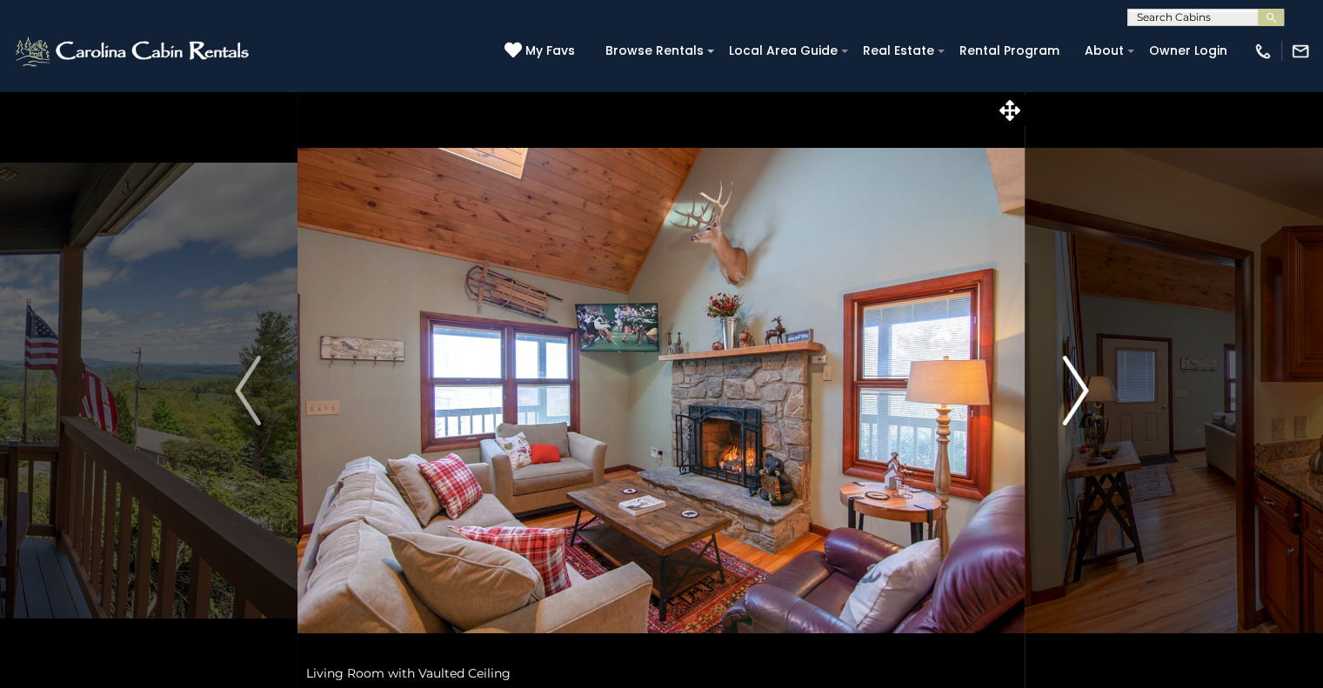
click at [1063, 405] on img "Next" at bounding box center [1075, 391] width 26 height 70
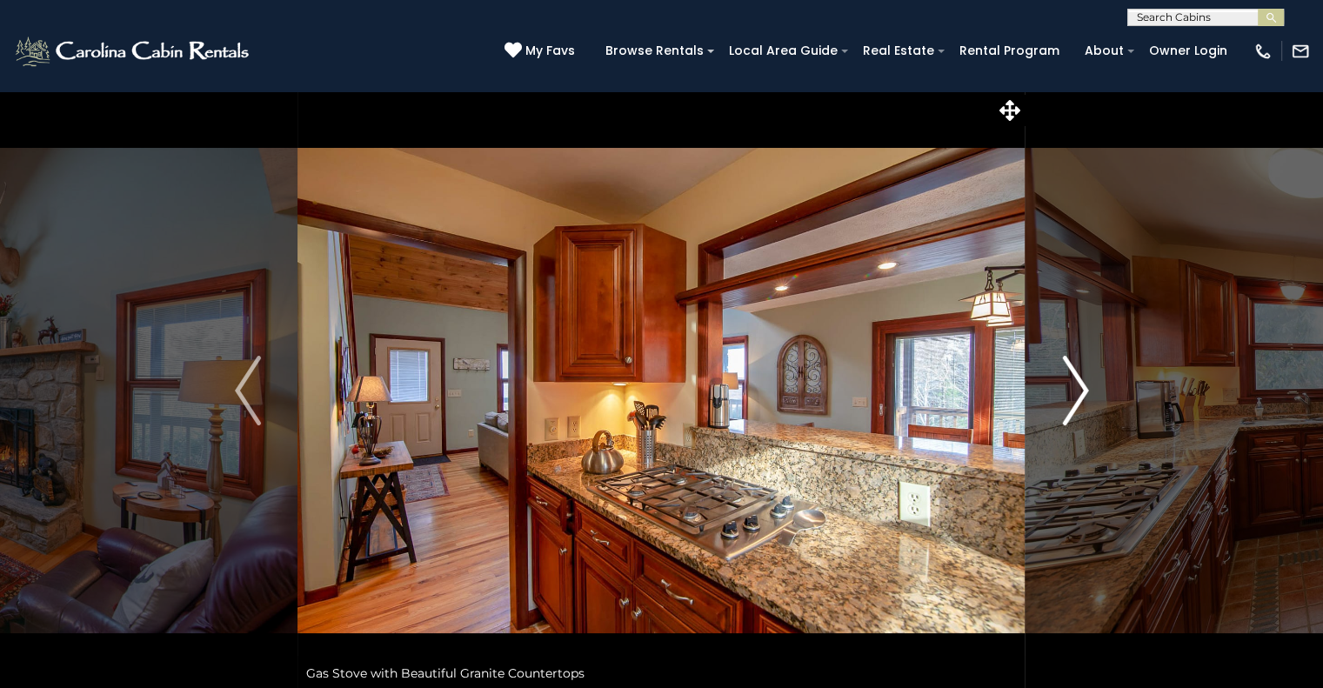
click at [1063, 405] on img "Next" at bounding box center [1075, 391] width 26 height 70
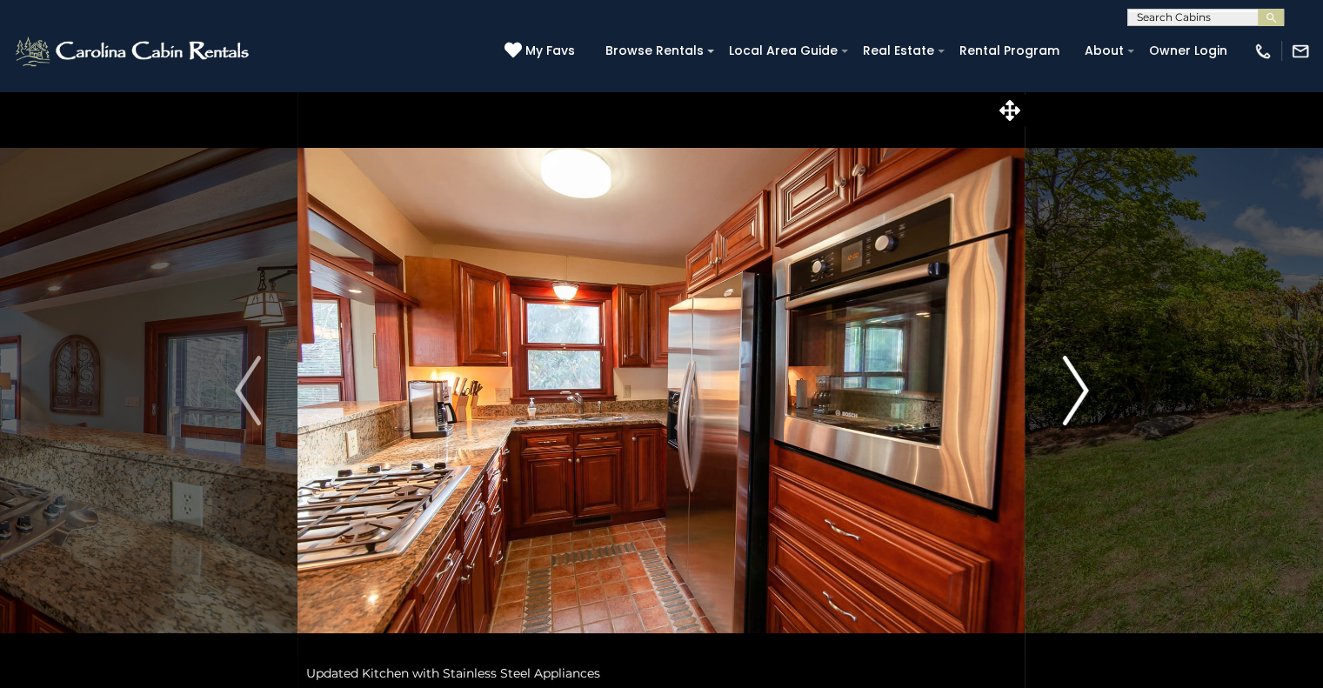
click at [1063, 405] on img "Next" at bounding box center [1075, 391] width 26 height 70
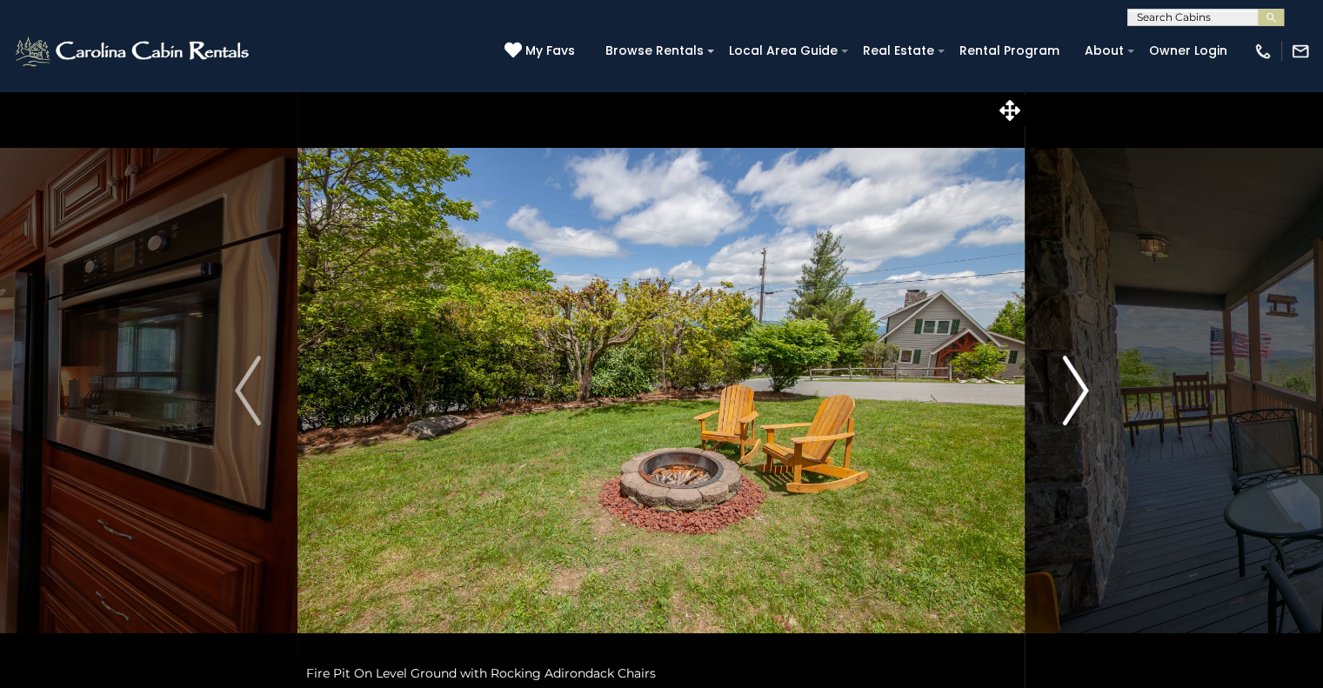
click at [1063, 405] on img "Next" at bounding box center [1075, 391] width 26 height 70
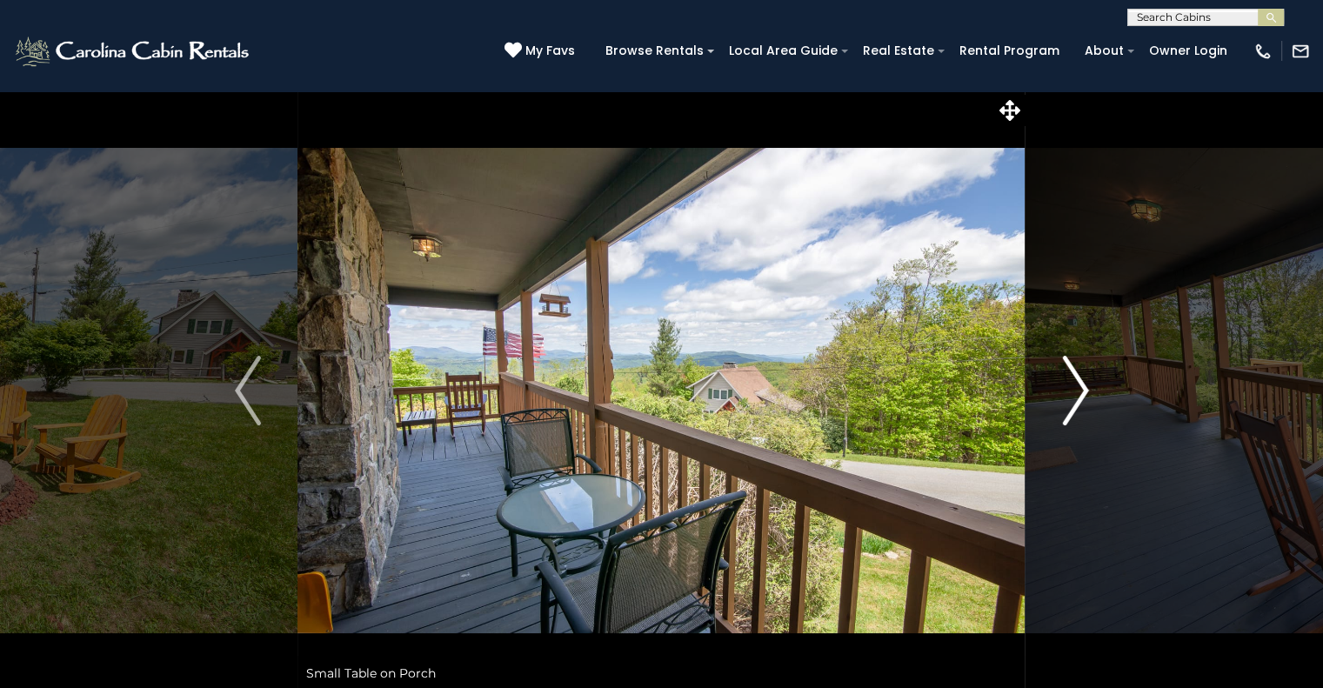
click at [1063, 405] on img "Next" at bounding box center [1075, 391] width 26 height 70
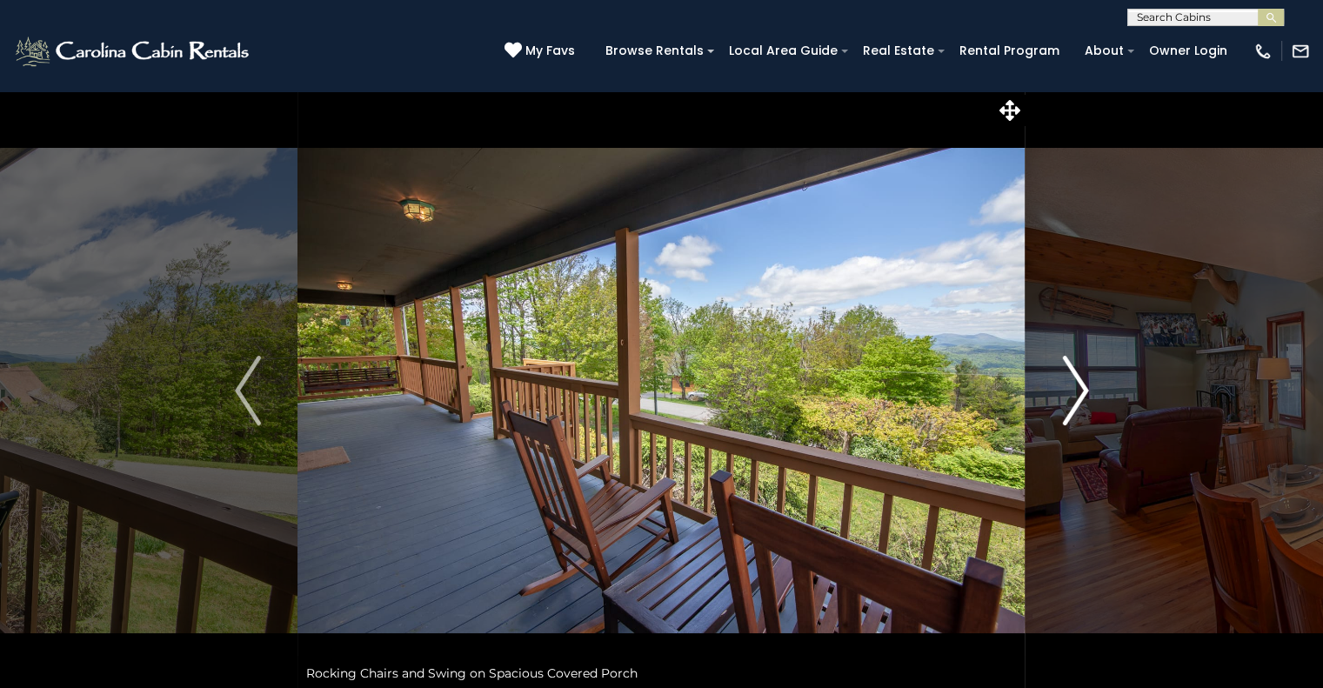
click at [1063, 405] on img "Next" at bounding box center [1075, 391] width 26 height 70
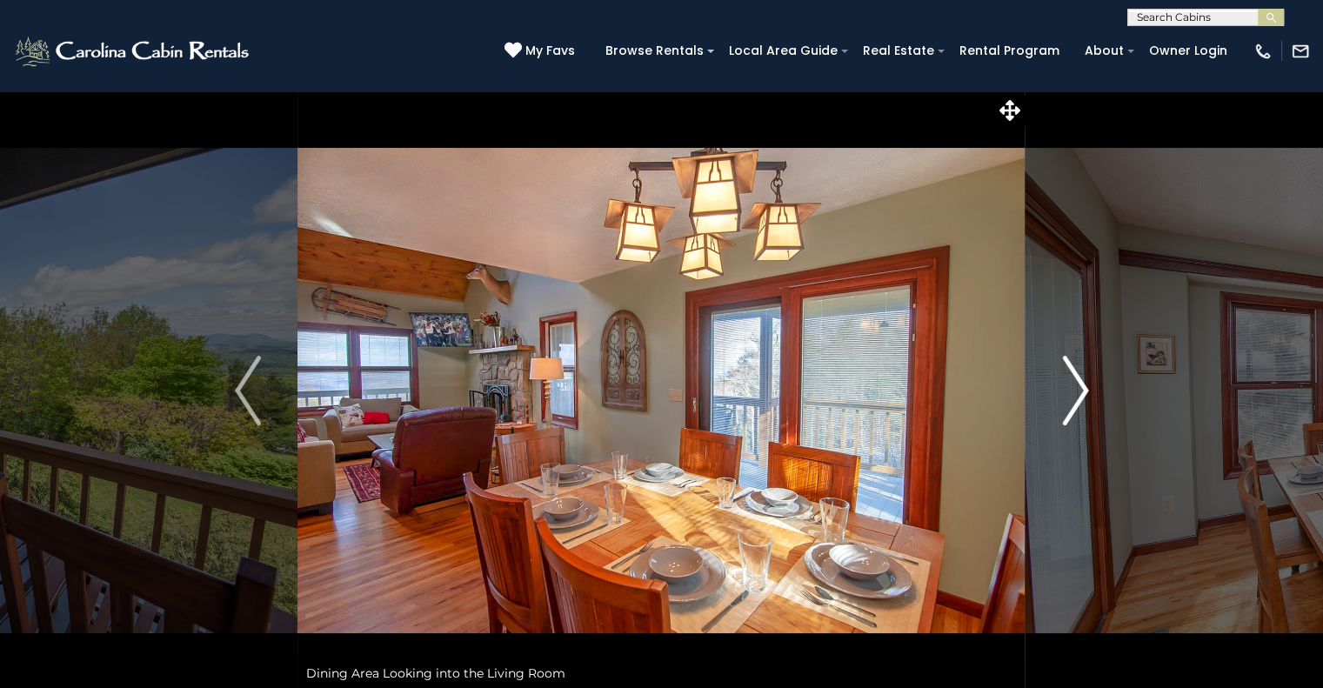
click at [1063, 405] on img "Next" at bounding box center [1075, 391] width 26 height 70
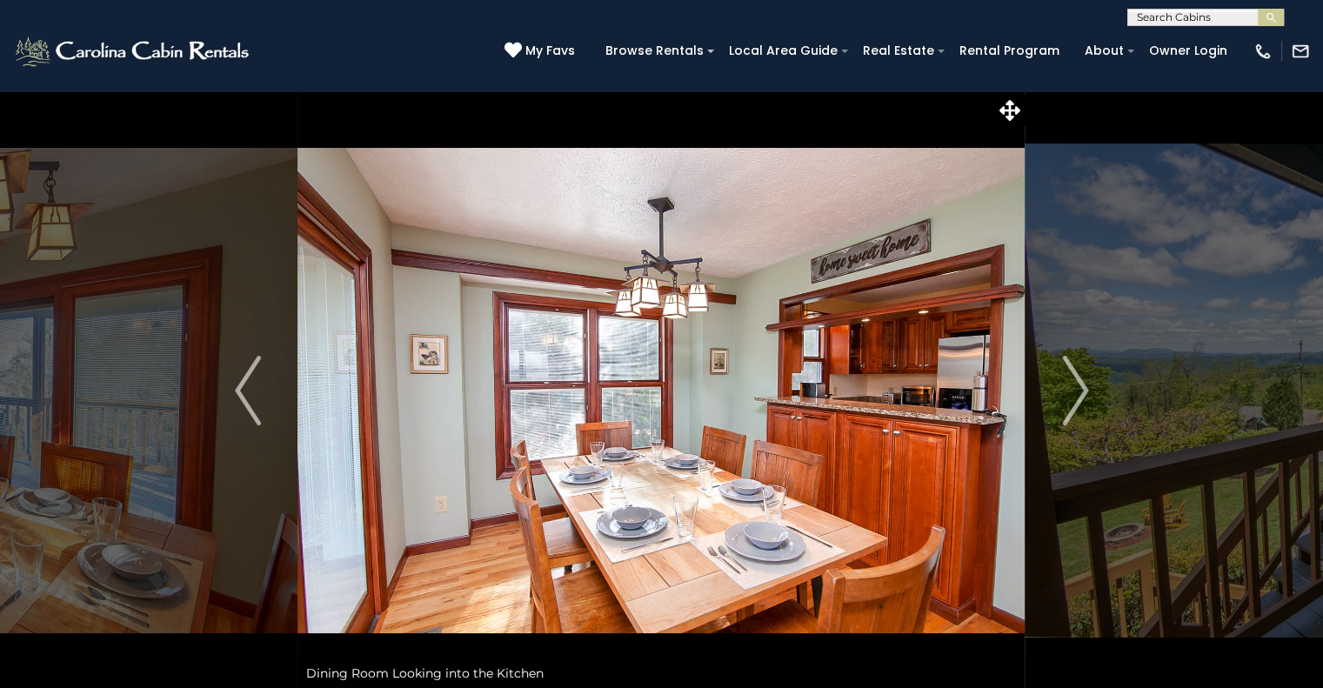
click at [731, 365] on img at bounding box center [661, 390] width 727 height 600
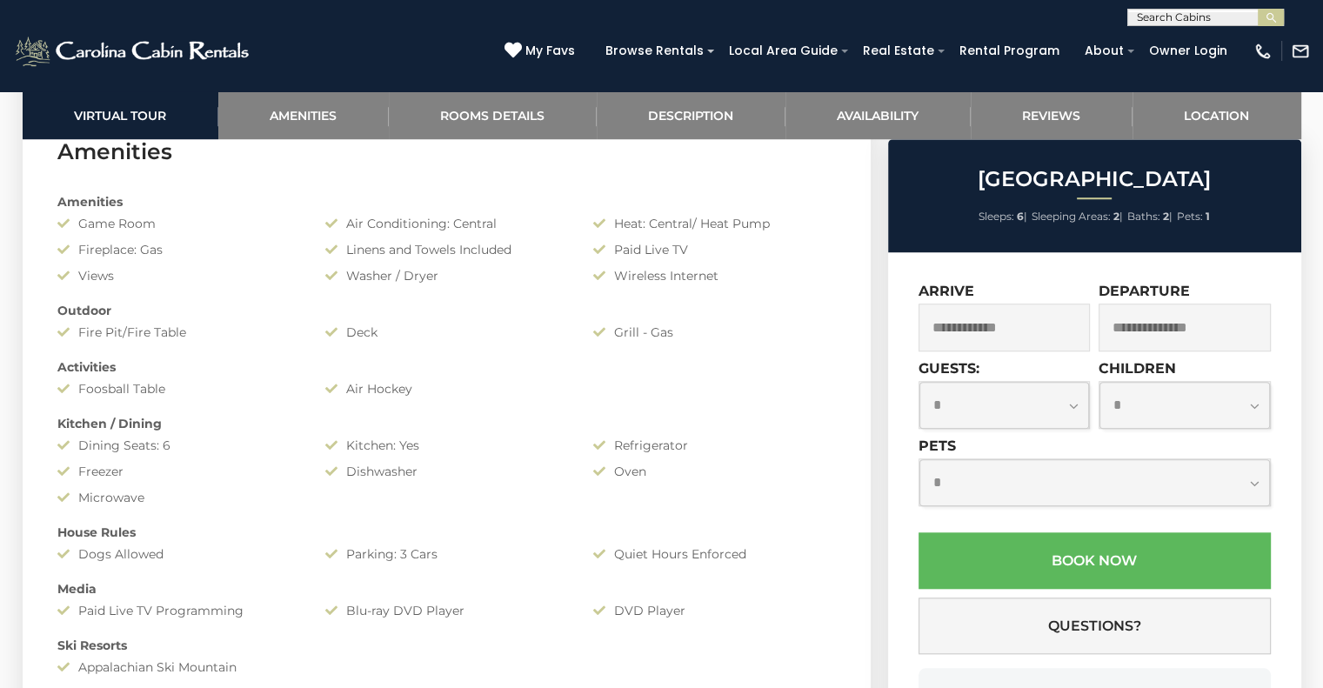
scroll to position [1305, 0]
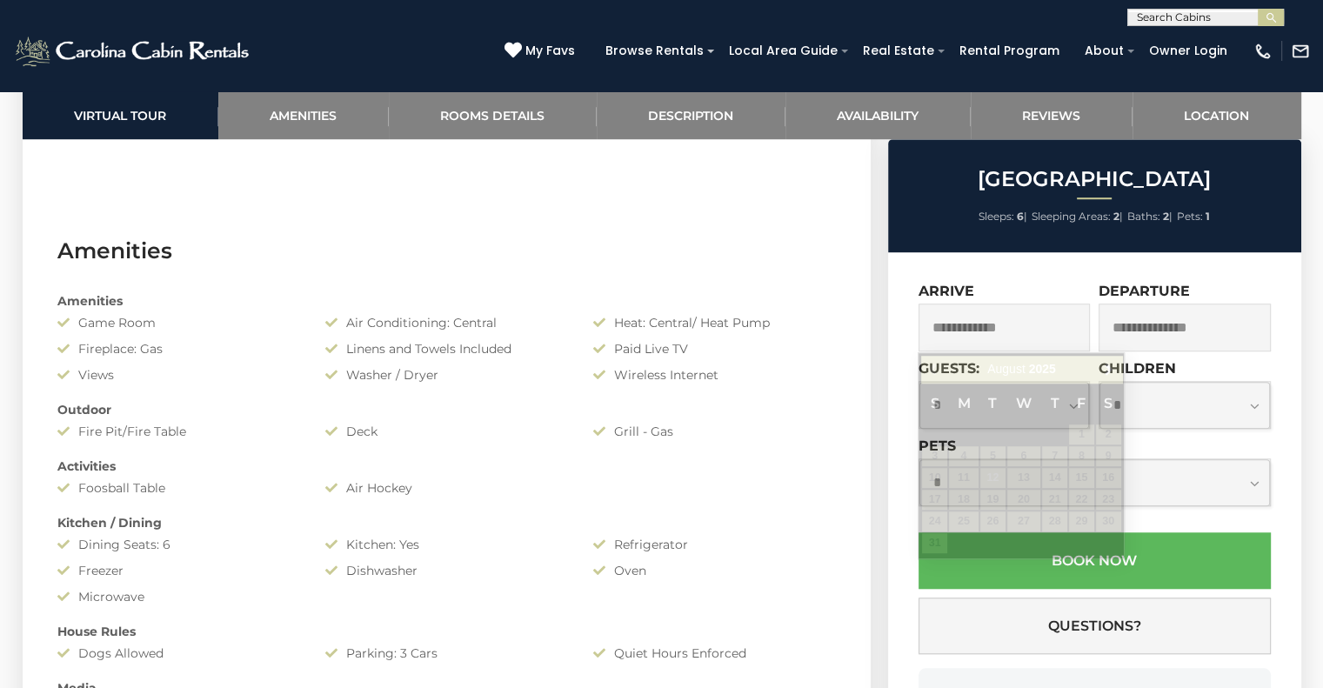
click at [1019, 331] on input "text" at bounding box center [1005, 328] width 172 height 48
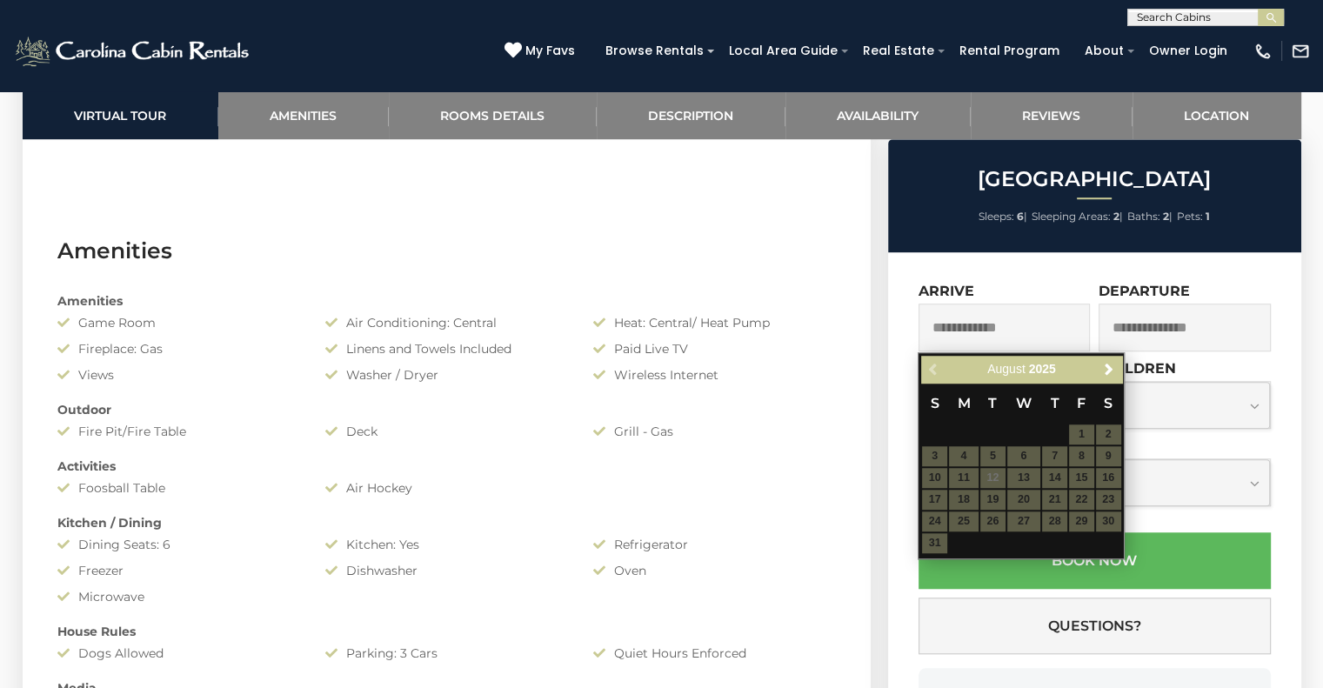
click at [1086, 479] on table "S M T W T F S 1 2 3 4 5 6 7 8 9 10 11 12 13 14 15 16 17 18 19 20 21 22 23 24 25…" at bounding box center [1021, 468] width 200 height 171
click at [1107, 371] on span "Next" at bounding box center [1109, 370] width 14 height 14
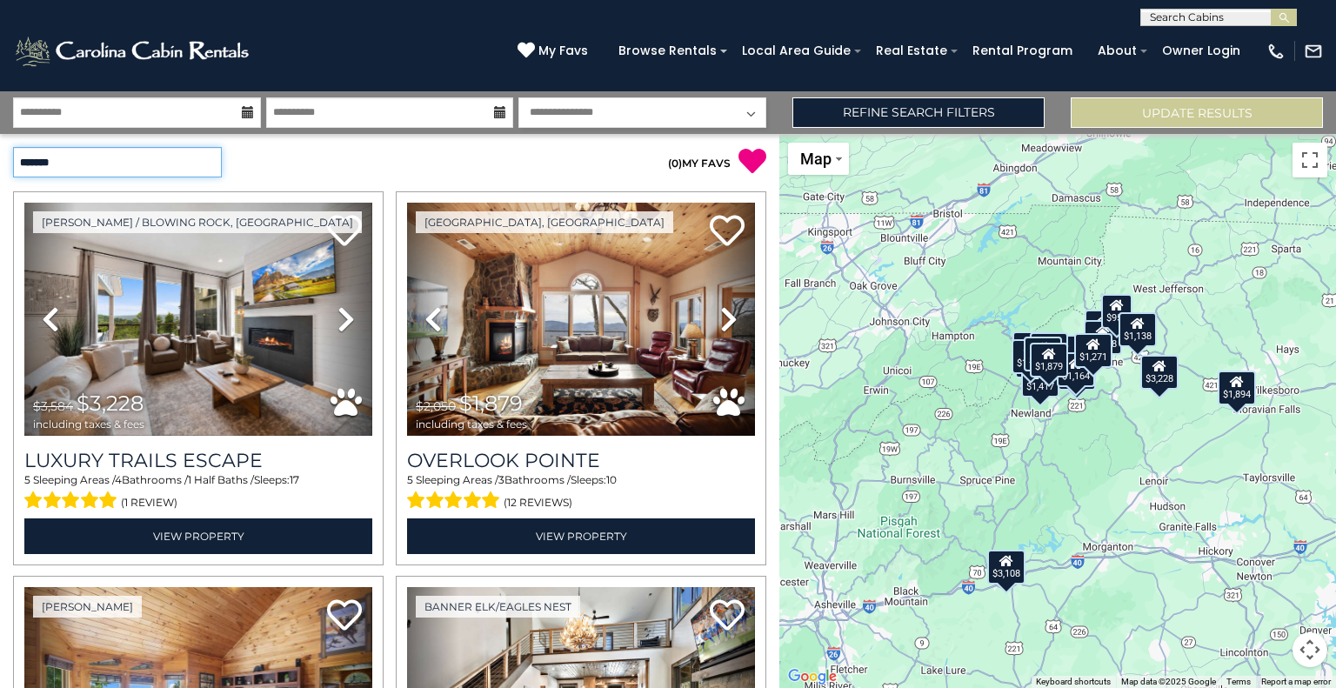
click at [45, 166] on select "**********" at bounding box center [117, 162] width 209 height 30
select select "*********"
click at [13, 147] on select "**********" at bounding box center [117, 162] width 209 height 30
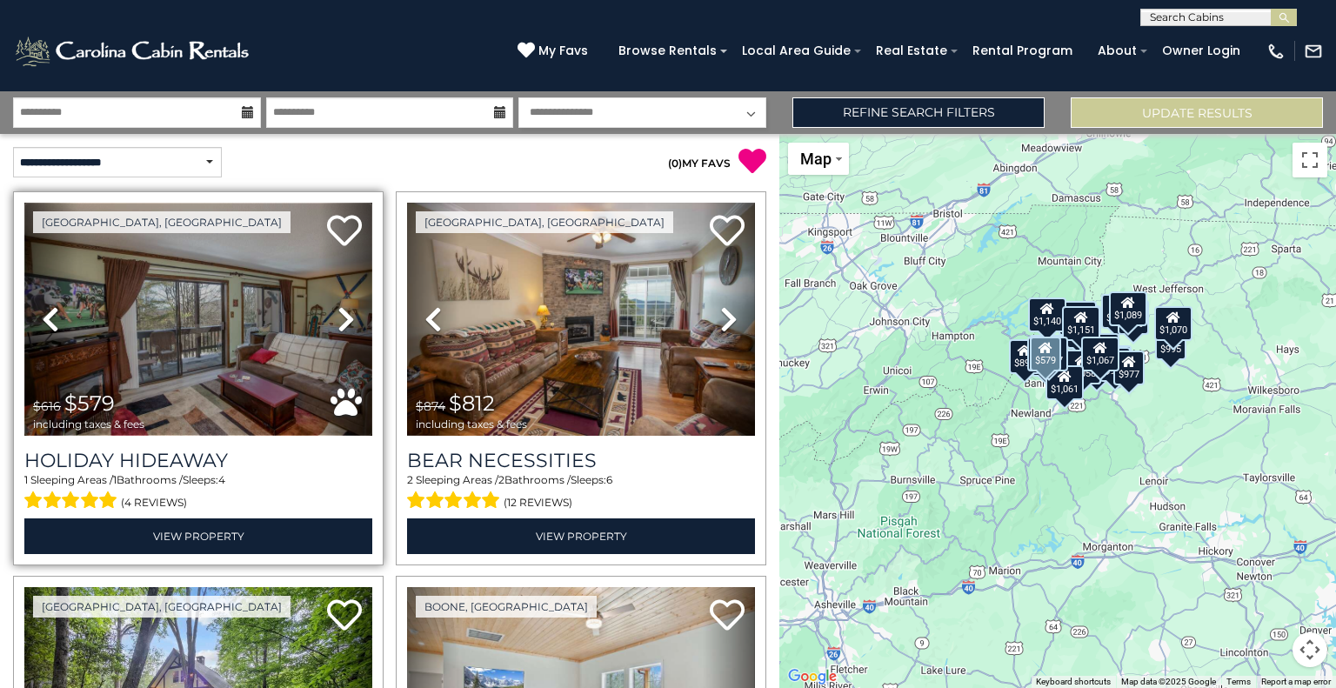
click at [198, 361] on img at bounding box center [198, 319] width 348 height 233
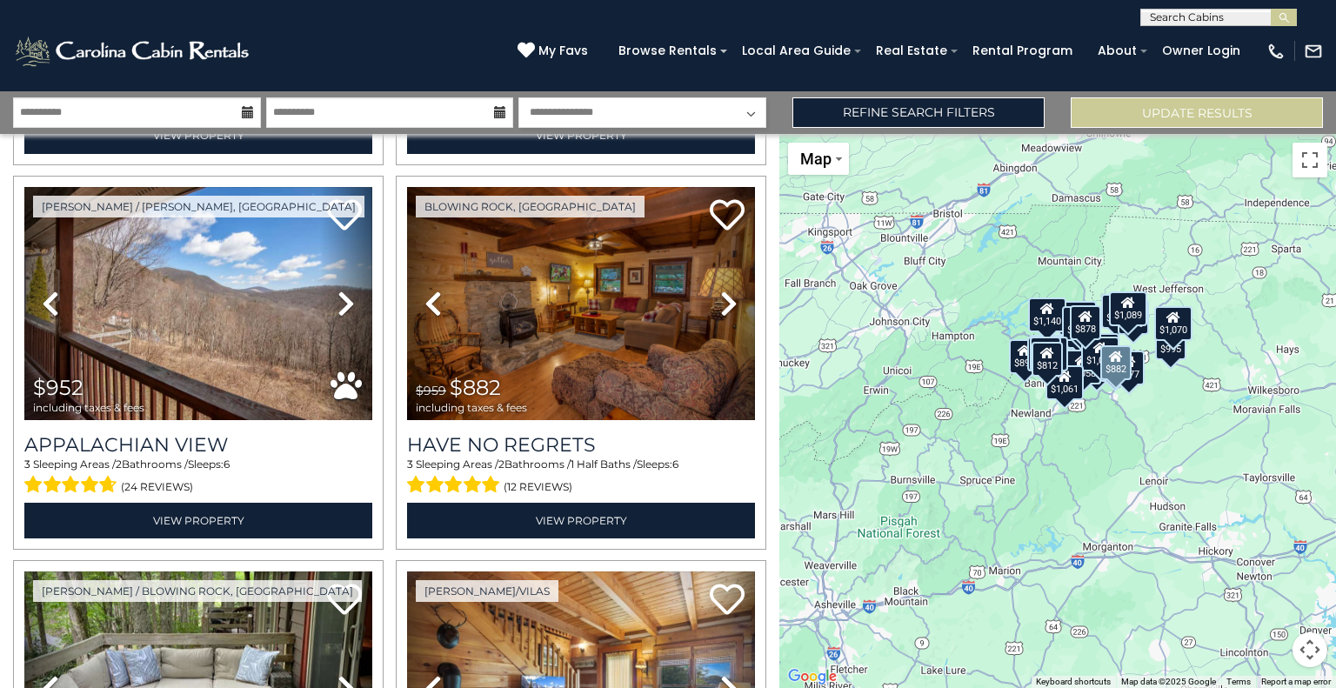
scroll to position [783, 0]
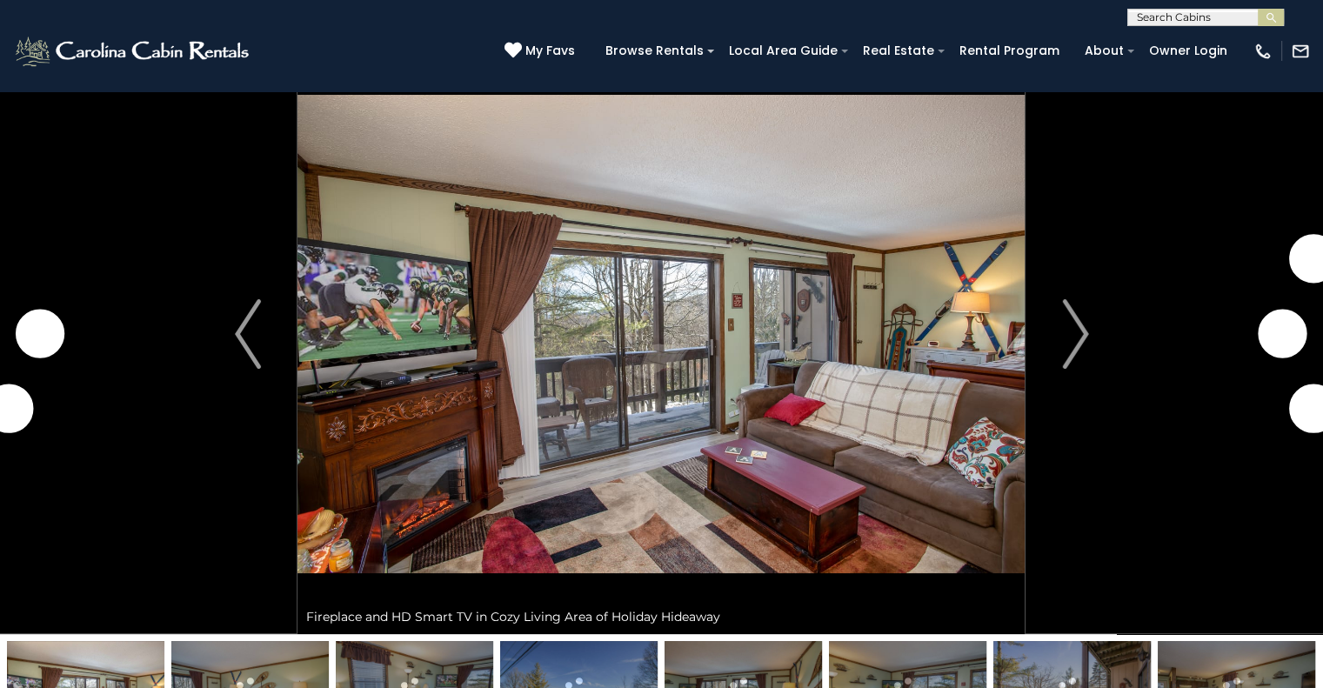
scroll to position [87, 0]
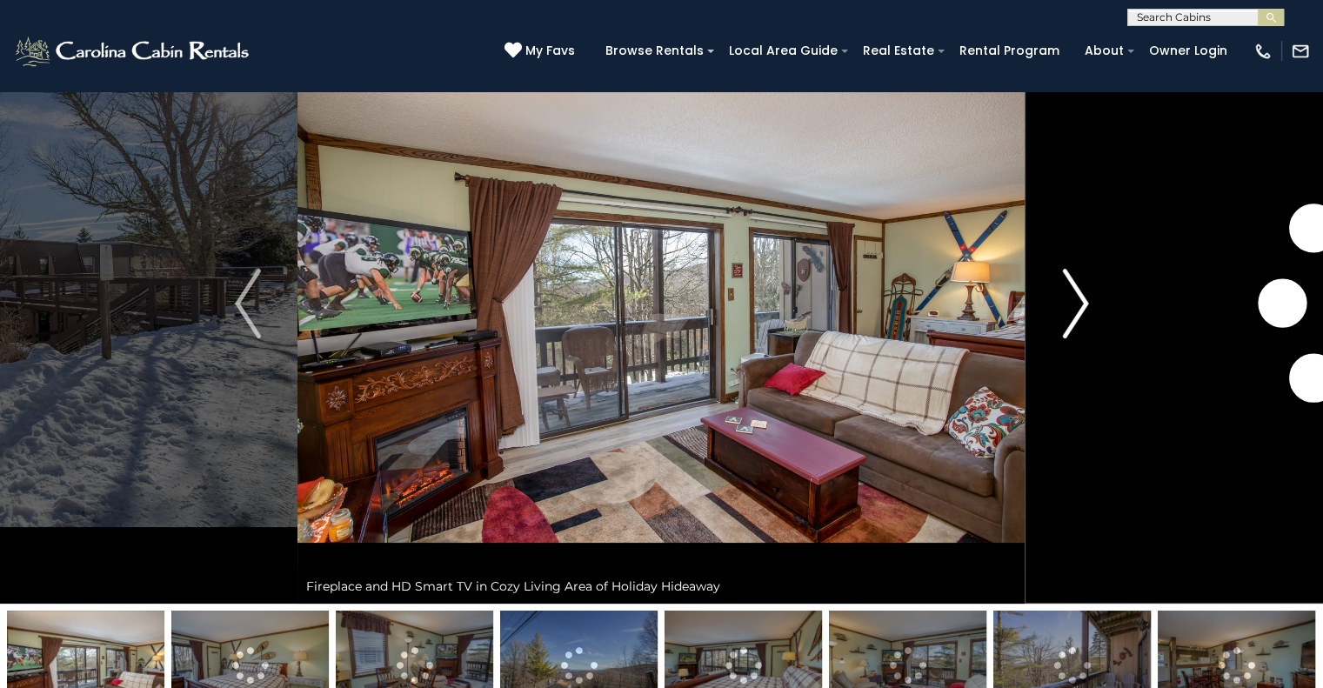
click at [1066, 310] on img "Next" at bounding box center [1075, 304] width 26 height 70
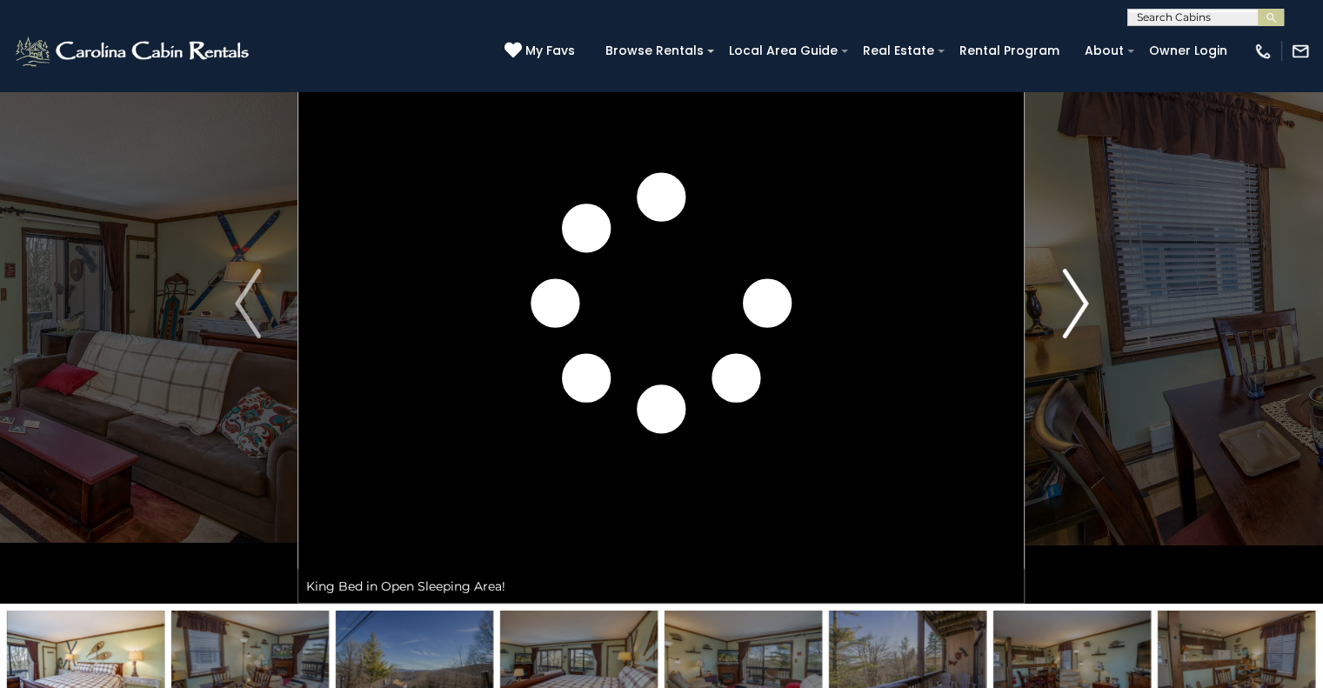
click at [1076, 311] on img "Next" at bounding box center [1075, 304] width 26 height 70
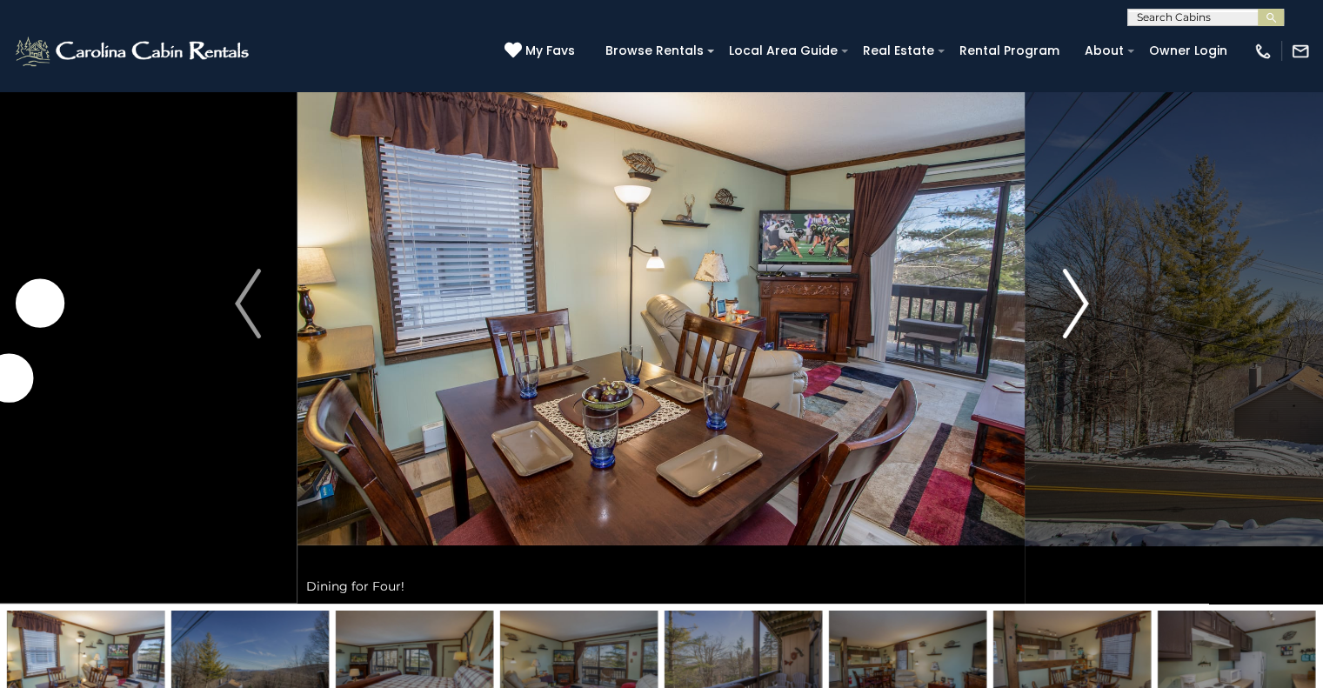
click at [1075, 311] on img "Next" at bounding box center [1075, 304] width 26 height 70
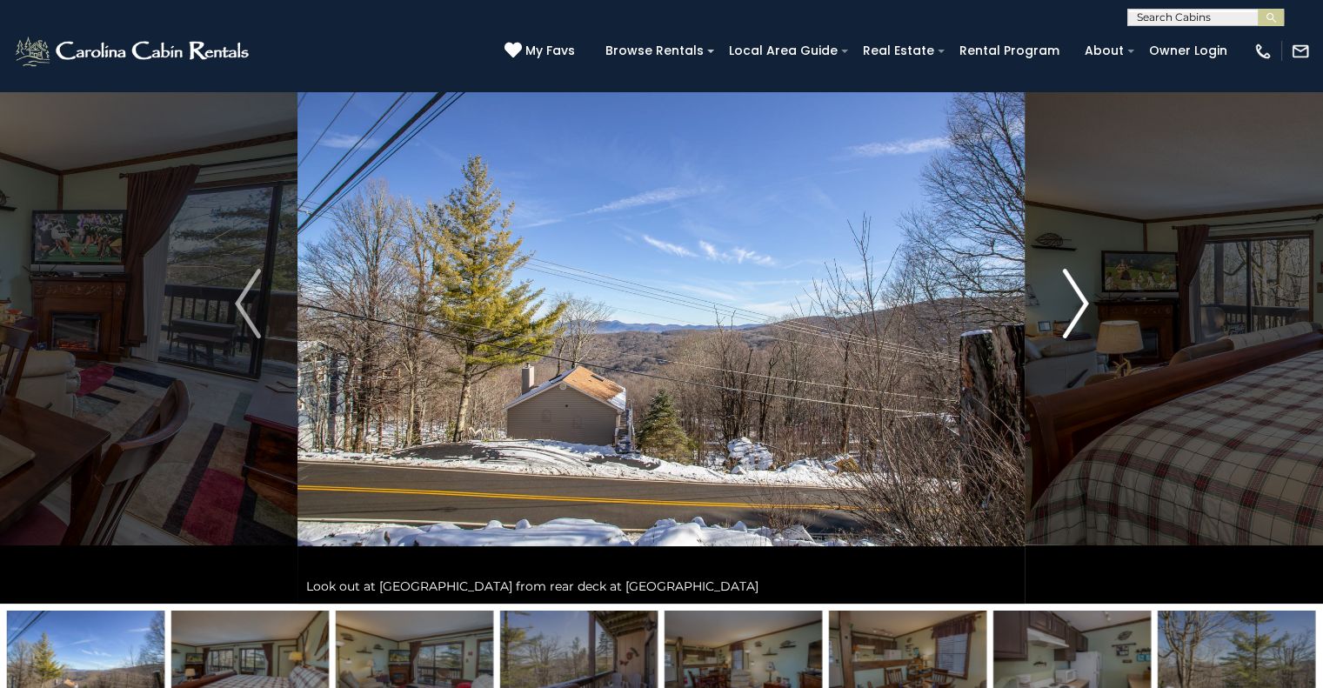
click at [1075, 311] on img "Next" at bounding box center [1075, 304] width 26 height 70
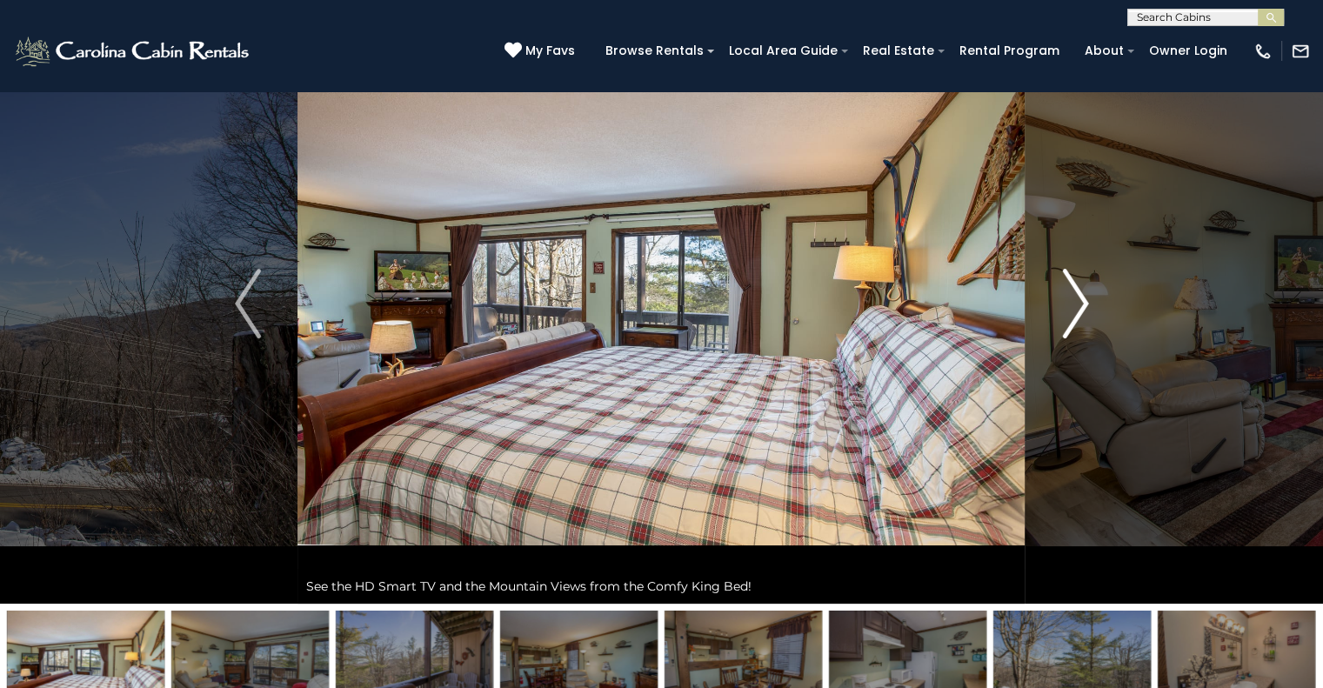
click at [1075, 311] on img "Next" at bounding box center [1075, 304] width 26 height 70
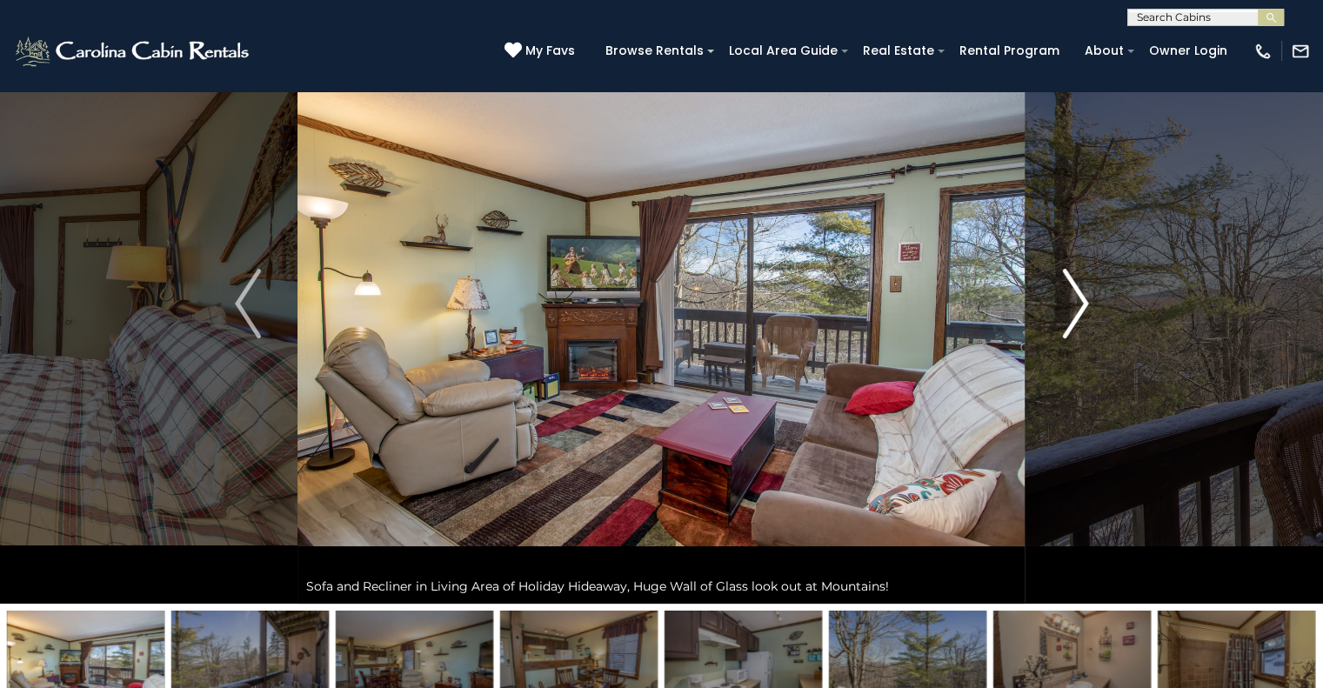
click at [1065, 301] on img "Next" at bounding box center [1075, 304] width 26 height 70
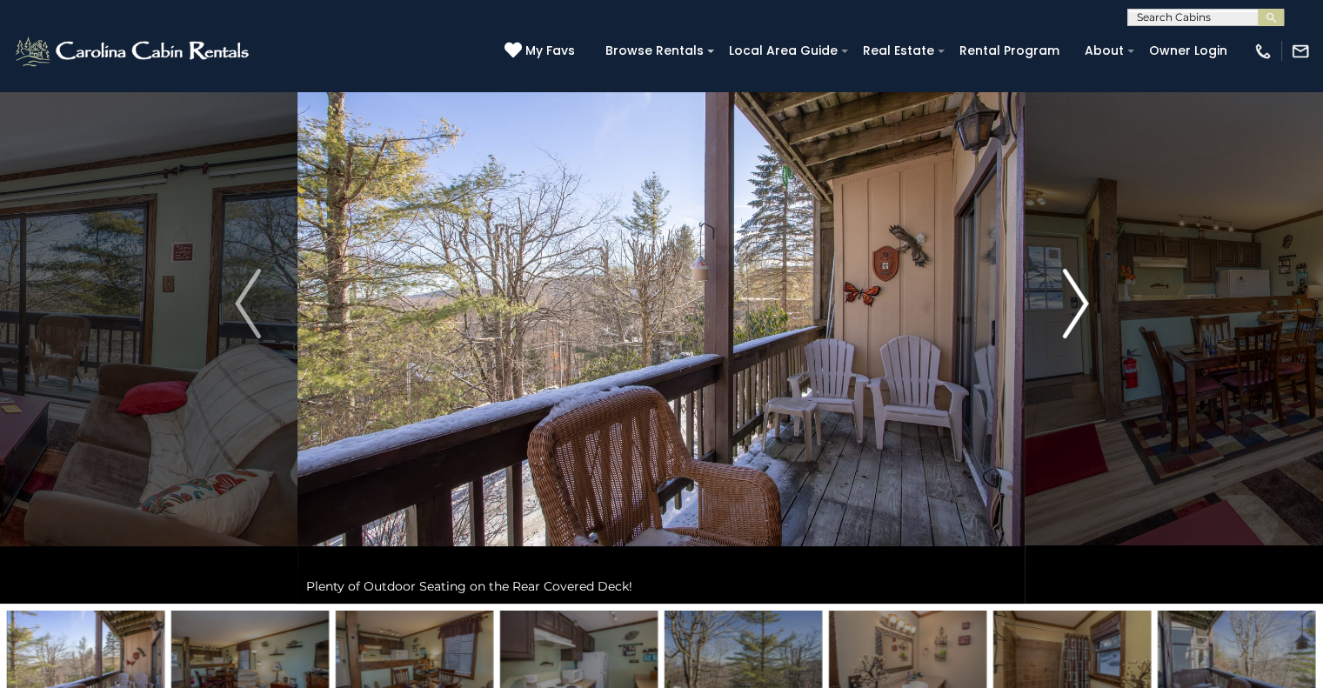
click at [1064, 301] on img "Next" at bounding box center [1075, 304] width 26 height 70
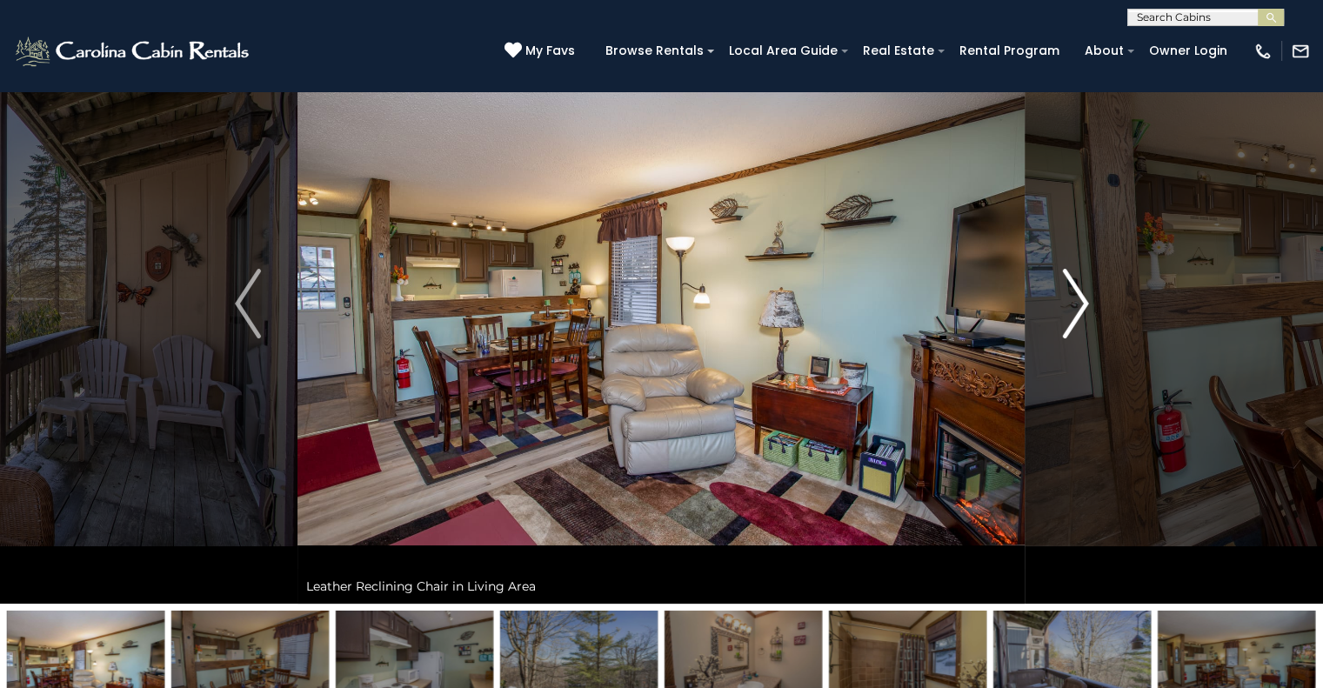
click at [1062, 301] on img "Next" at bounding box center [1075, 304] width 26 height 70
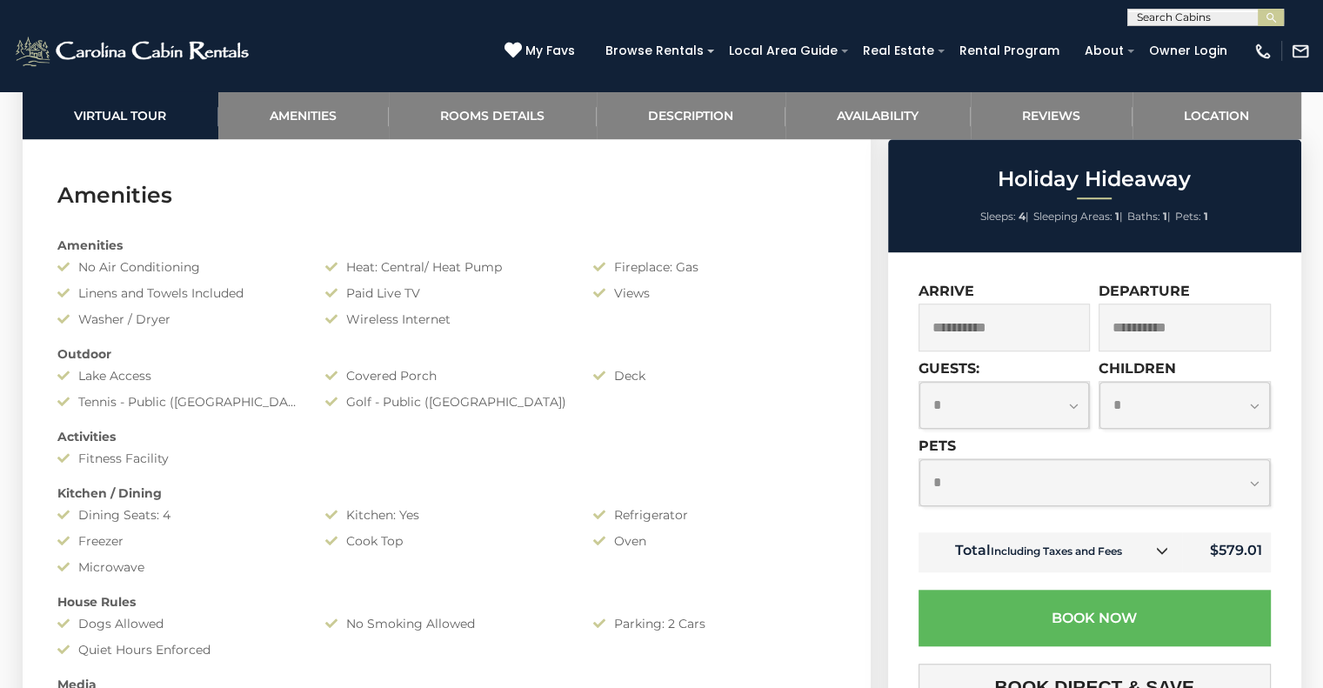
scroll to position [1392, 0]
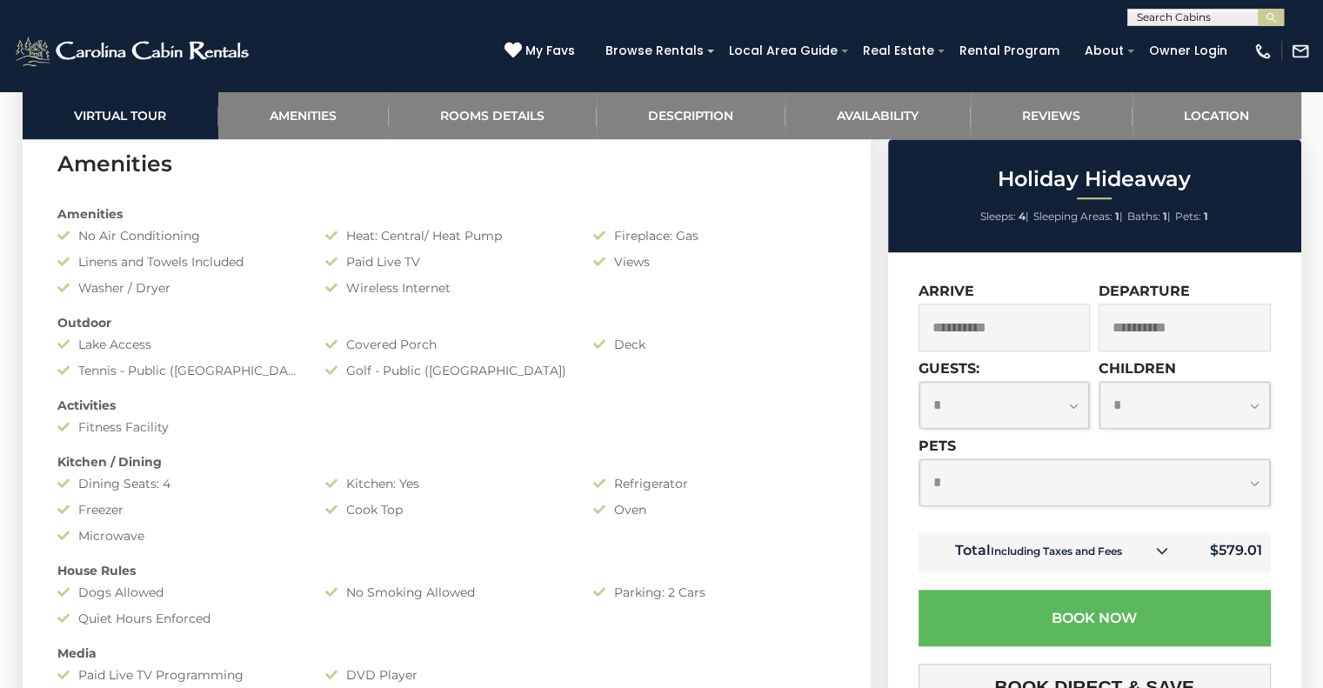
click at [1033, 491] on select "**********" at bounding box center [1095, 482] width 351 height 46
select select "*"
click at [920, 461] on select "**********" at bounding box center [1095, 482] width 351 height 46
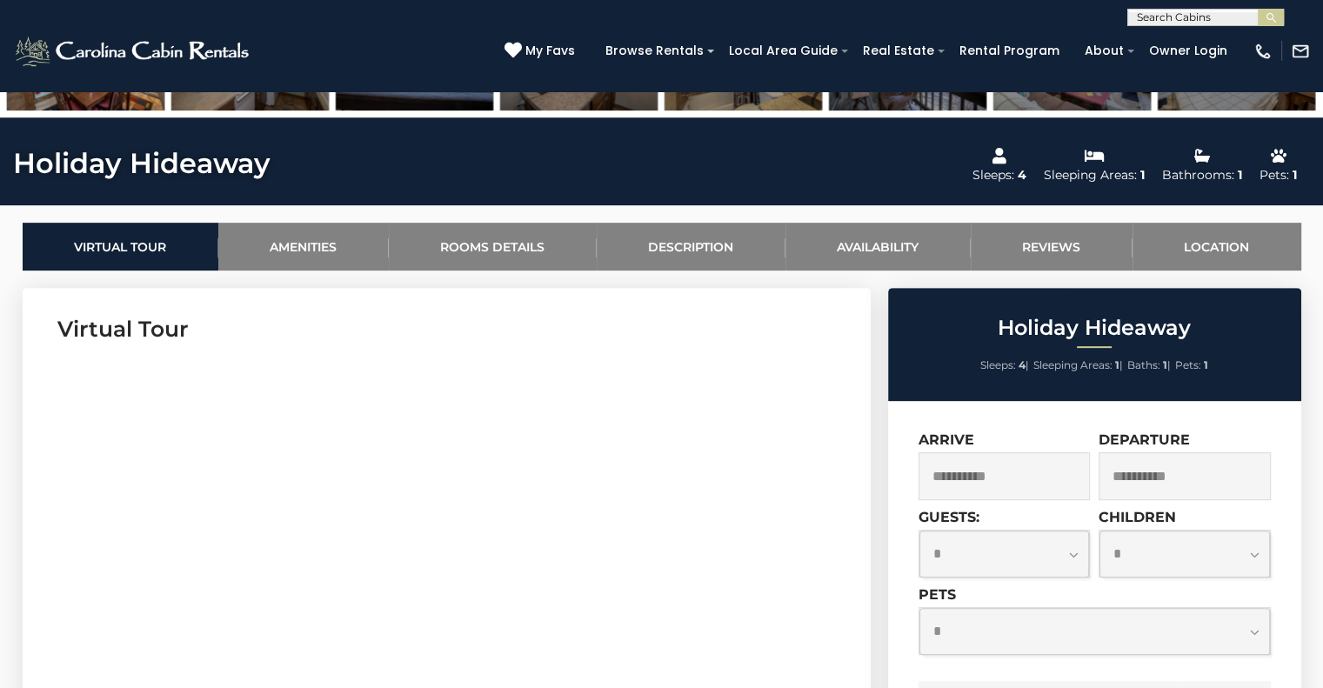
scroll to position [870, 0]
